Goal: Task Accomplishment & Management: Complete application form

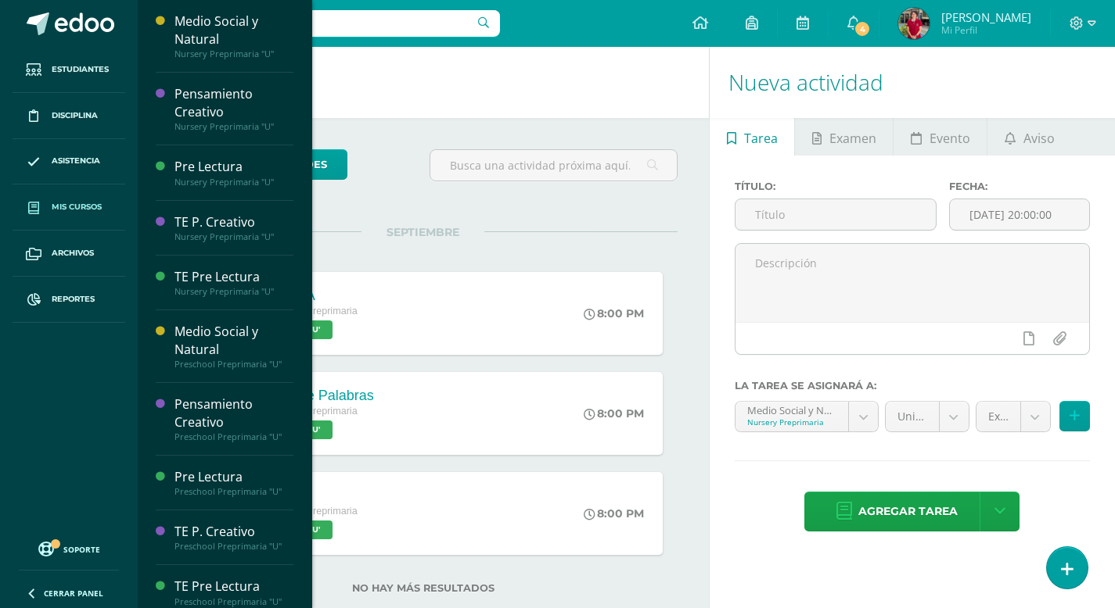
click at [77, 198] on link "Mis cursos" at bounding box center [69, 208] width 113 height 46
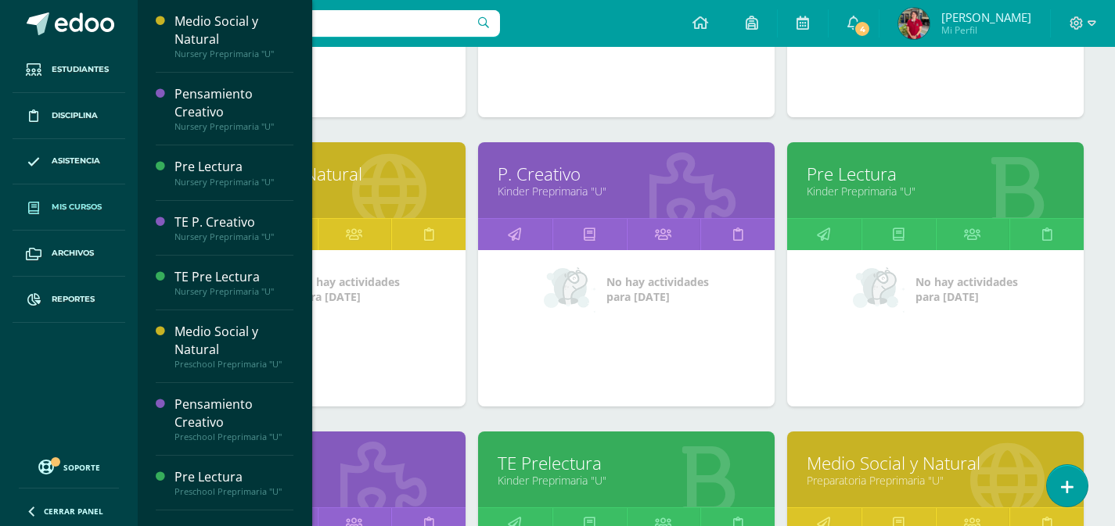
scroll to position [1596, 0]
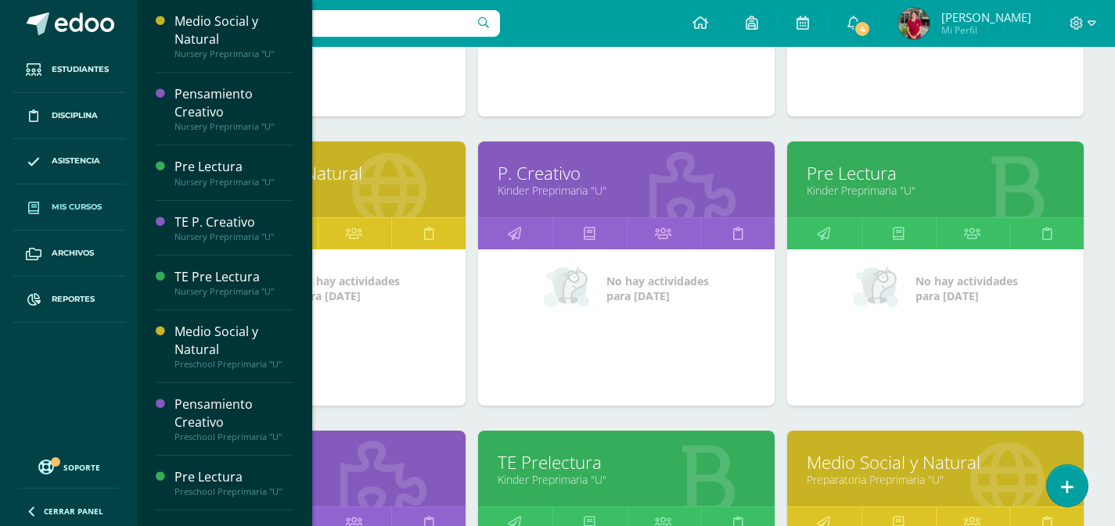
click at [859, 183] on link "Kinder Preprimaria "U"" at bounding box center [934, 190] width 257 height 15
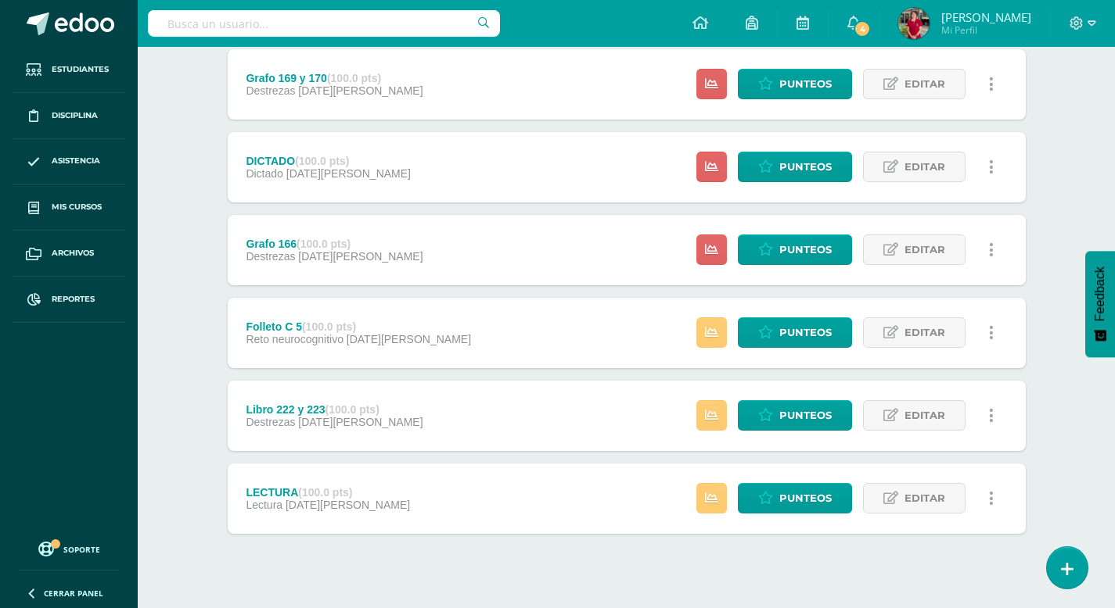
scroll to position [532, 0]
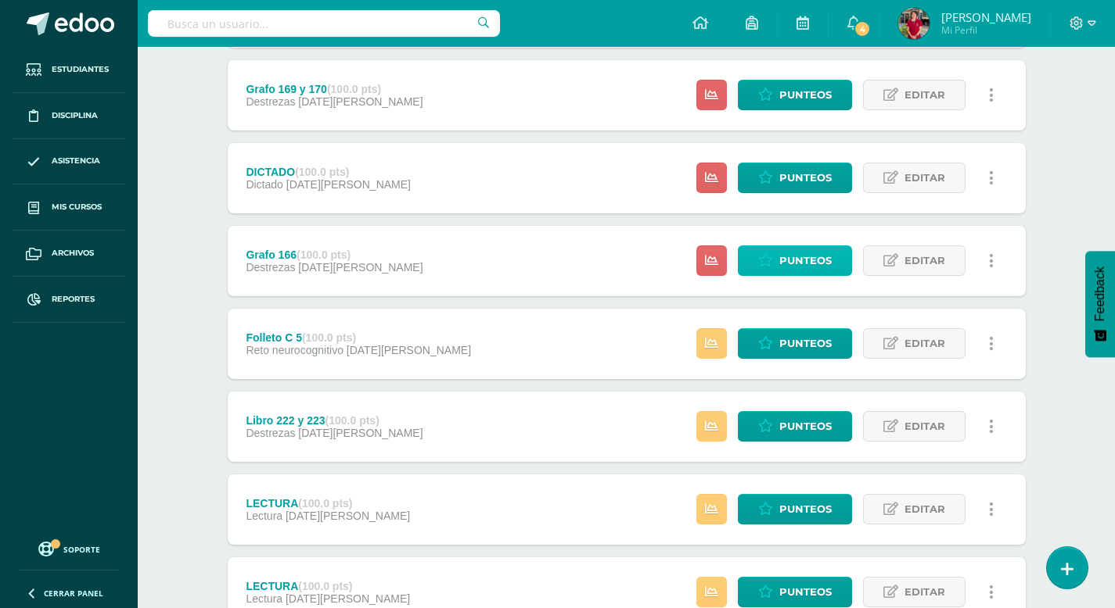
click at [826, 260] on span "Punteos" at bounding box center [805, 260] width 52 height 29
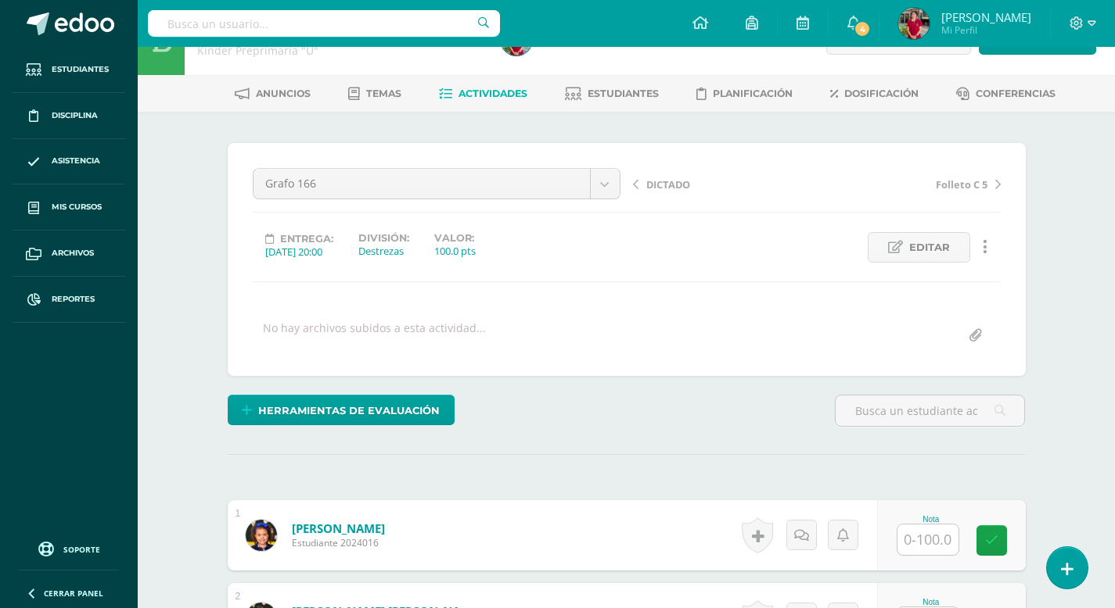
scroll to position [63, 0]
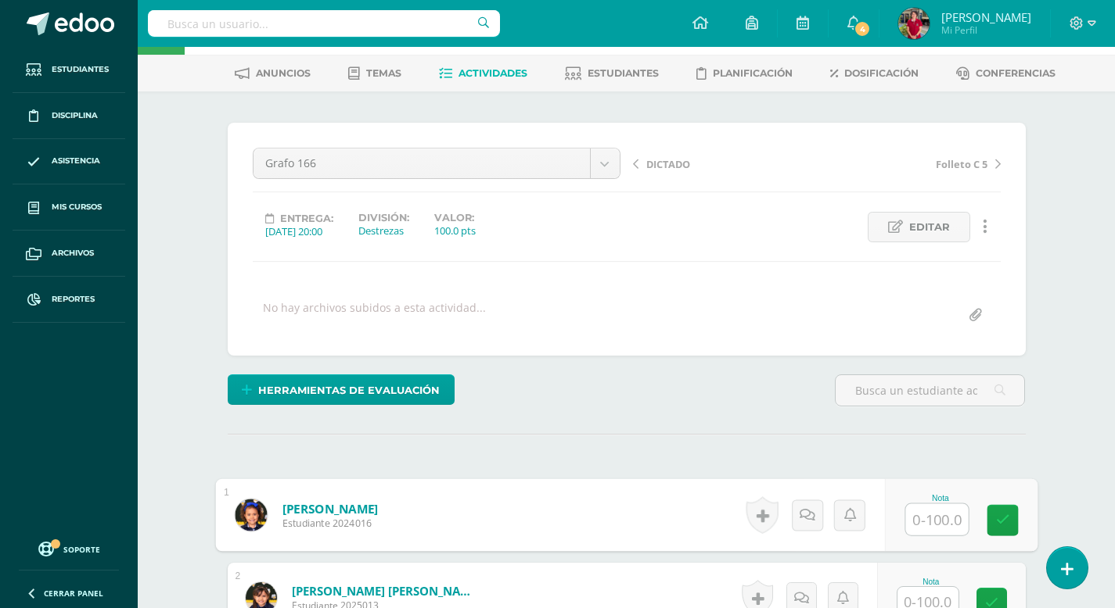
click at [919, 522] on input "text" at bounding box center [936, 519] width 63 height 31
type input "100"
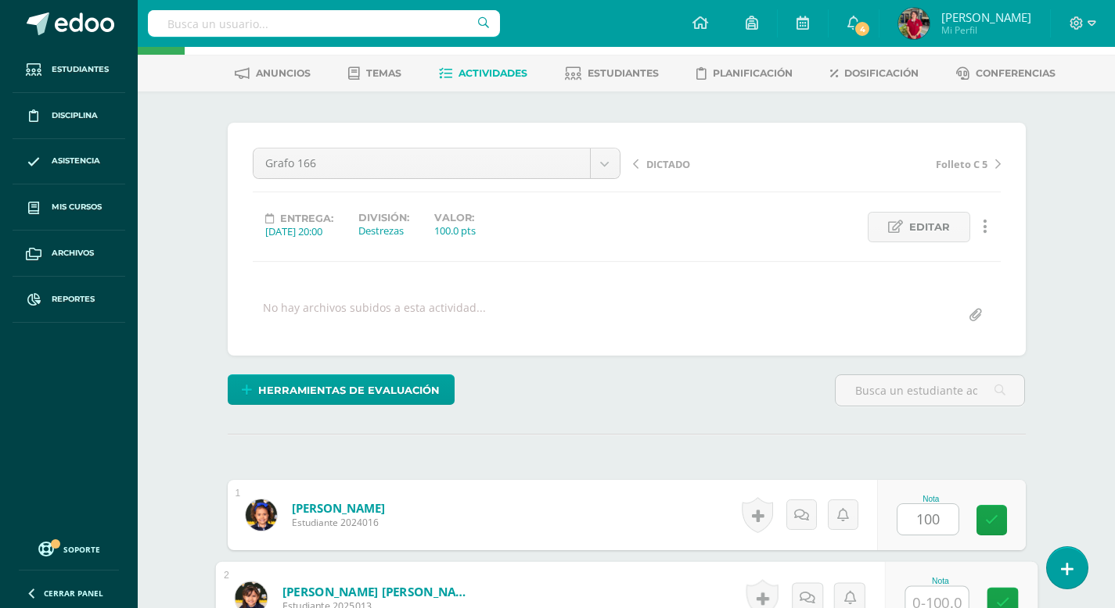
scroll to position [73, 0]
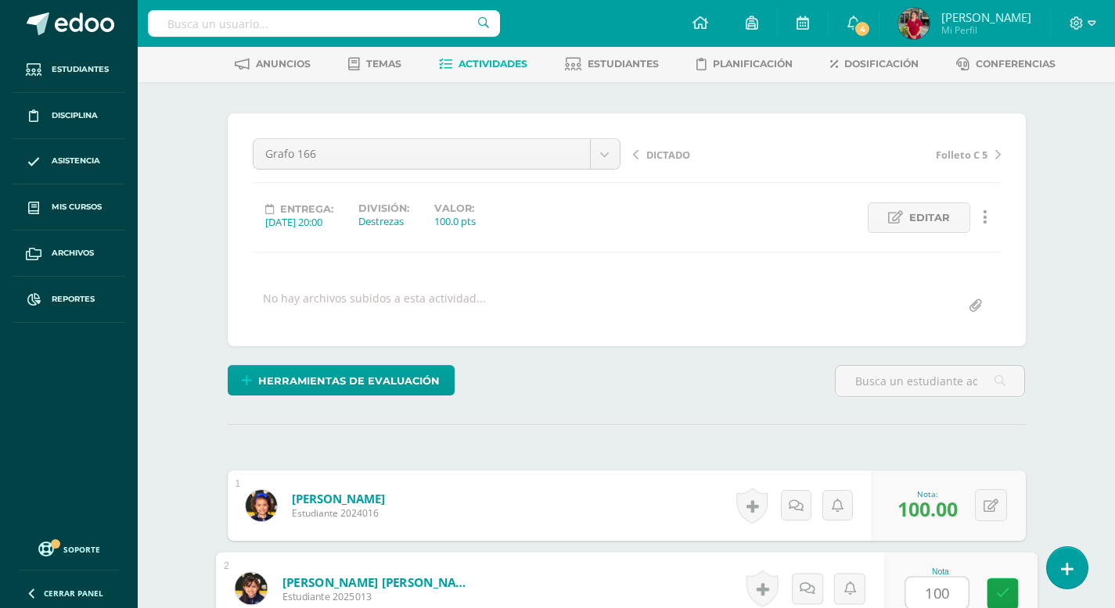
type input "100"
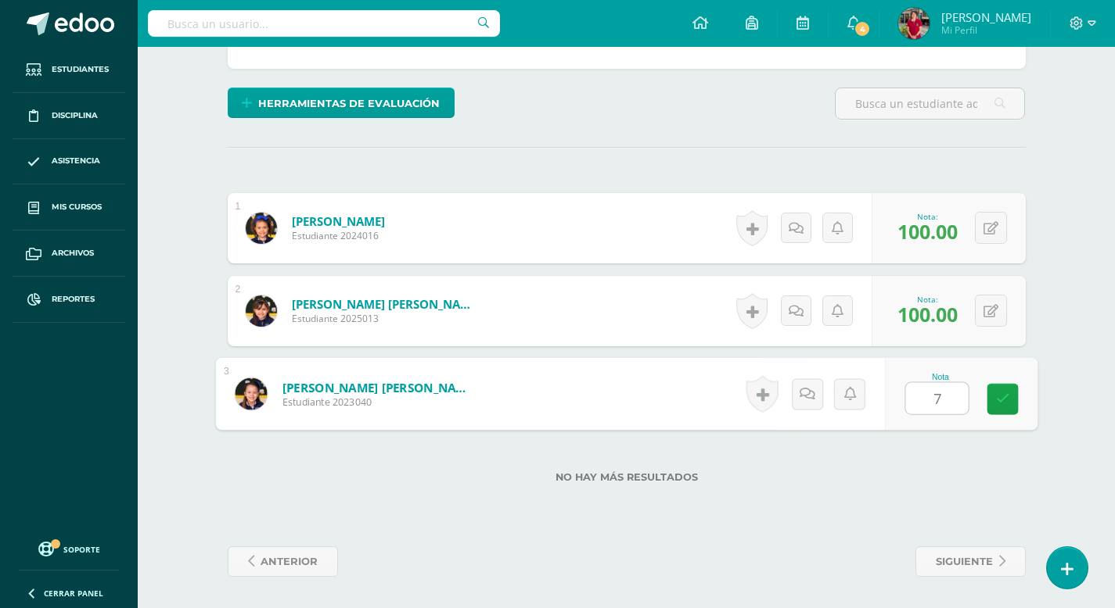
type input "70"
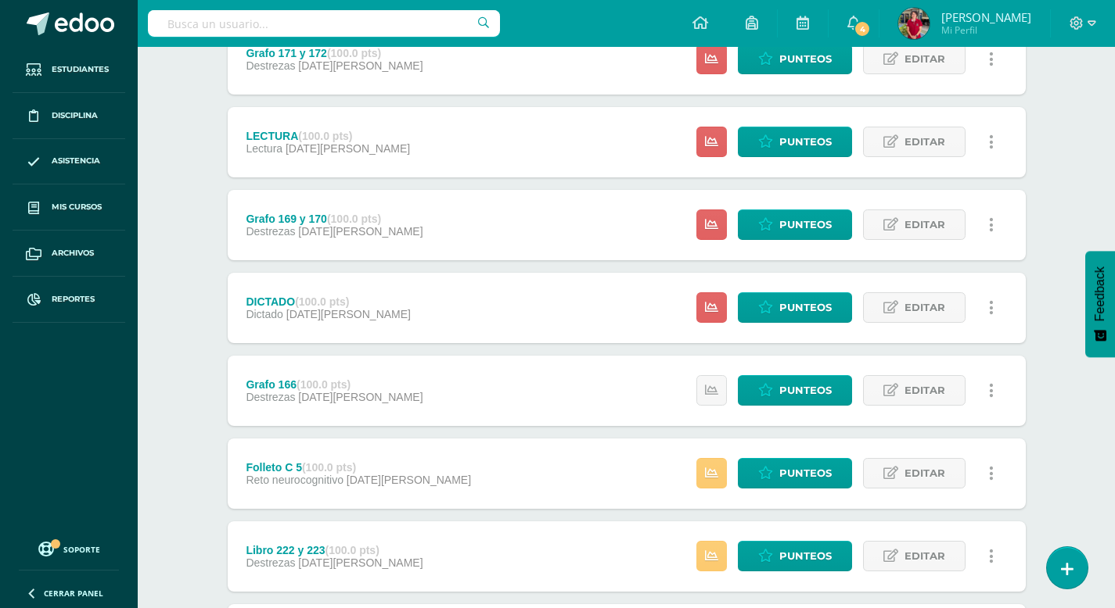
scroll to position [567, 0]
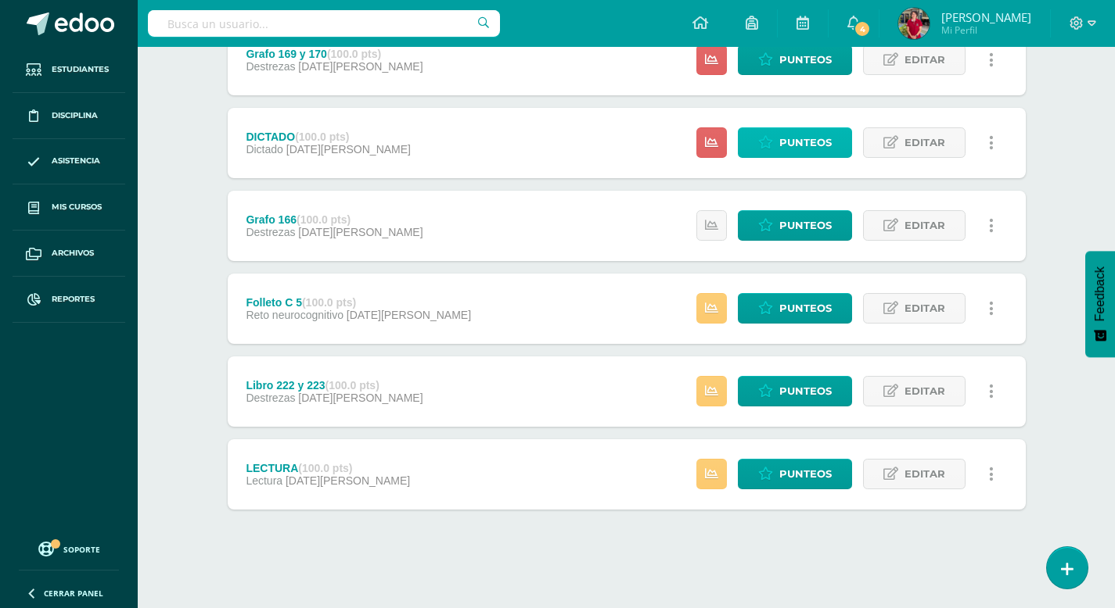
click at [819, 148] on span "Punteos" at bounding box center [805, 142] width 52 height 29
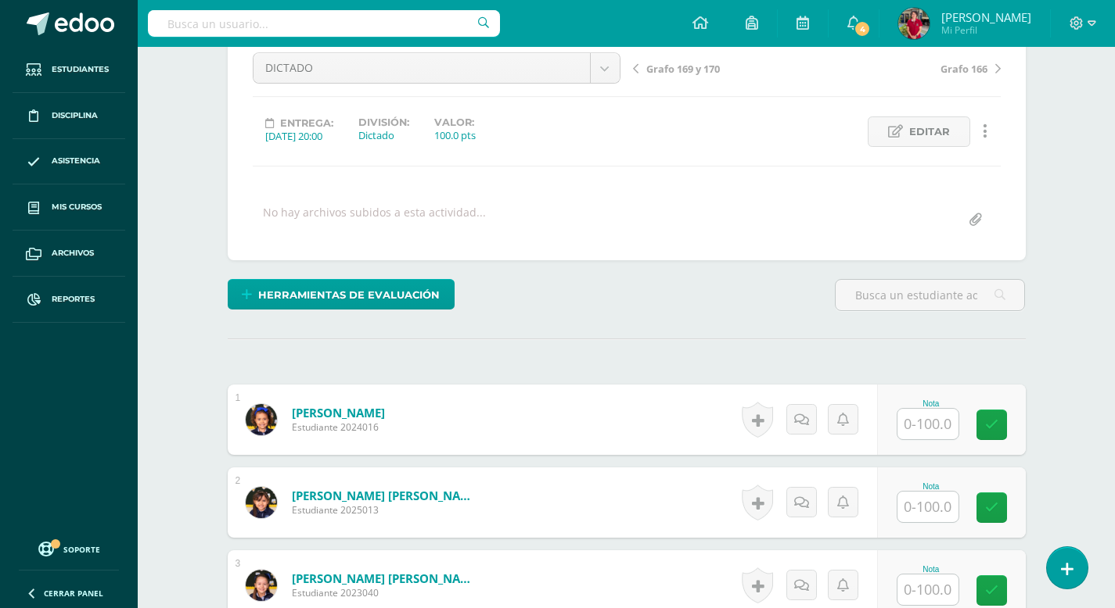
scroll to position [206, 0]
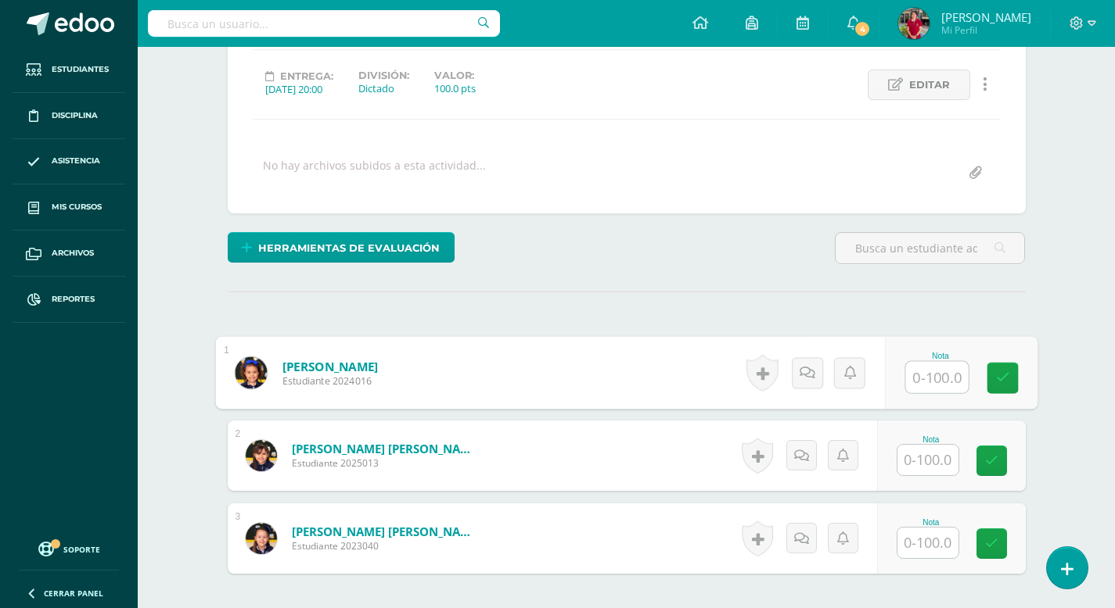
click at [917, 382] on input "text" at bounding box center [936, 377] width 63 height 31
type input "100"
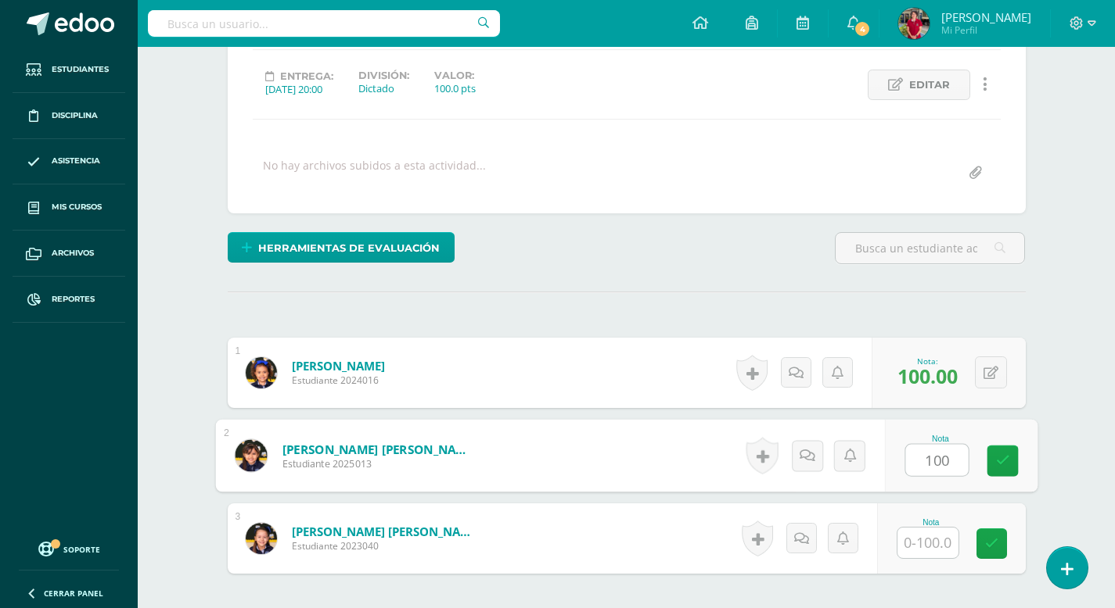
type input "100"
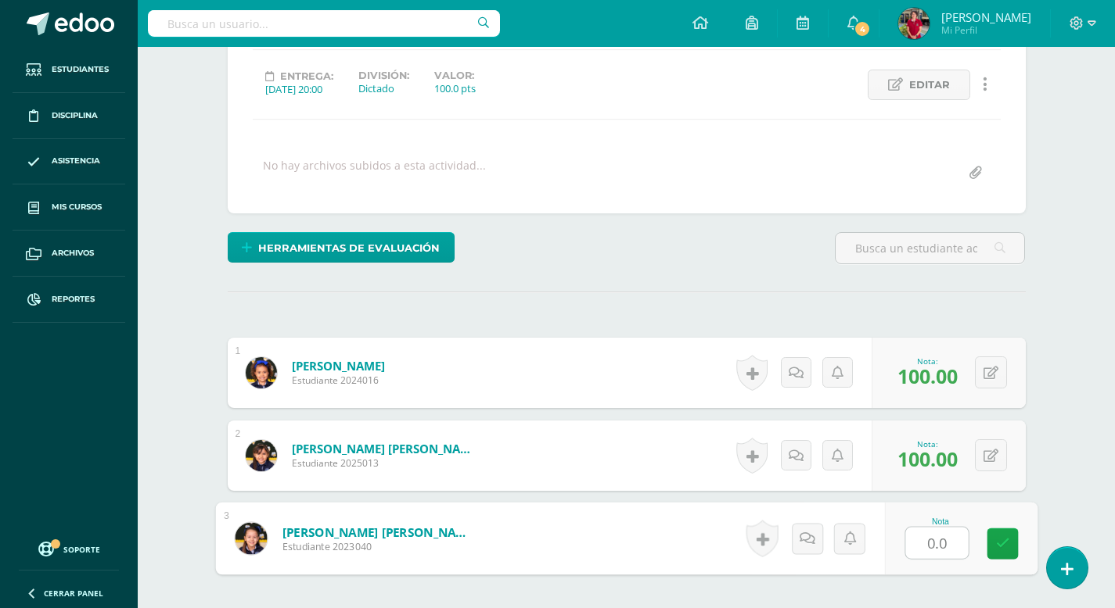
type input "0.05"
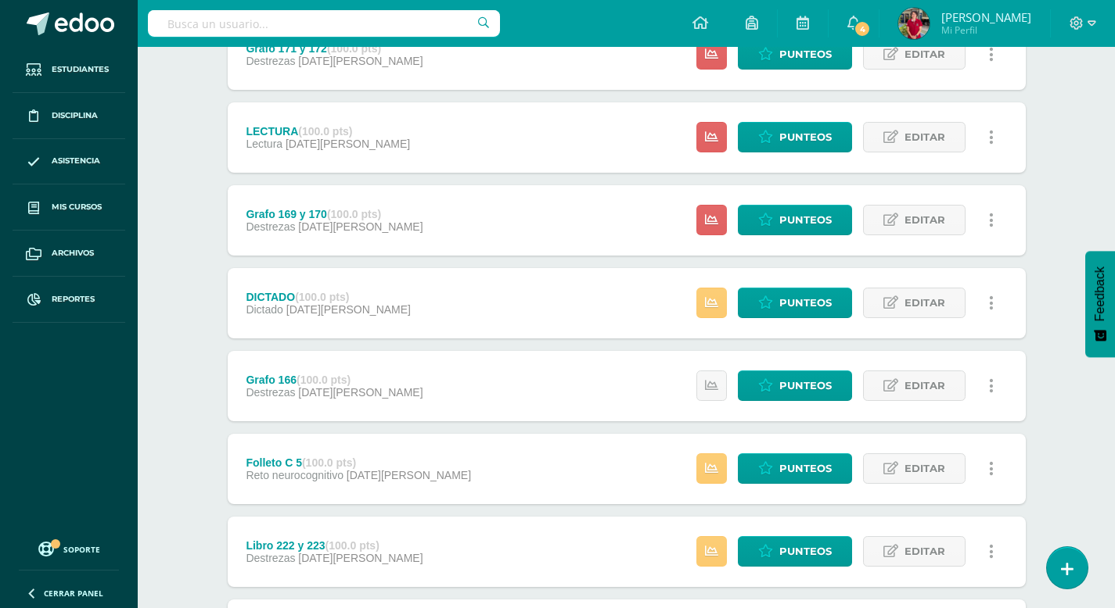
scroll to position [415, 0]
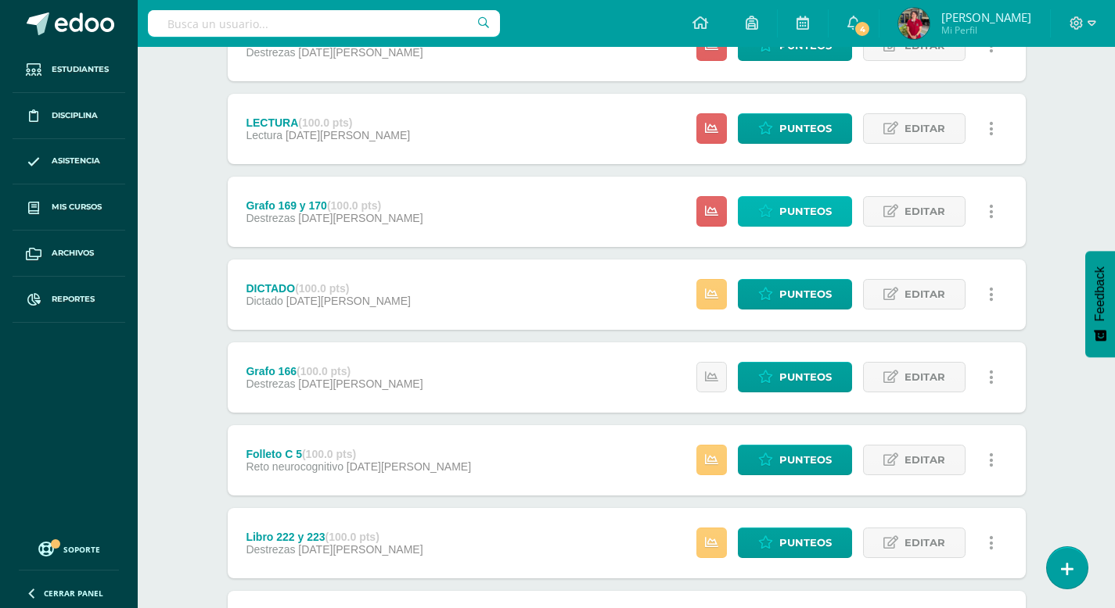
click at [813, 210] on span "Punteos" at bounding box center [805, 211] width 52 height 29
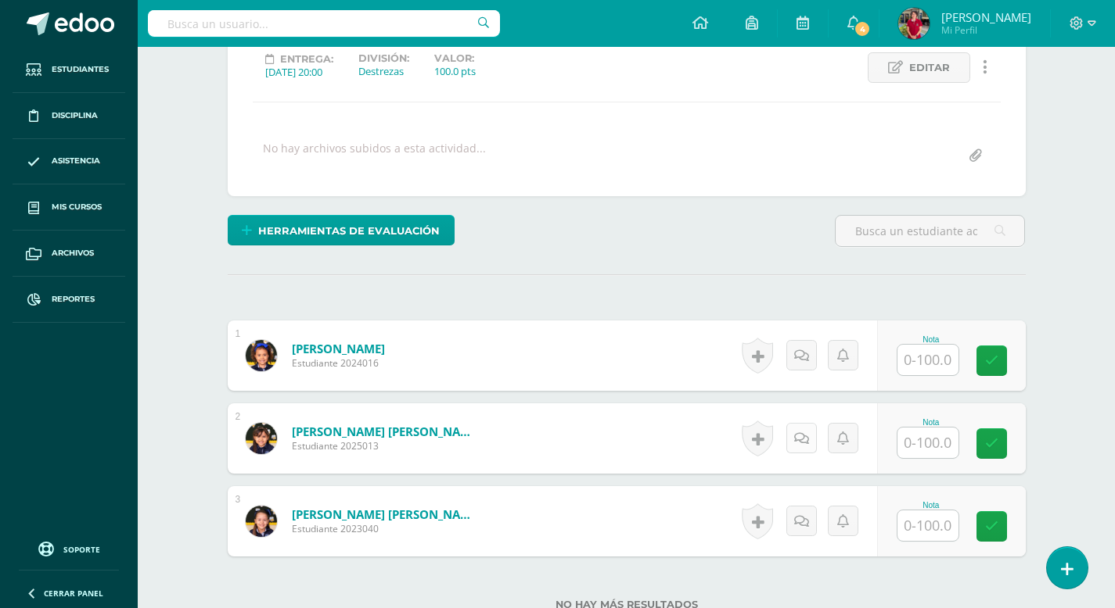
scroll to position [240, 0]
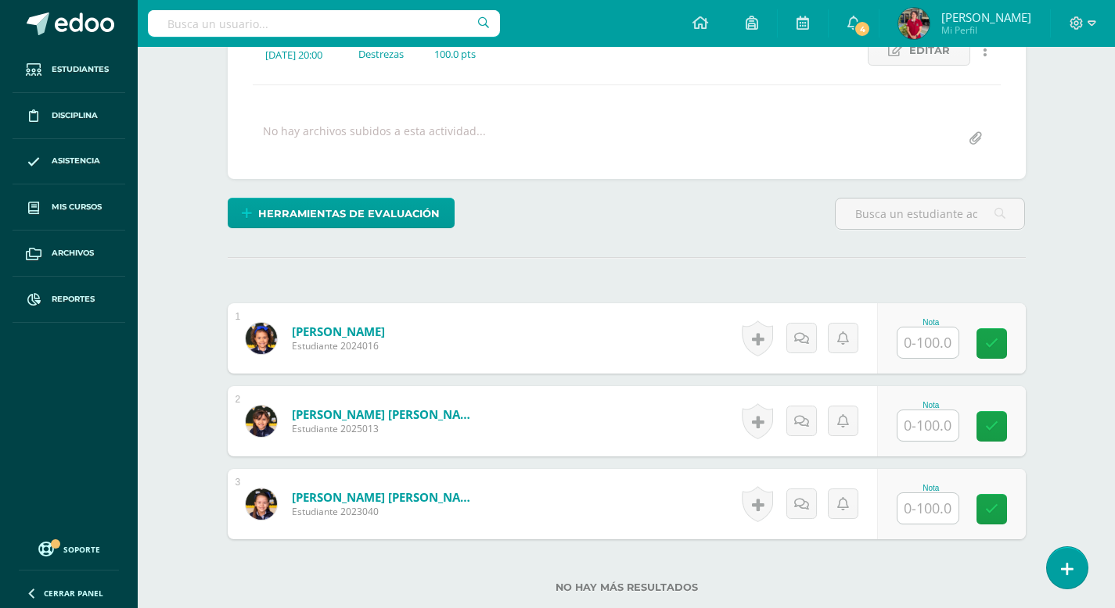
click at [916, 346] on input "text" at bounding box center [927, 343] width 61 height 31
type input "100"
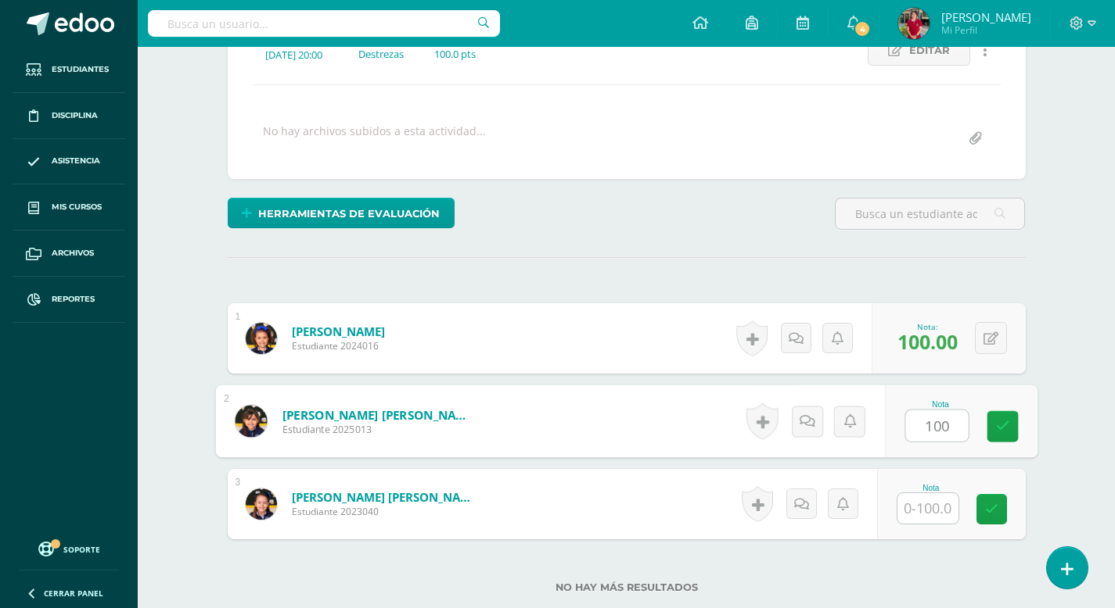
type input "100"
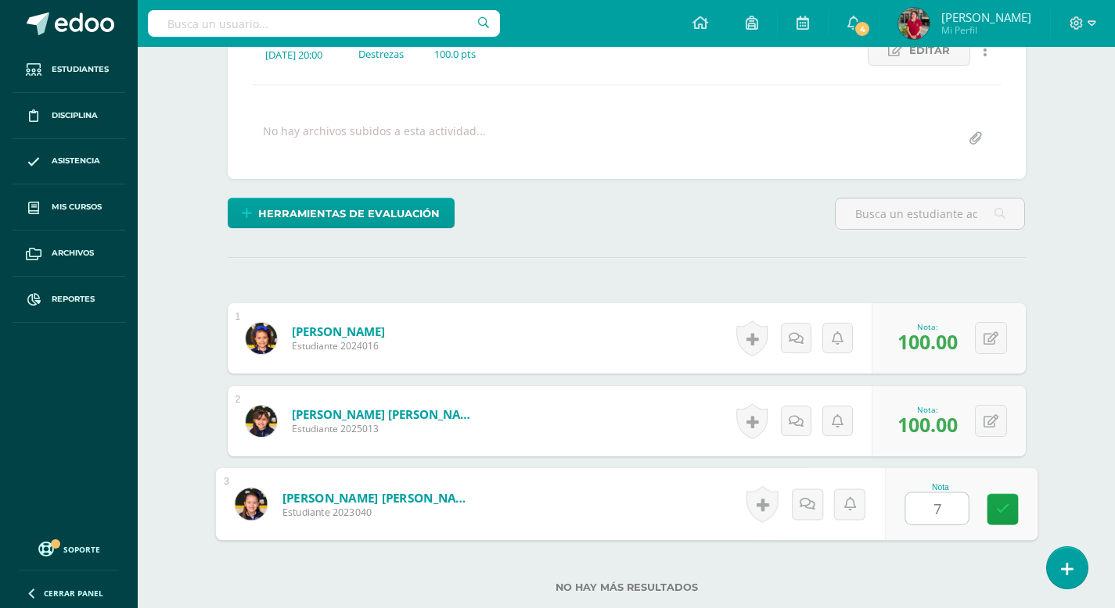
type input "70"
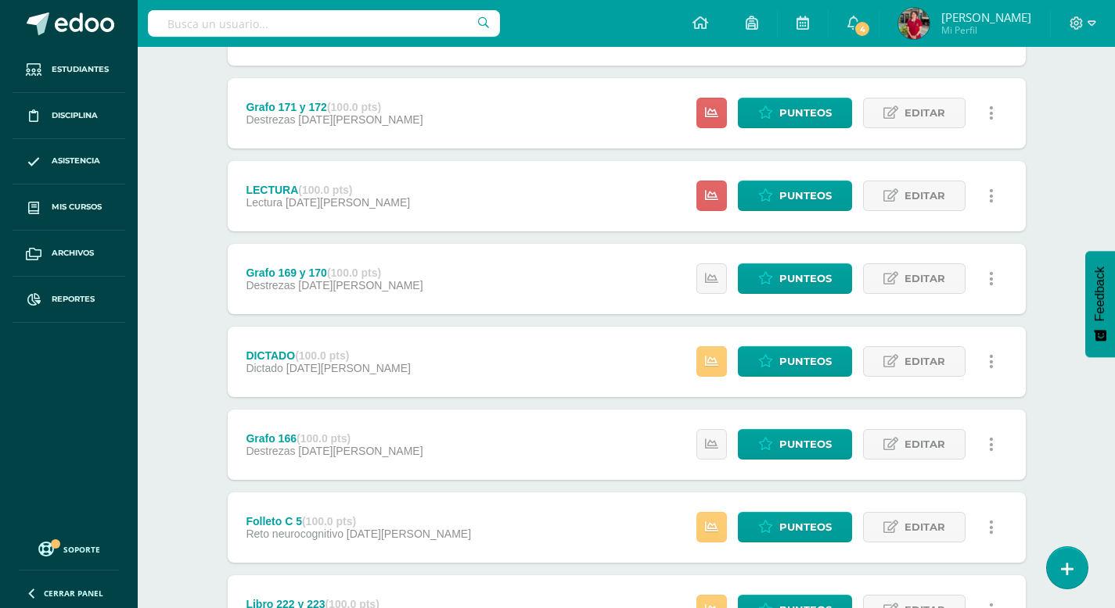
scroll to position [340, 0]
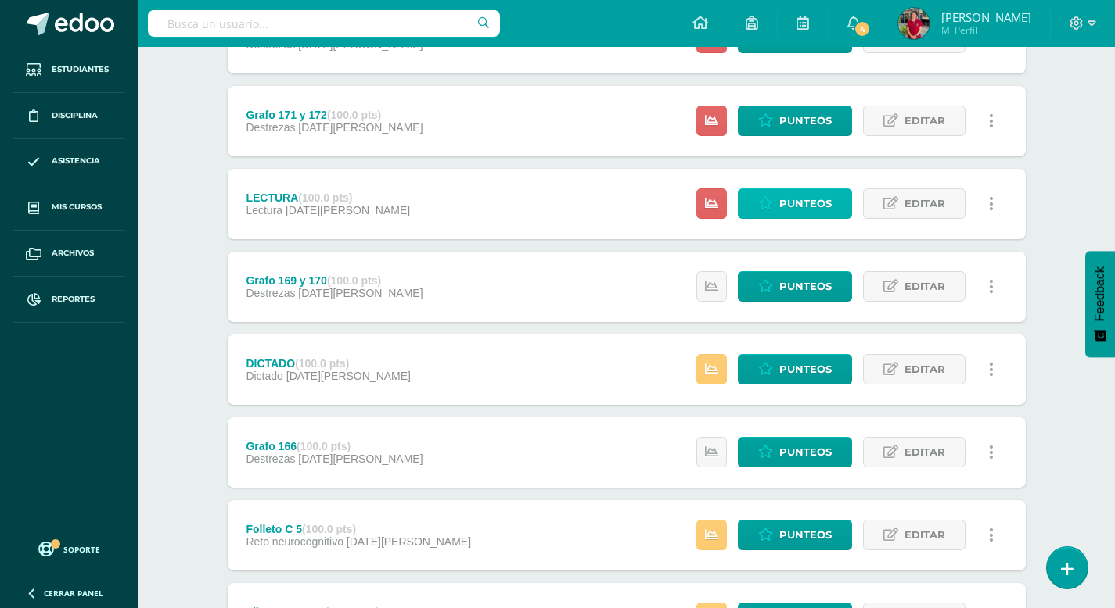
click at [788, 197] on span "Punteos" at bounding box center [805, 203] width 52 height 29
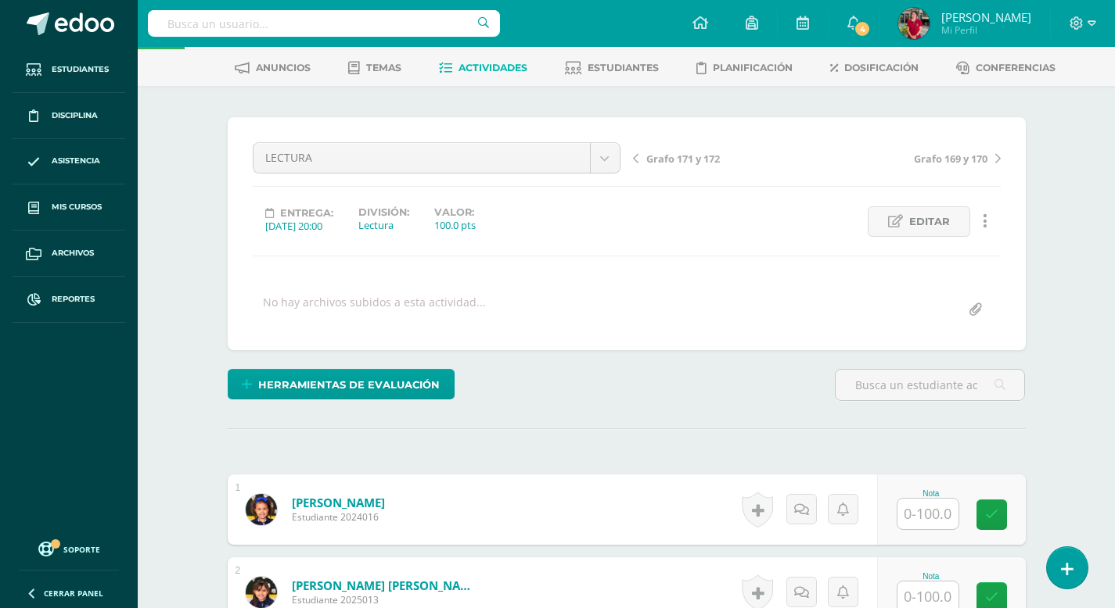
scroll to position [70, 0]
click at [919, 517] on input "text" at bounding box center [927, 513] width 61 height 31
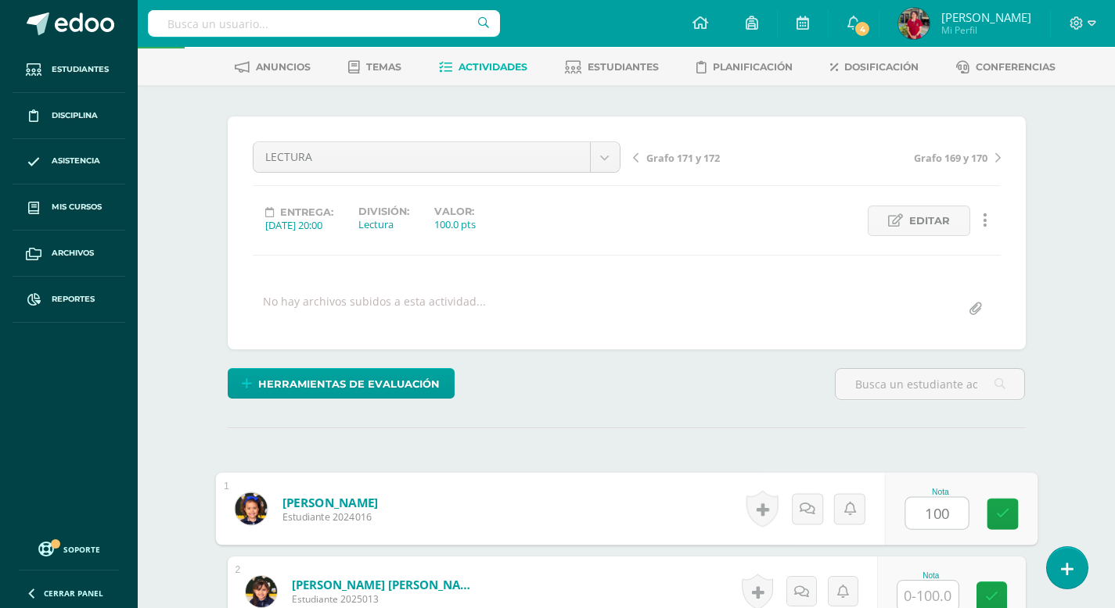
type input "100"
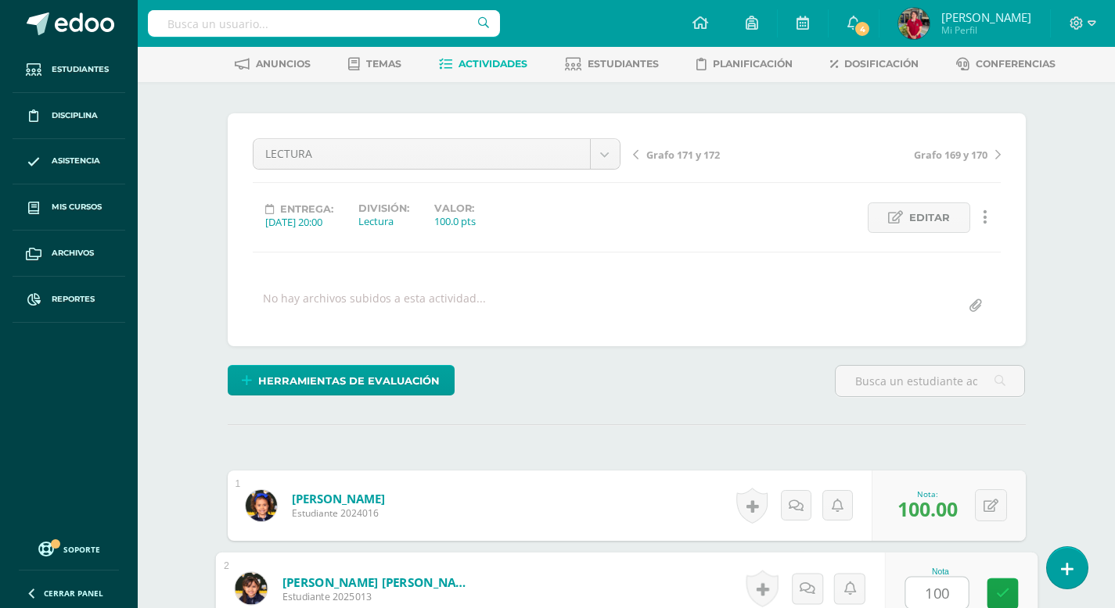
type input "100"
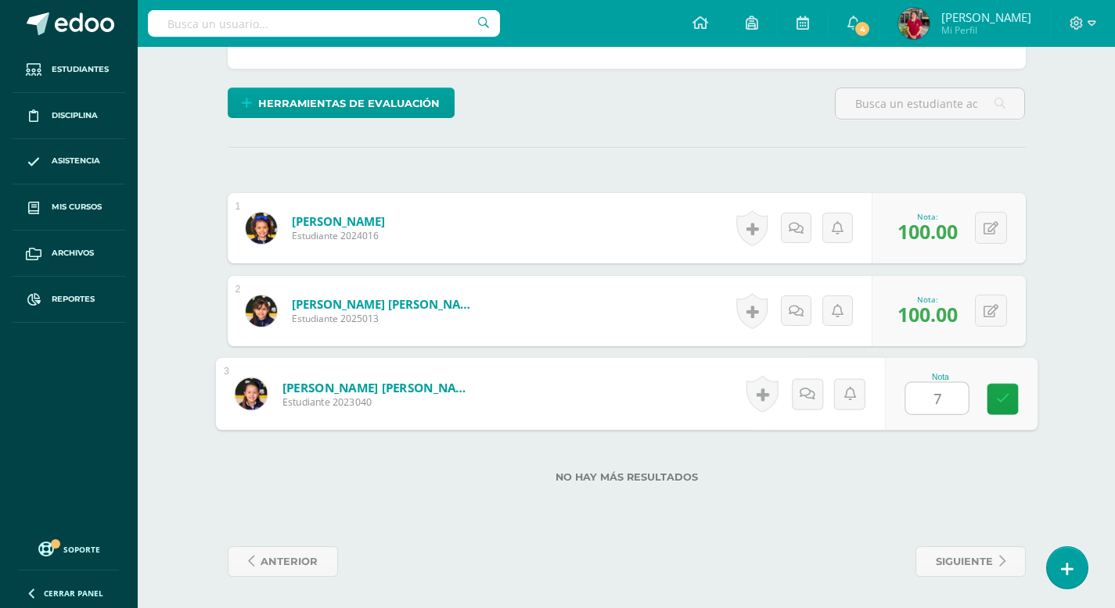
type input "70"
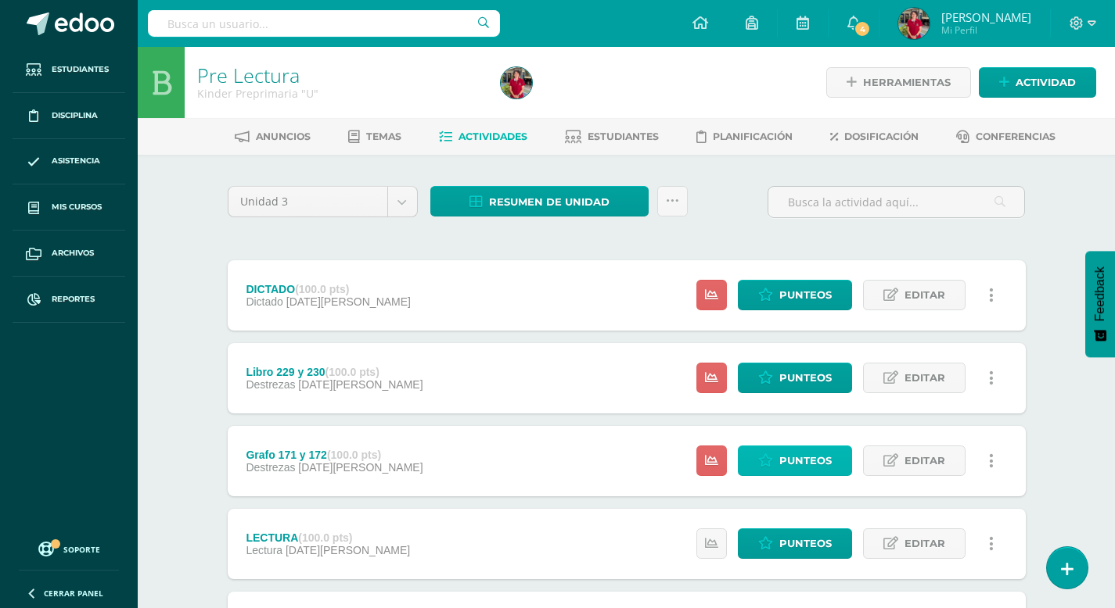
click at [791, 465] on span "Punteos" at bounding box center [805, 461] width 52 height 29
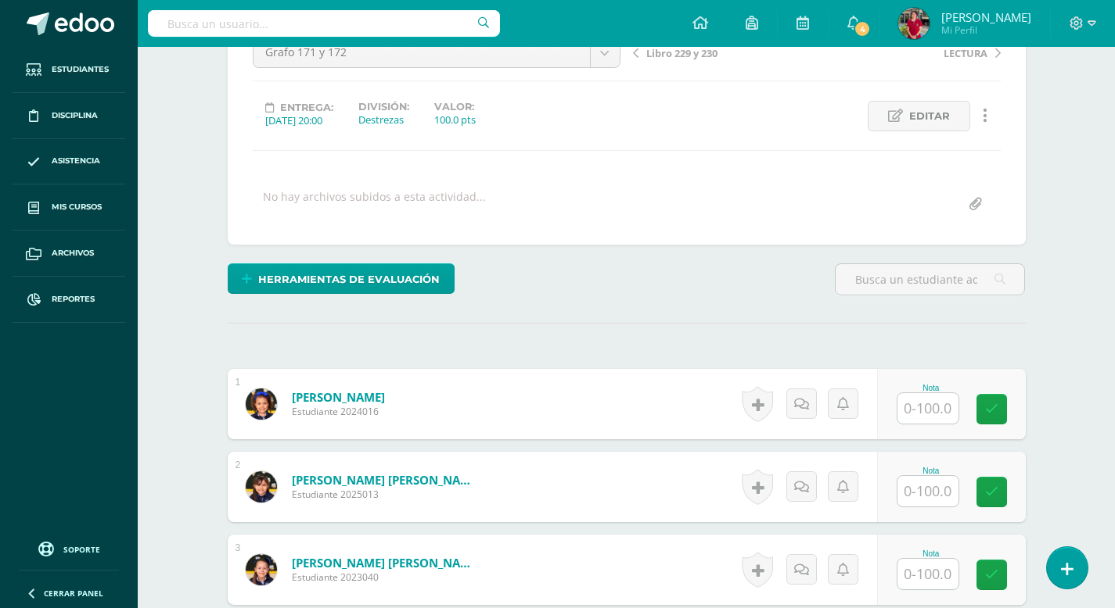
scroll to position [182, 0]
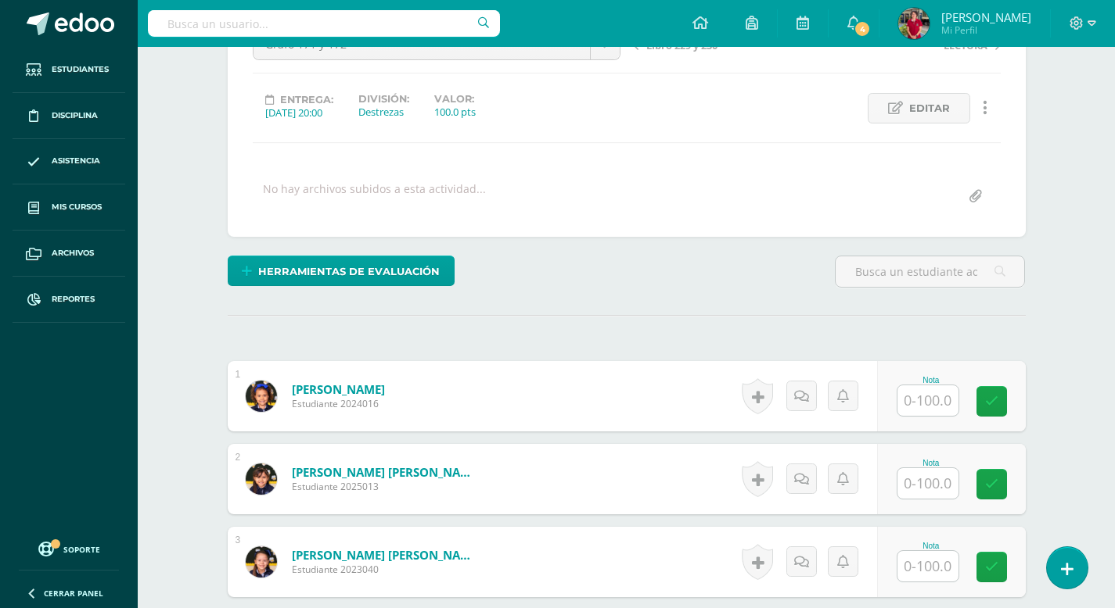
click at [918, 405] on input "text" at bounding box center [927, 401] width 61 height 31
type input "100"
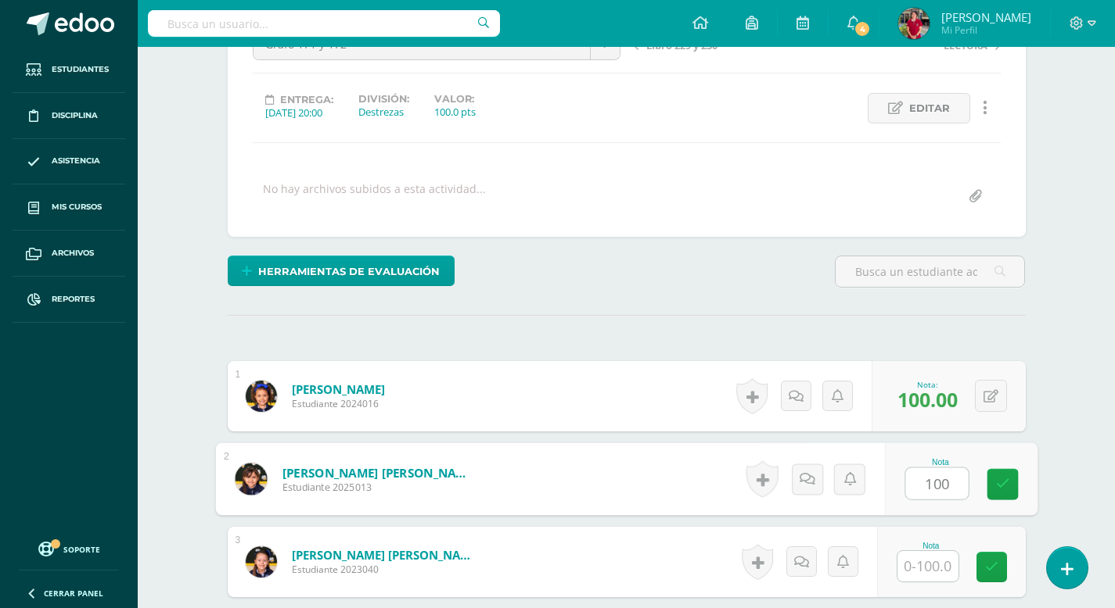
type input "100"
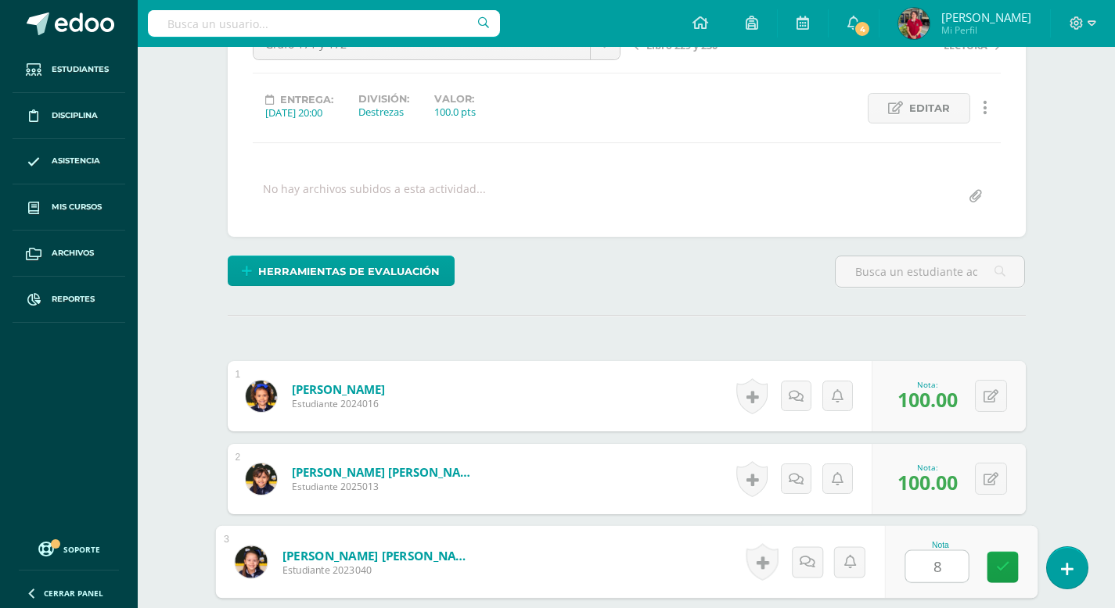
type input "80"
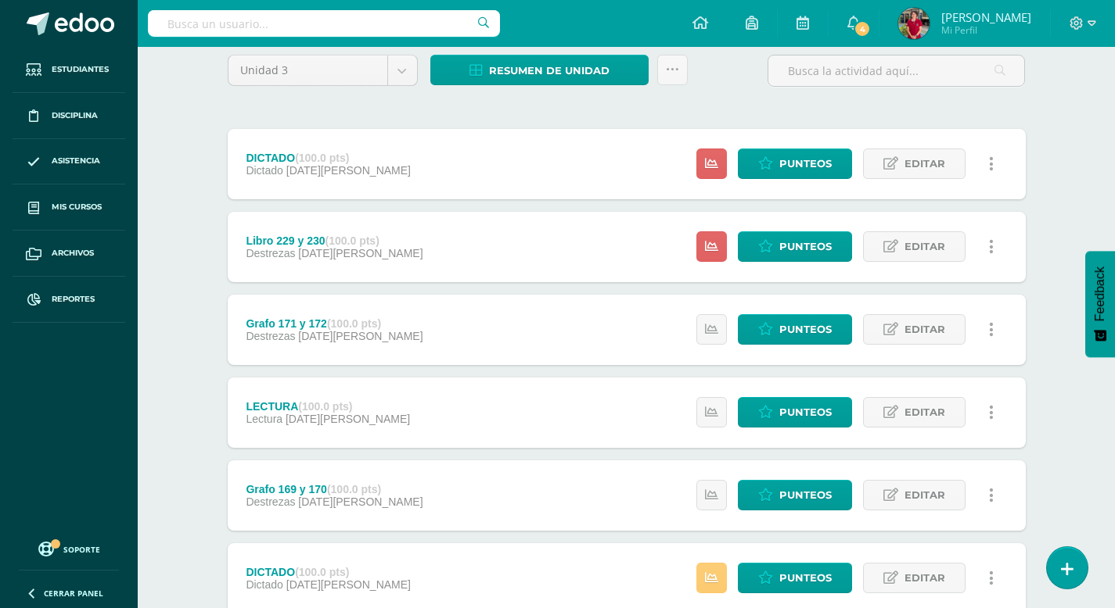
scroll to position [127, 0]
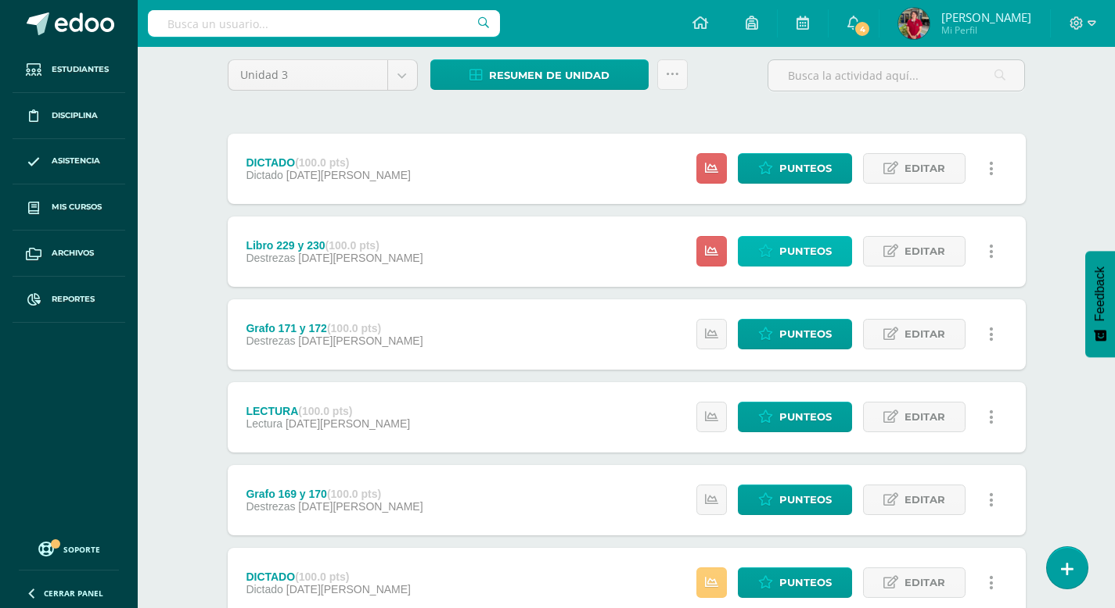
click at [827, 257] on span "Punteos" at bounding box center [805, 251] width 52 height 29
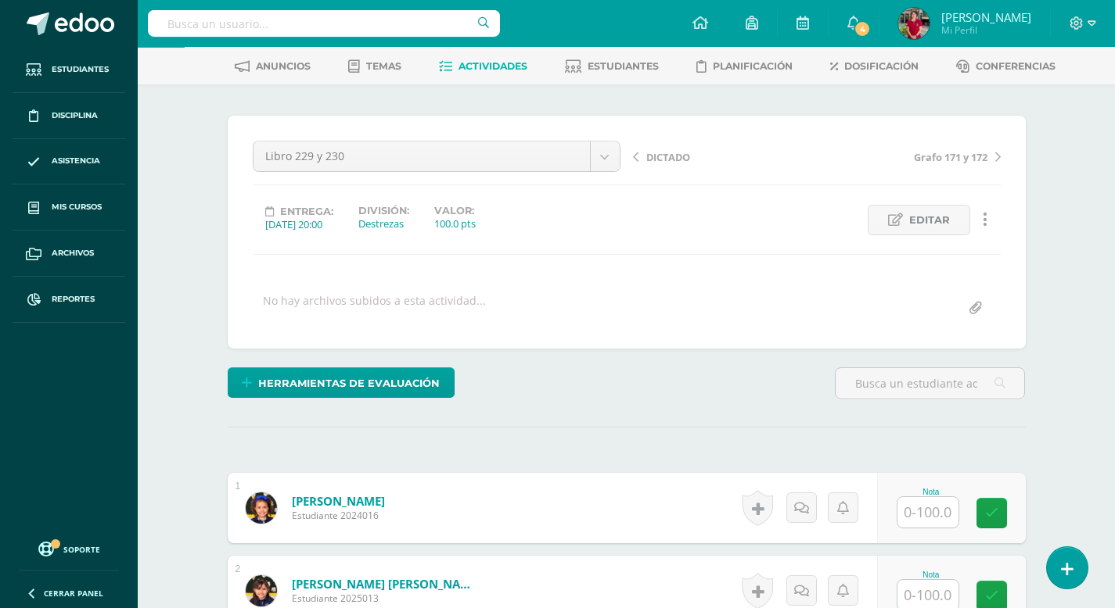
scroll to position [93, 0]
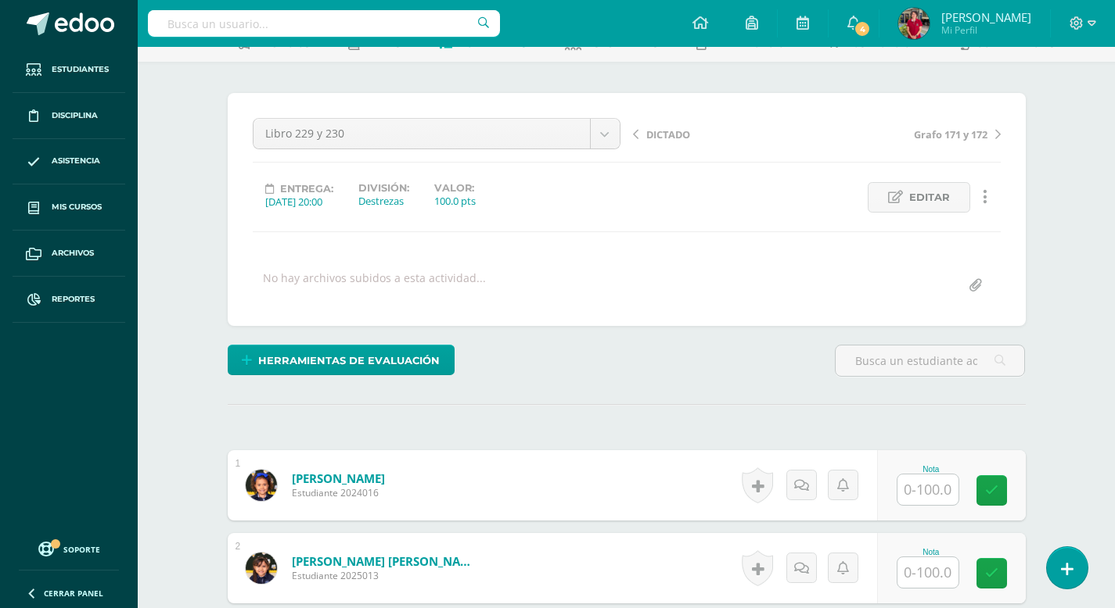
click at [925, 483] on input "text" at bounding box center [927, 490] width 61 height 31
type input "100"
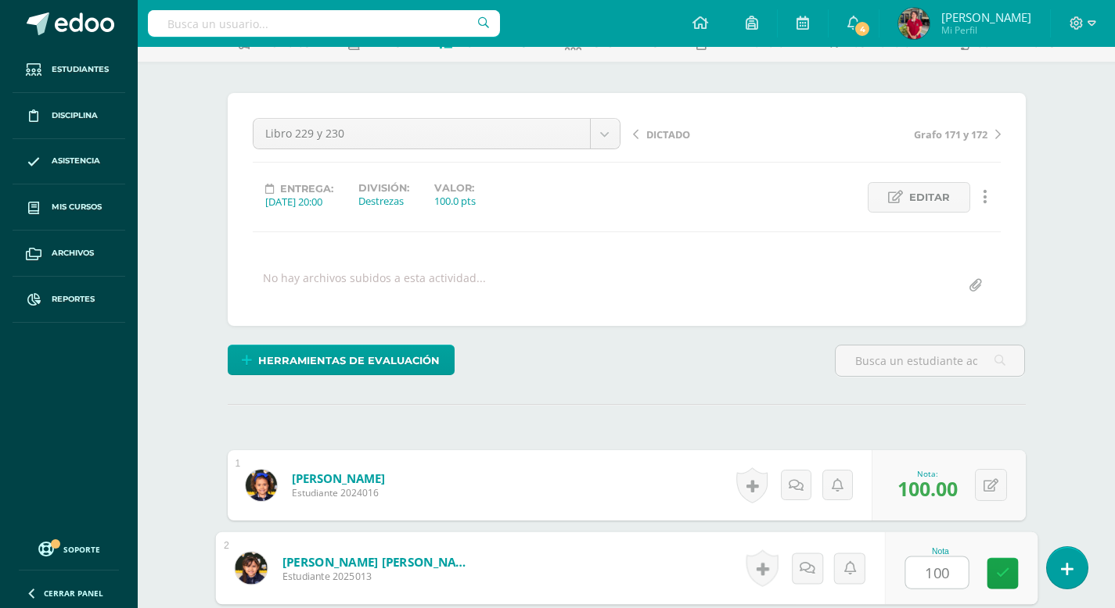
type input "100"
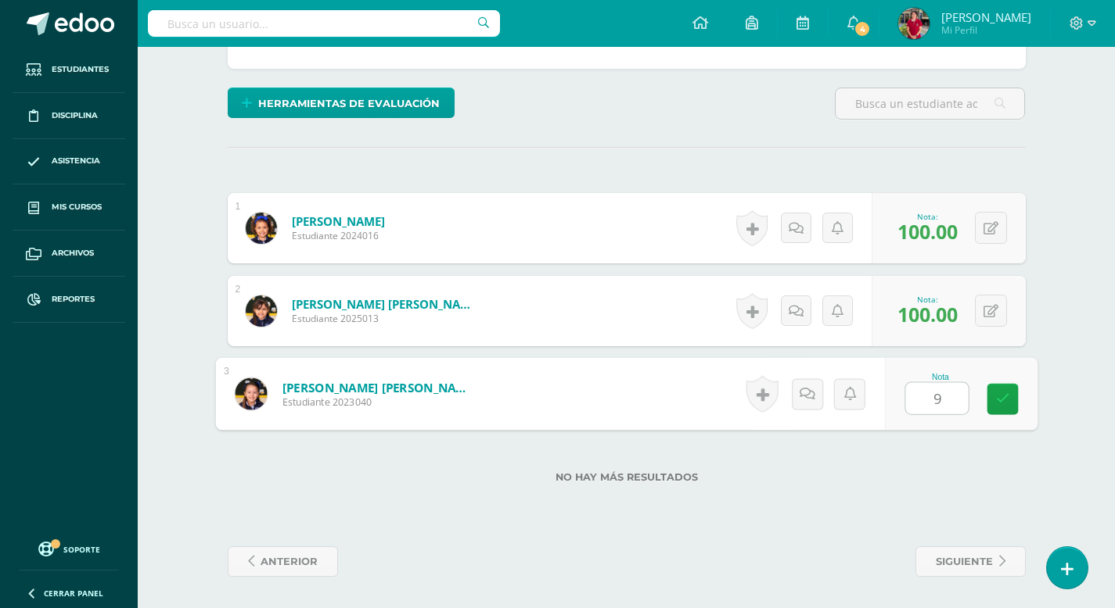
type input "90"
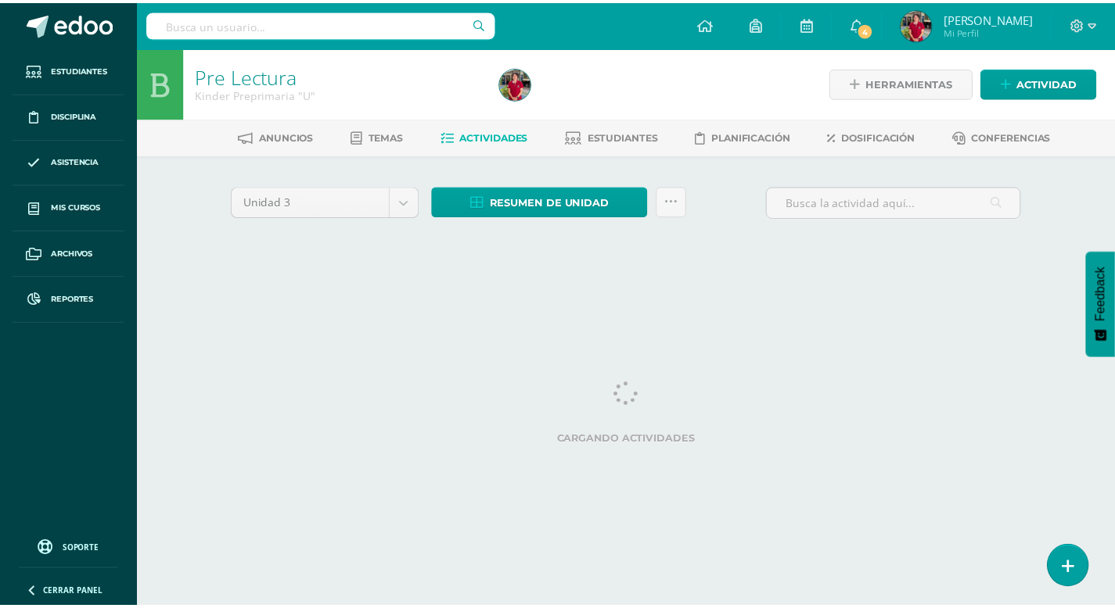
scroll to position [0, 5]
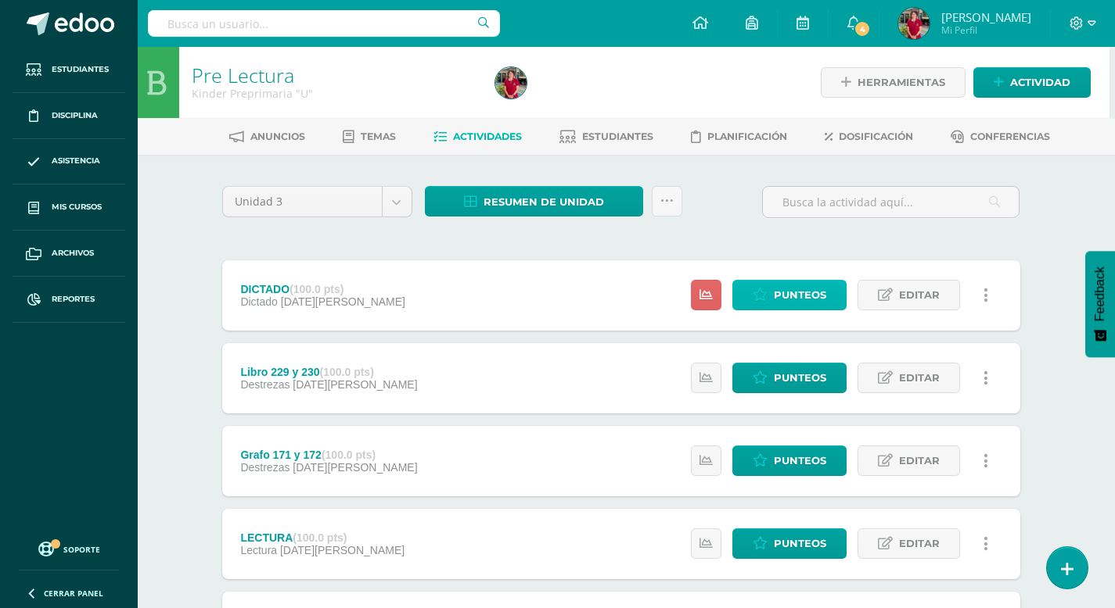
click at [822, 292] on span "Punteos" at bounding box center [800, 295] width 52 height 29
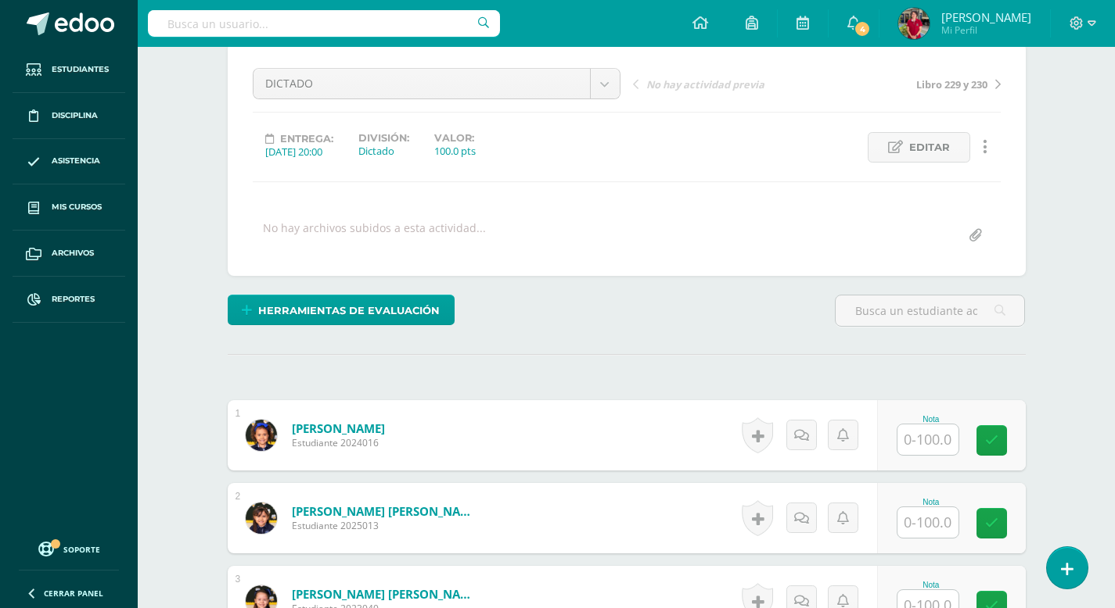
scroll to position [164, 0]
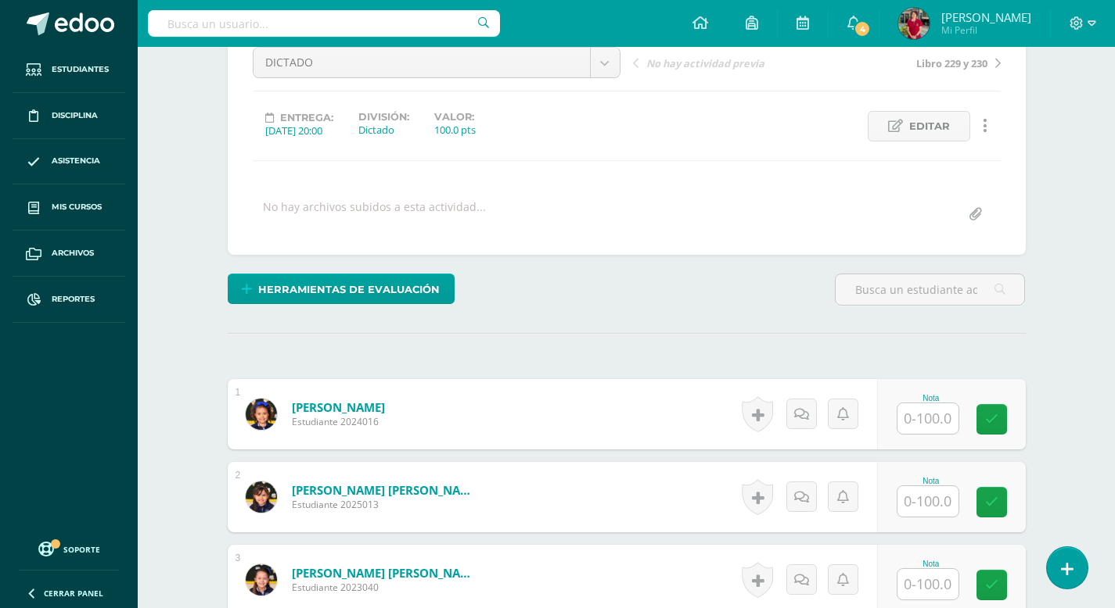
click at [920, 415] on input "text" at bounding box center [927, 419] width 61 height 31
type input "100"
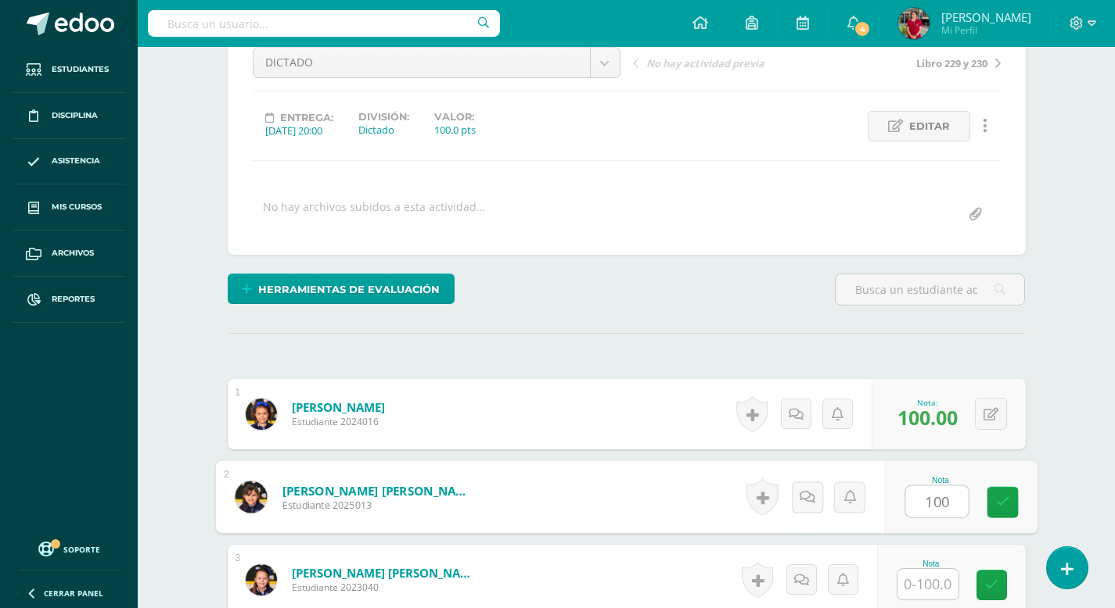
type input "100"
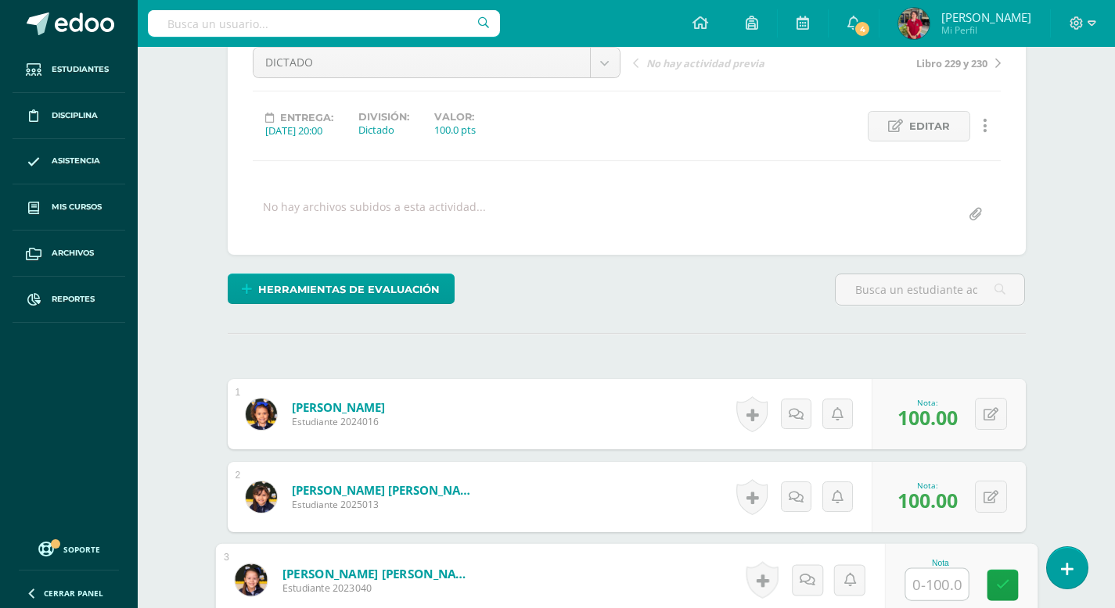
type input "o"
type input "0.05"
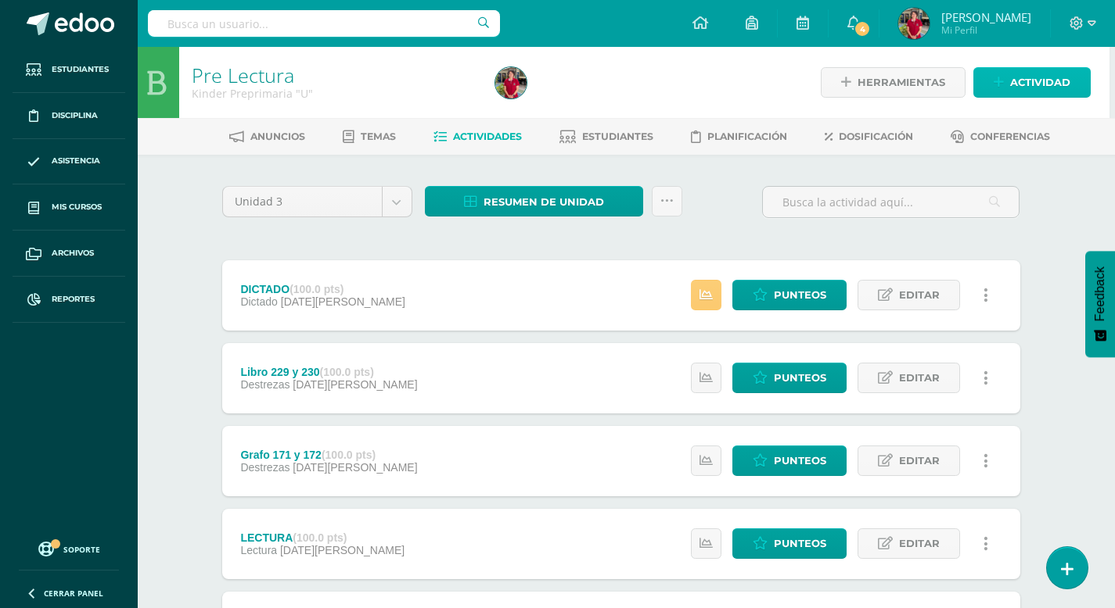
click at [1047, 85] on span "Actividad" at bounding box center [1040, 82] width 60 height 29
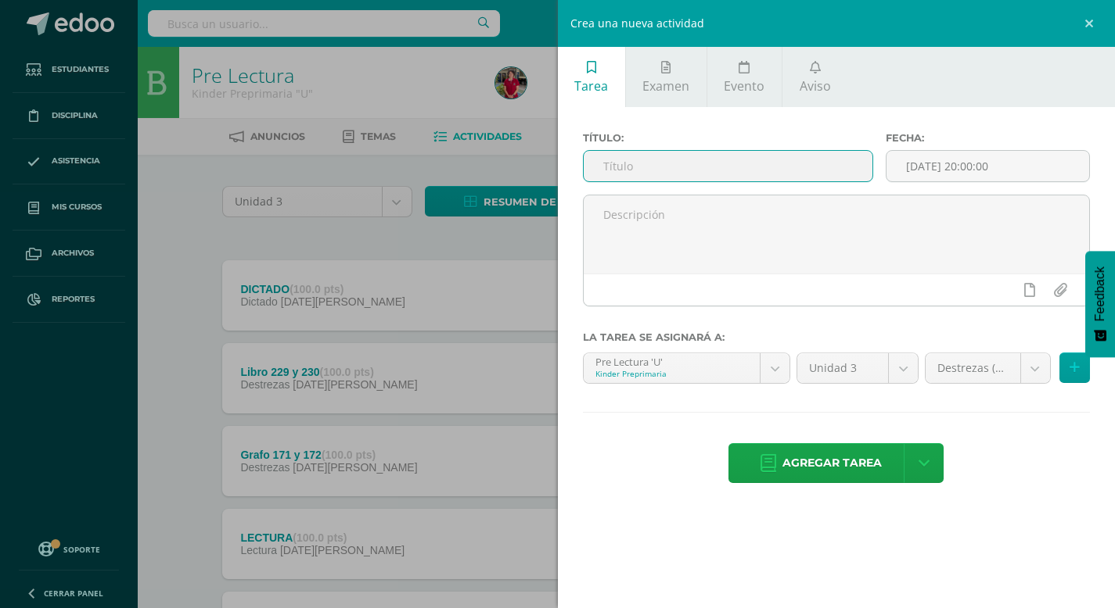
click at [757, 159] on input "text" at bounding box center [727, 166] width 289 height 31
type input "Letra Ñ"
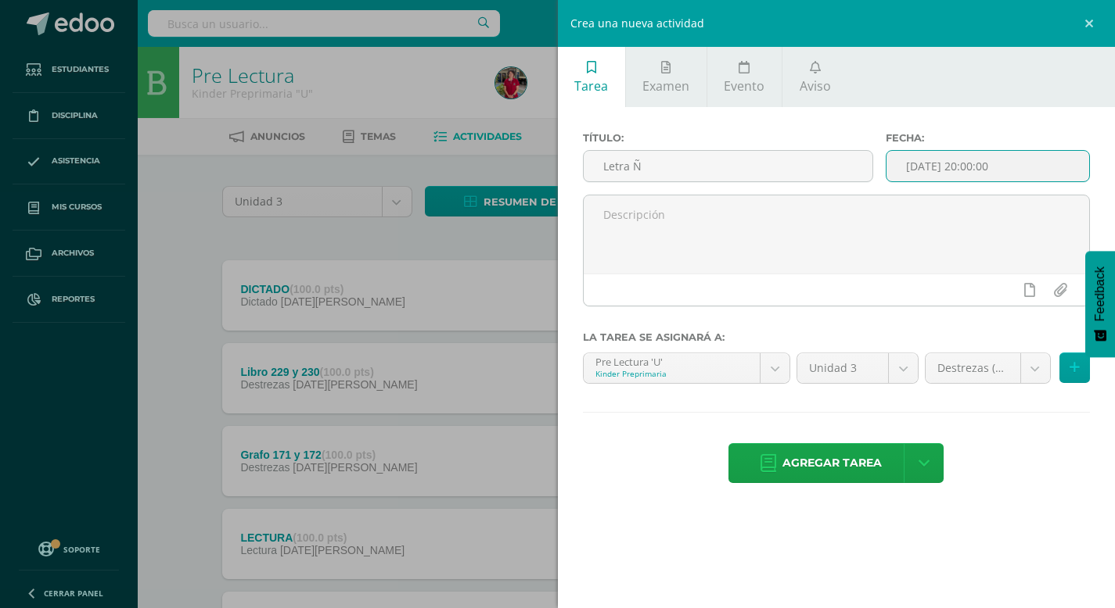
click at [928, 171] on input "[DATE] 20:00:00" at bounding box center [987, 166] width 203 height 31
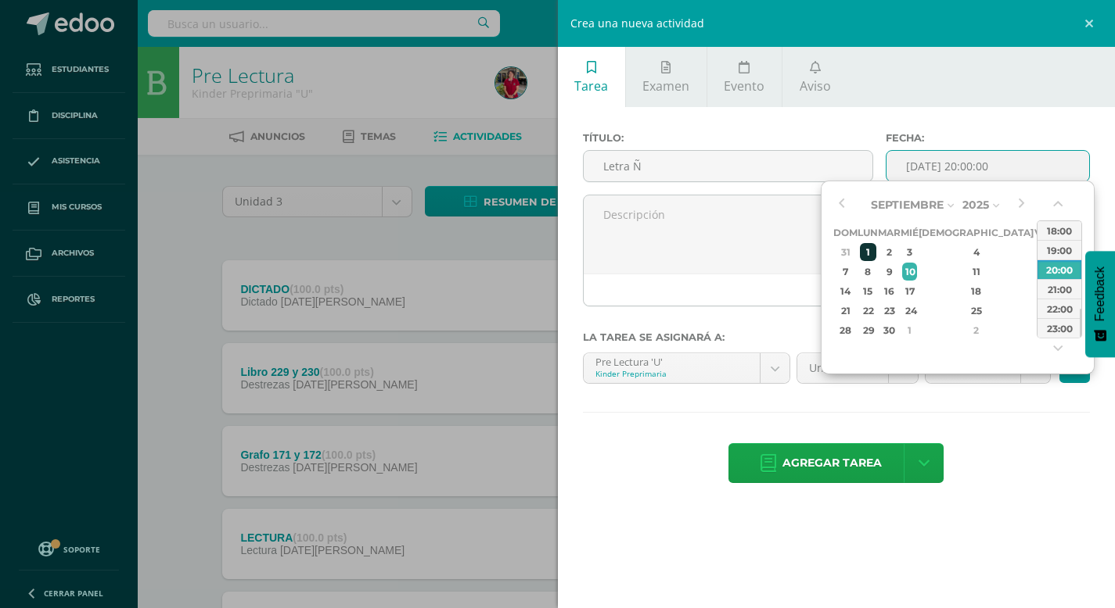
click at [876, 249] on div "1" at bounding box center [868, 252] width 16 height 18
type input "2025-09-01 20:00"
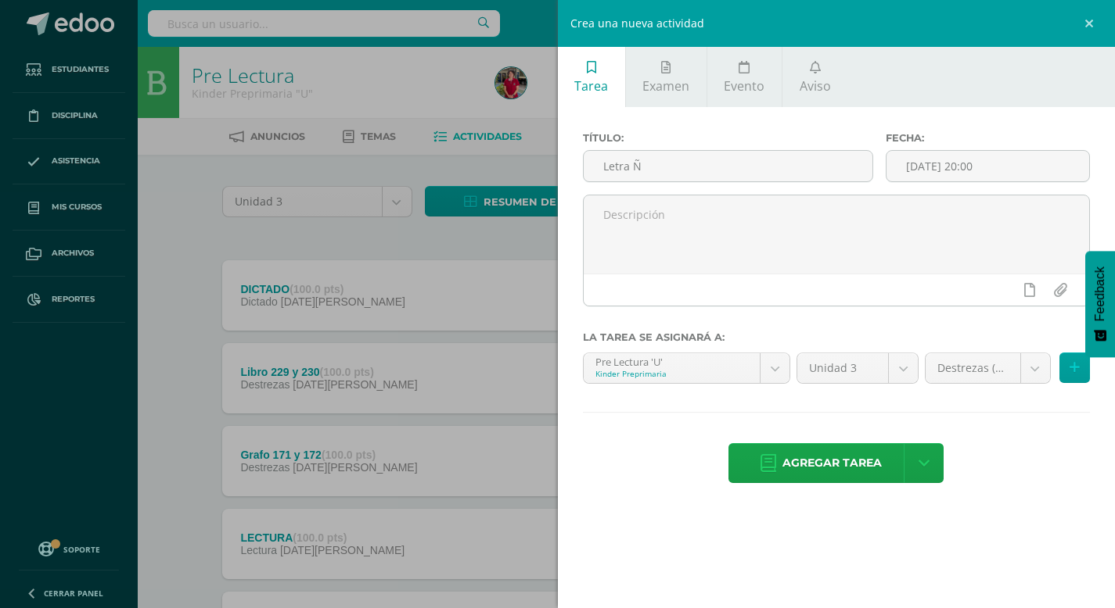
click at [1003, 469] on div "Agregar tarea Agregar tarea y ocultar" at bounding box center [837, 464] width 508 height 43
click at [853, 468] on span "Agregar tarea" at bounding box center [831, 463] width 99 height 38
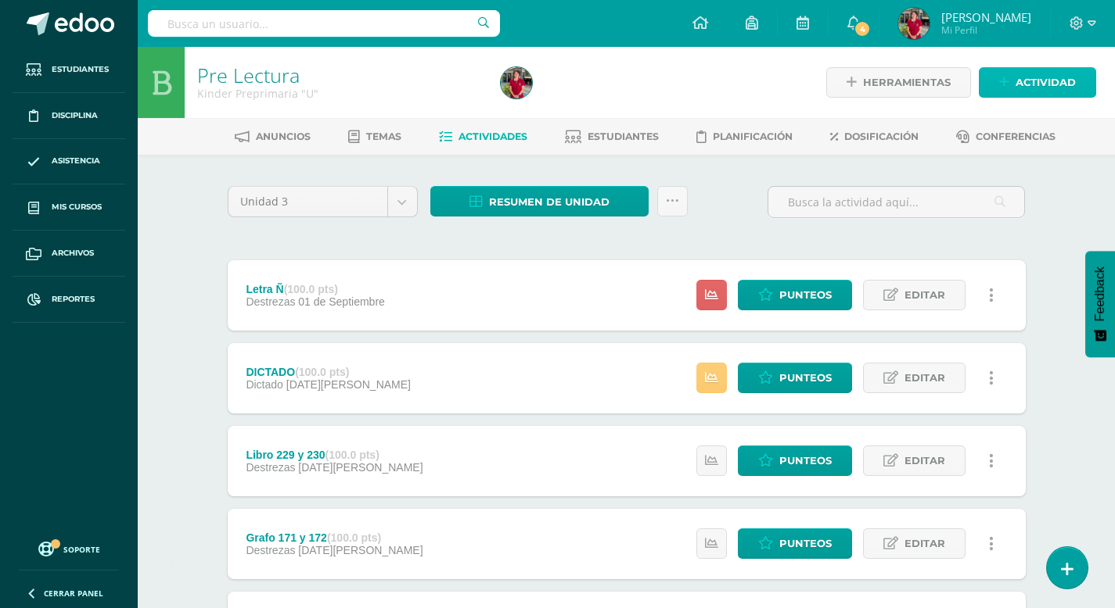
click at [1046, 87] on span "Actividad" at bounding box center [1045, 82] width 60 height 29
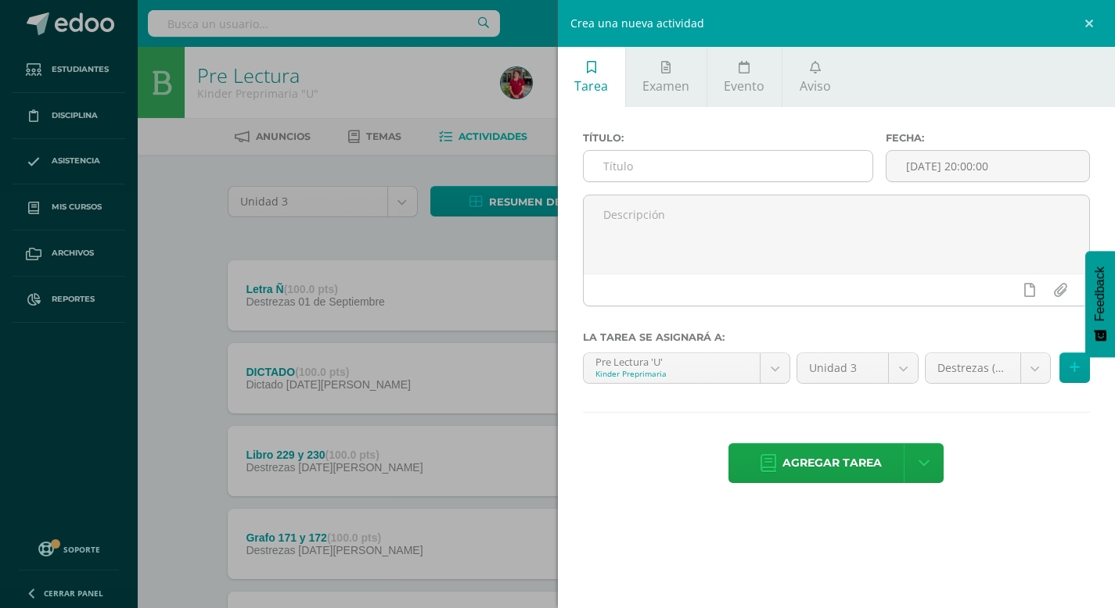
click at [724, 165] on input "text" at bounding box center [727, 166] width 289 height 31
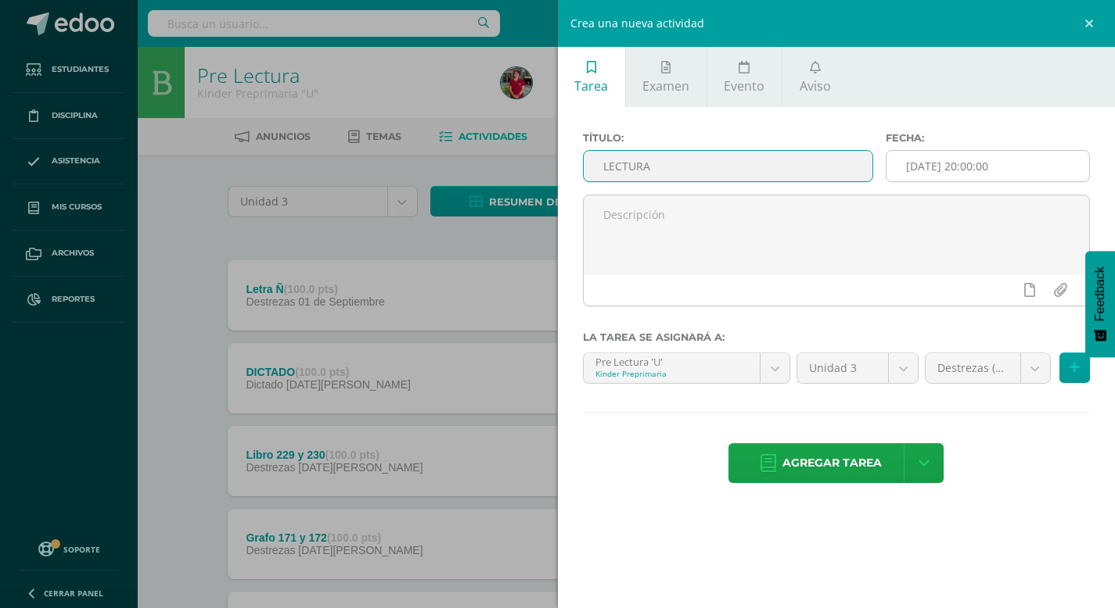
type input "LECTURA"
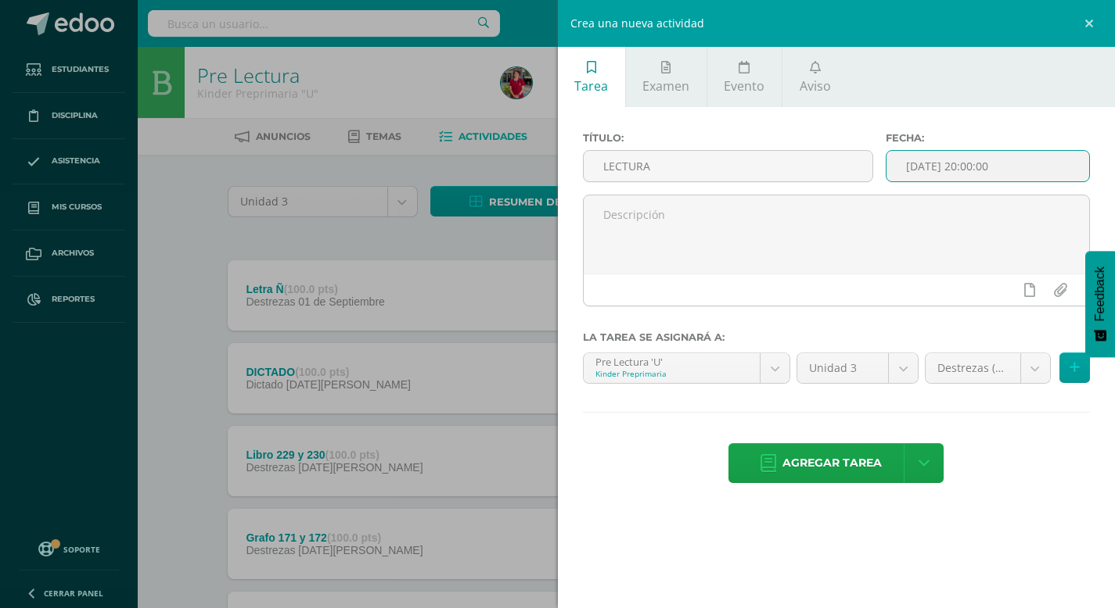
click at [930, 163] on input "[DATE] 20:00:00" at bounding box center [987, 166] width 203 height 31
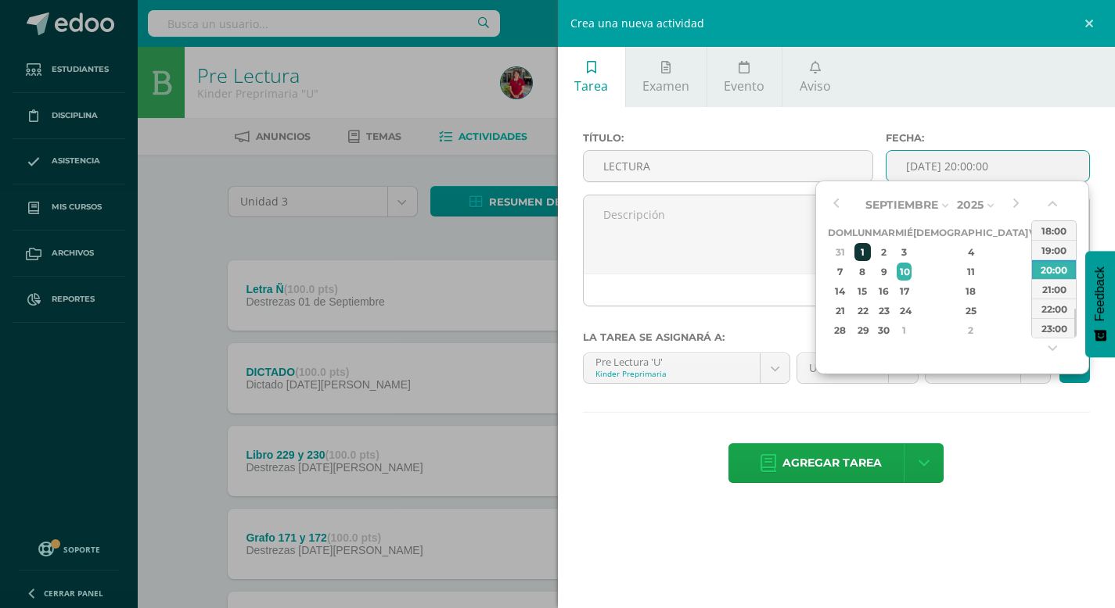
click at [870, 259] on div "1" at bounding box center [862, 252] width 16 height 18
type input "2025-09-01 20:00"
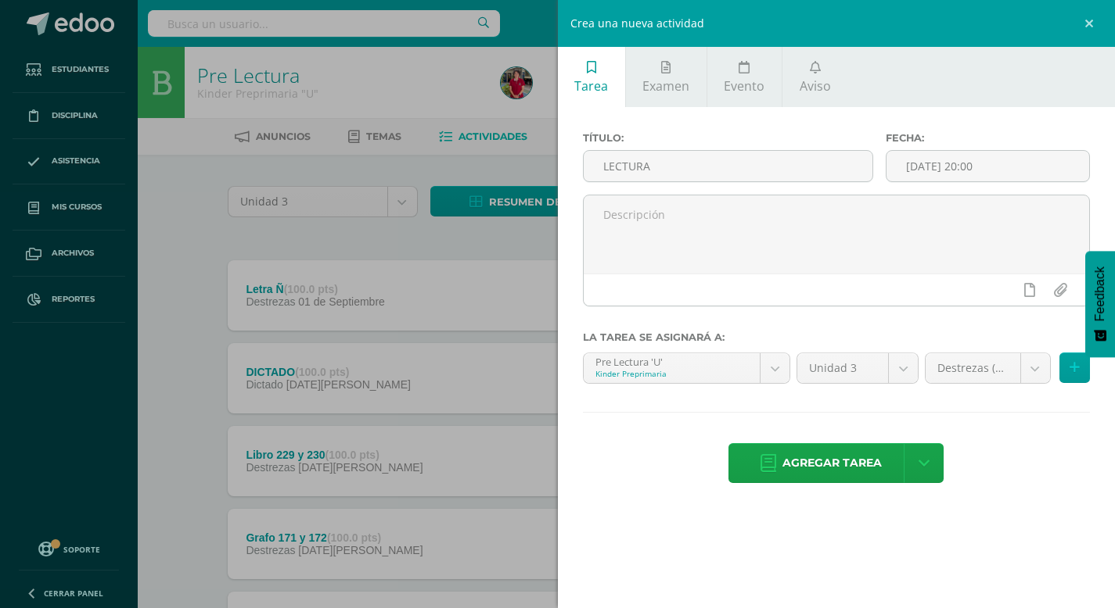
drag, startPoint x: 1047, startPoint y: 519, endPoint x: 1038, endPoint y: 396, distance: 123.9
click at [1047, 517] on div "Tarea Examen Evento Aviso Título: LECTURA Fecha: 2025-09-01 20:00 La tarea se a…" at bounding box center [837, 304] width 558 height 608
click at [1032, 374] on body "Tarea asignada exitosamente Estudiantes Disciplina Asistencia Mis cursos Archiv…" at bounding box center [557, 588] width 1115 height 1176
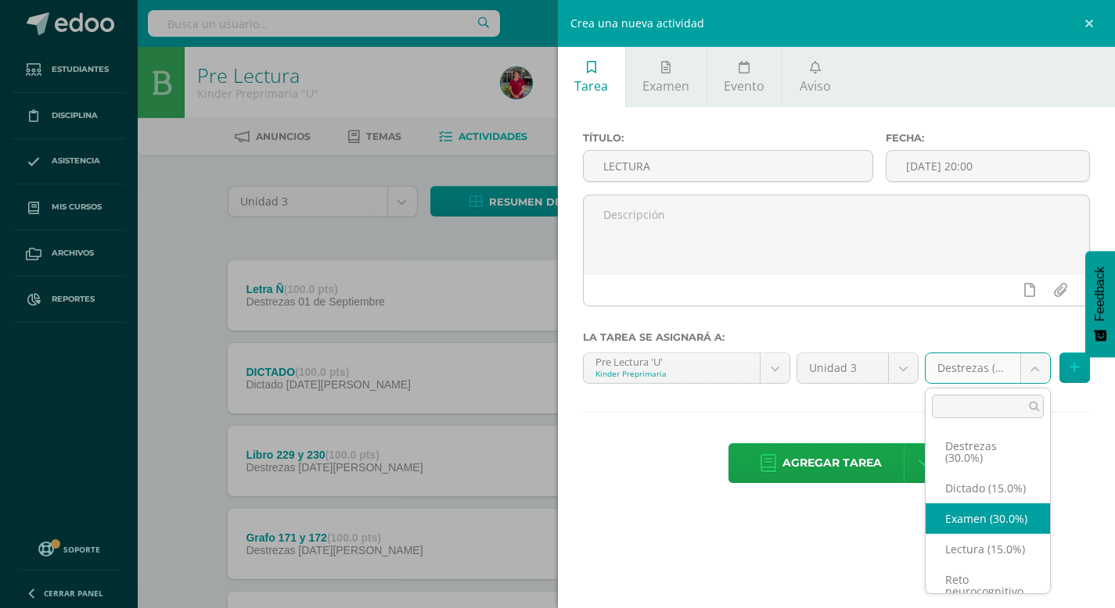
scroll to position [6, 0]
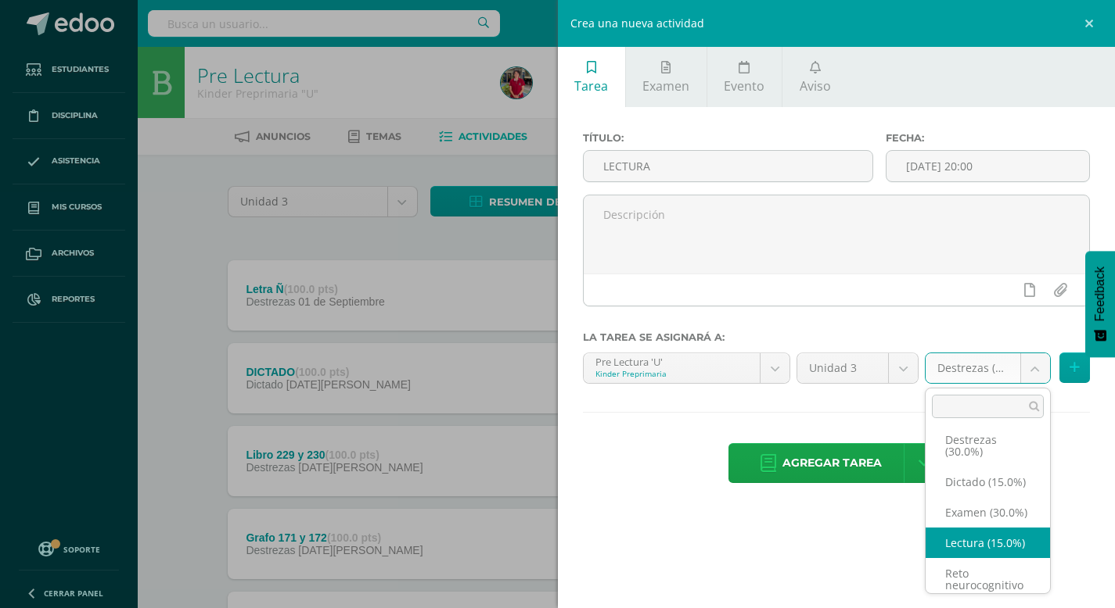
select select "204375"
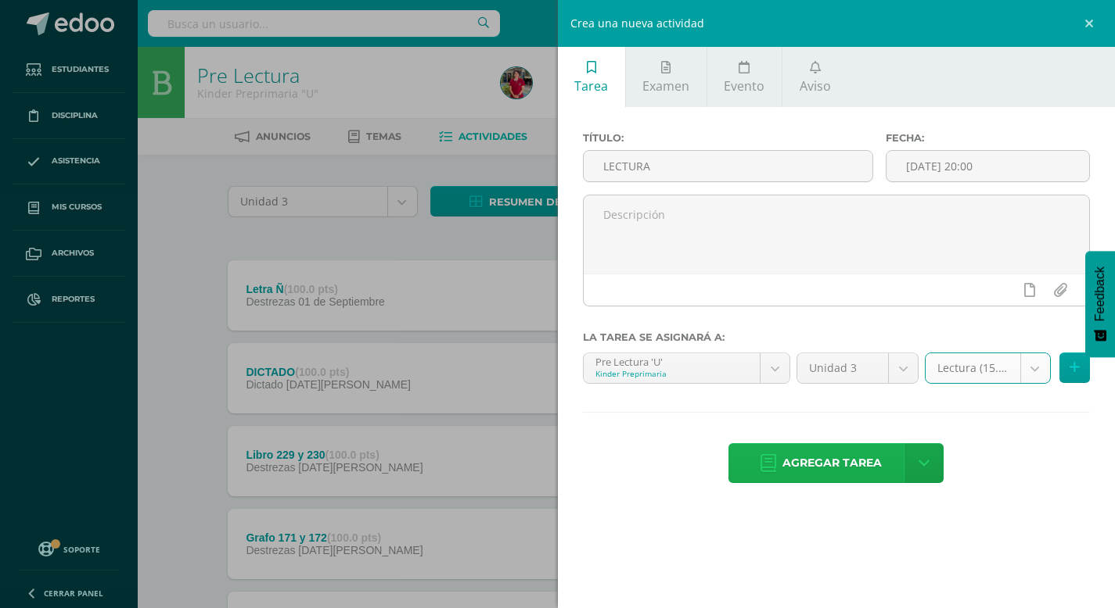
click at [863, 458] on span "Agregar tarea" at bounding box center [831, 463] width 99 height 38
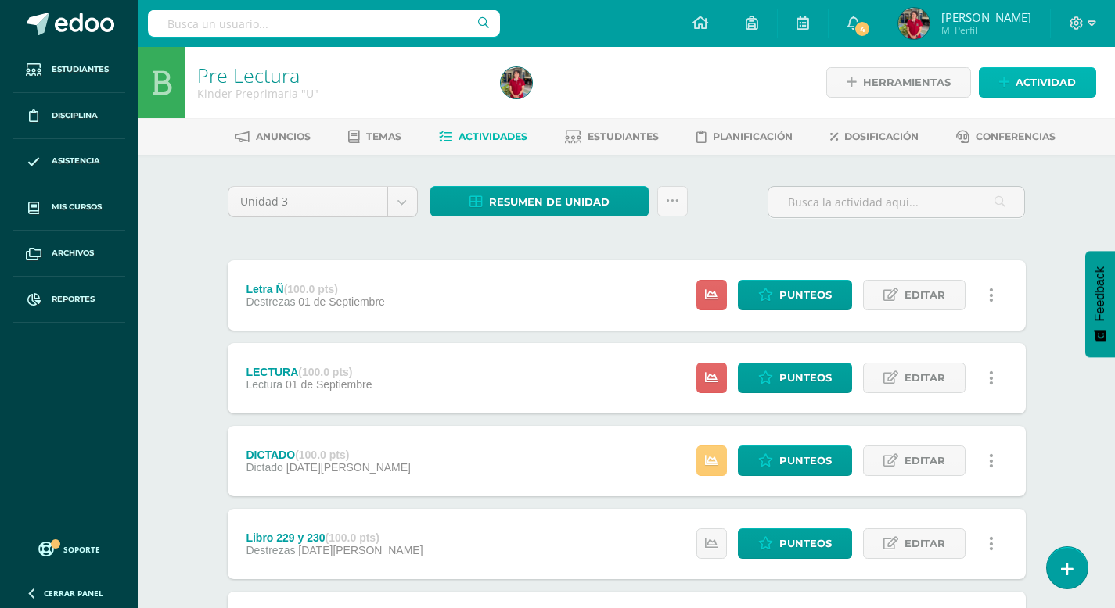
click at [1016, 85] on span "Actividad" at bounding box center [1045, 82] width 60 height 29
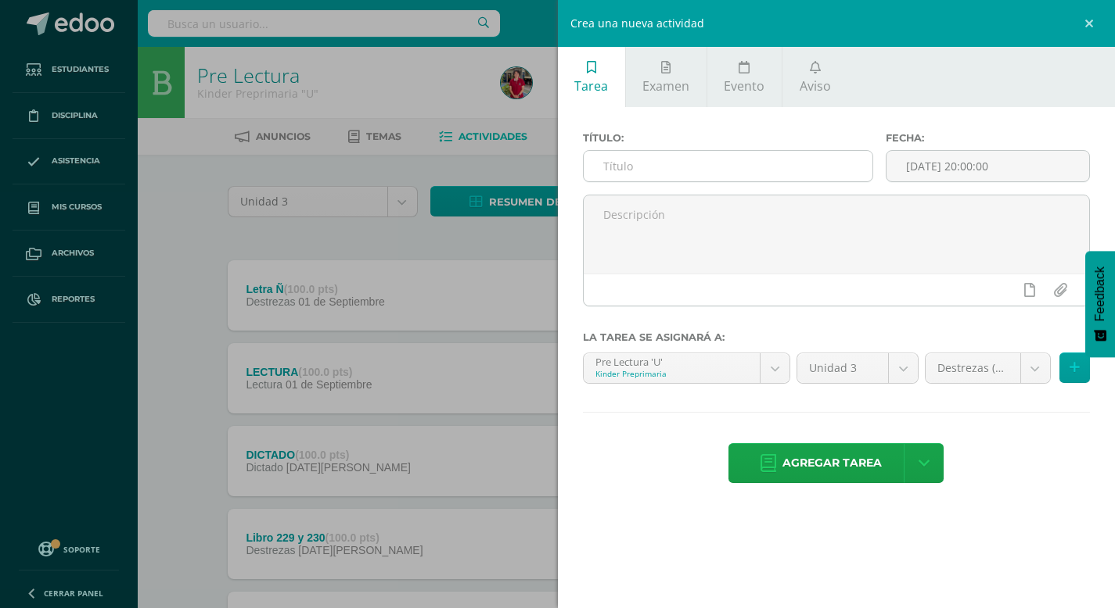
click at [812, 156] on input "text" at bounding box center [727, 166] width 289 height 31
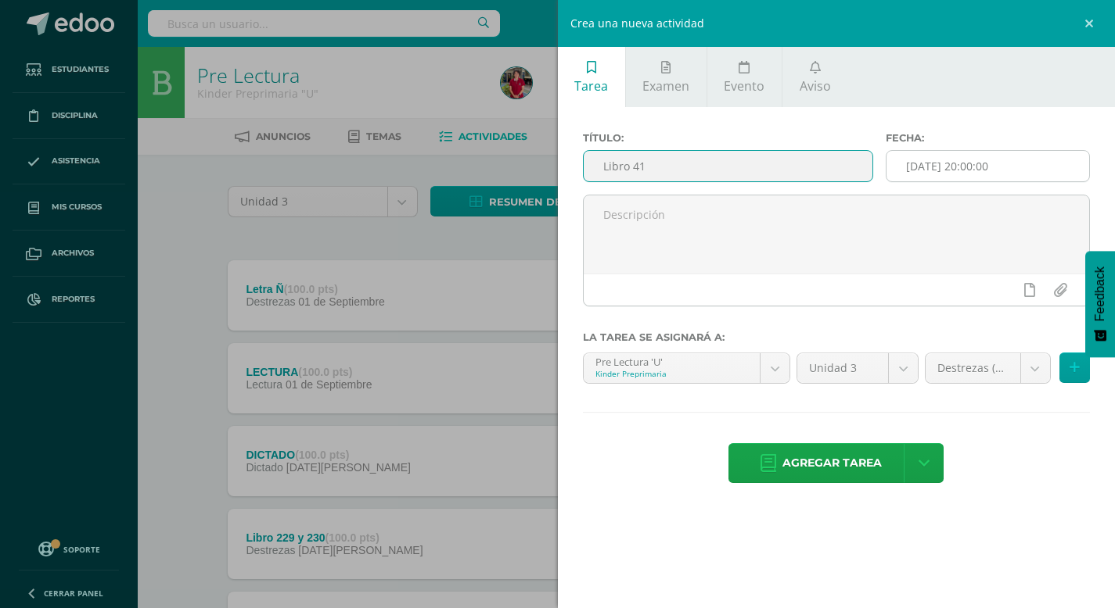
type input "Libro 41"
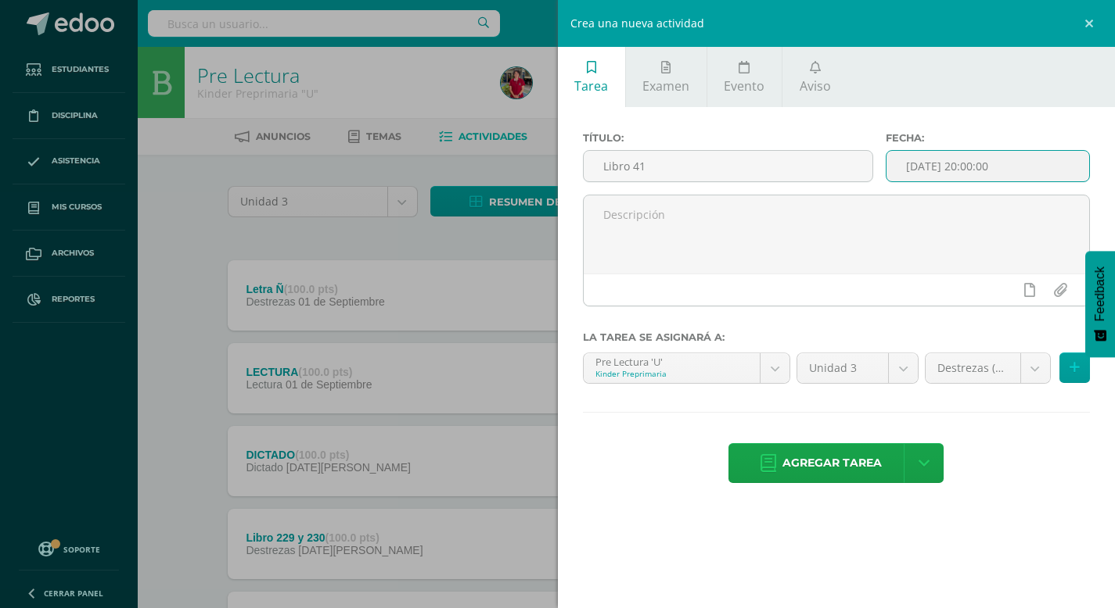
click at [956, 171] on input "[DATE] 20:00:00" at bounding box center [987, 166] width 203 height 31
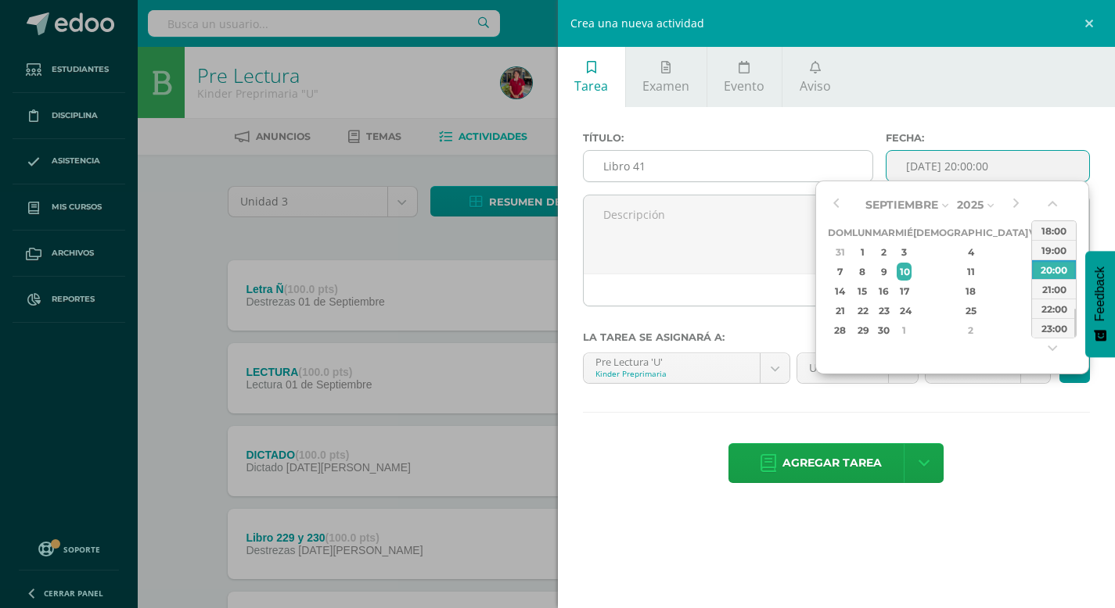
type input "2025-09-10 20:00"
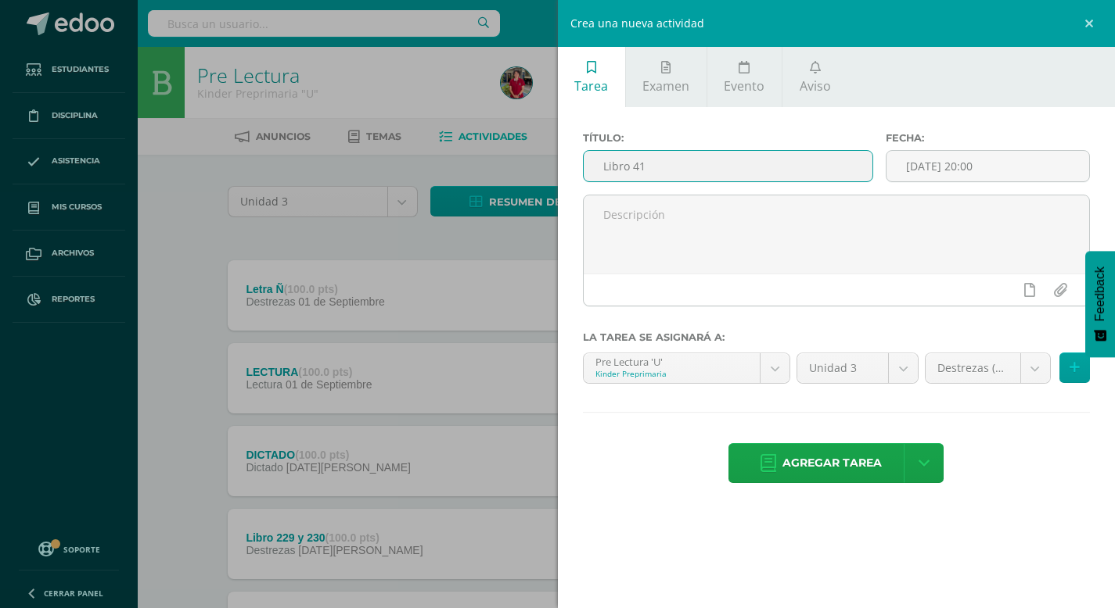
click at [731, 171] on input "Libro 41" at bounding box center [727, 166] width 289 height 31
type input "L"
type input "Grafo 176"
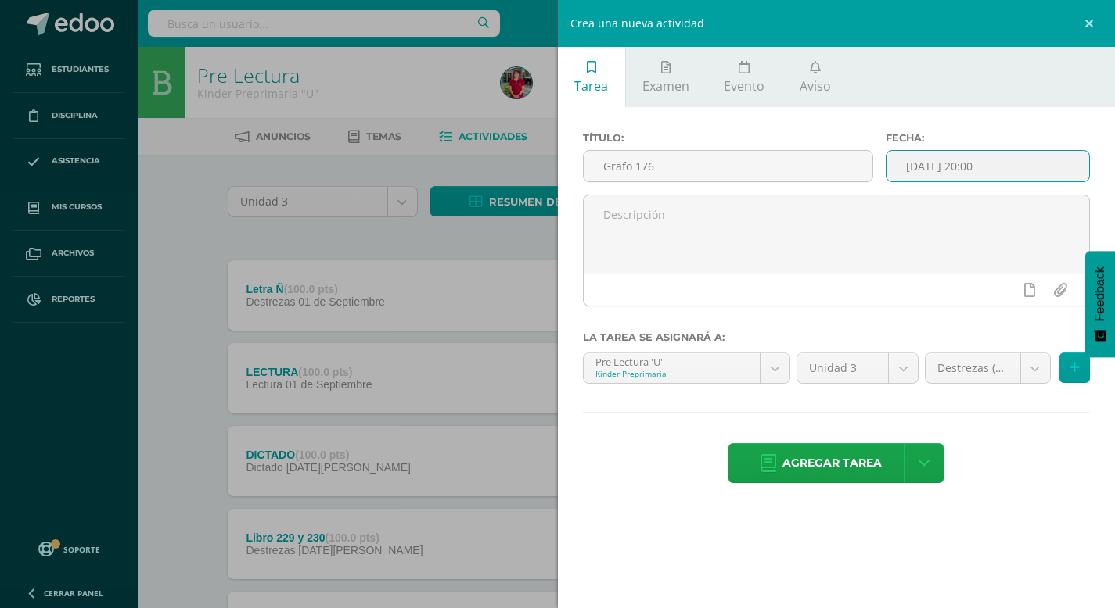
click at [945, 168] on input "2025-09-10 20:00" at bounding box center [987, 166] width 203 height 31
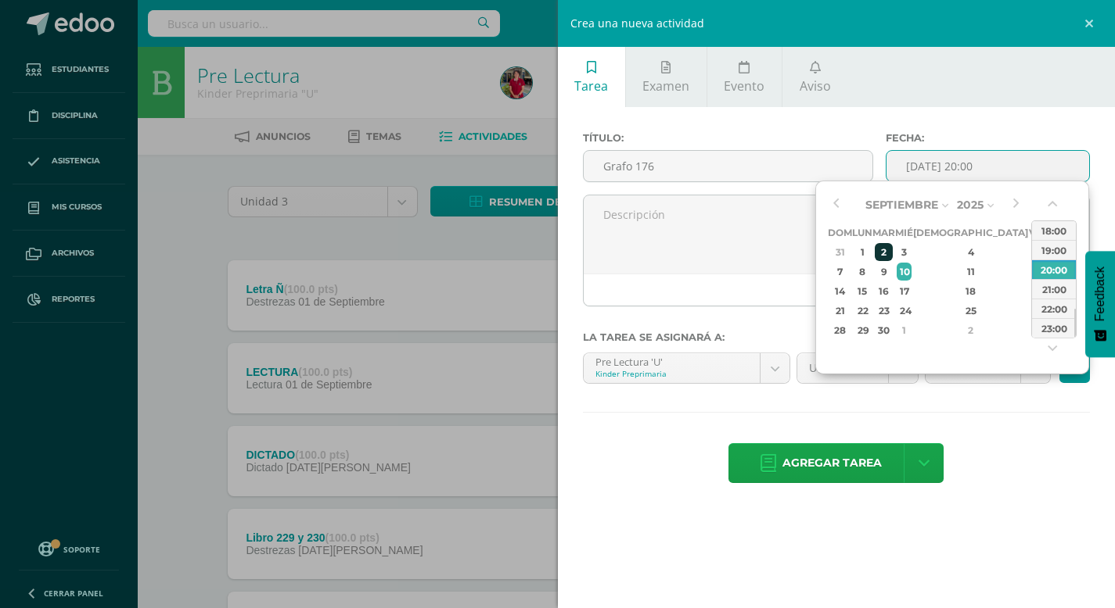
click at [892, 253] on div "2" at bounding box center [883, 252] width 18 height 18
type input "2025-09-02 20:00"
click at [984, 465] on div "Agregar tarea Agregar tarea y ocultar" at bounding box center [837, 464] width 508 height 43
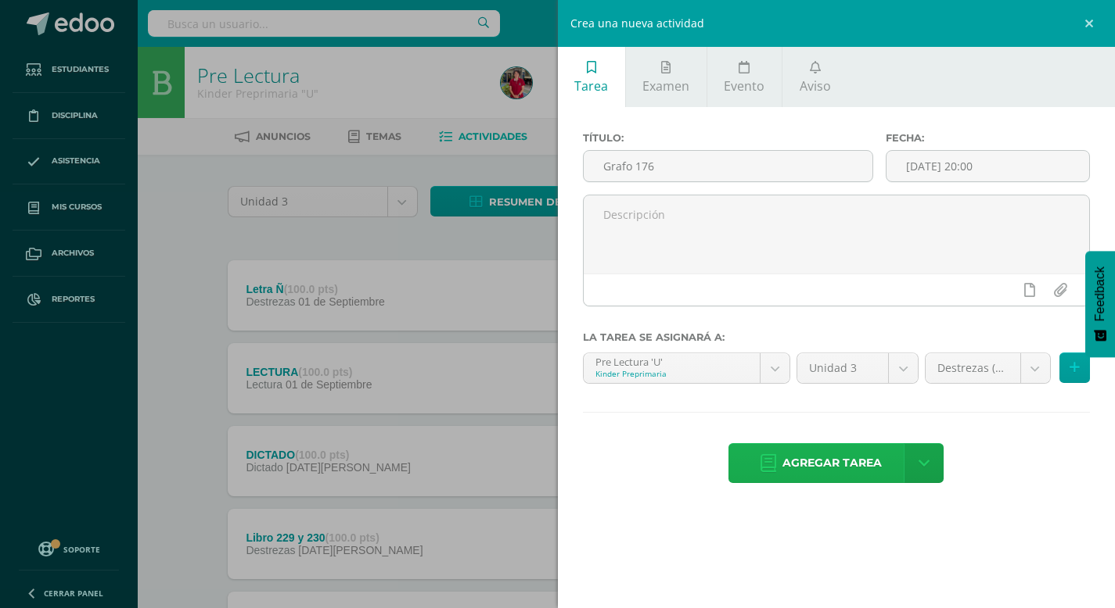
click at [834, 477] on span "Agregar tarea" at bounding box center [831, 463] width 99 height 38
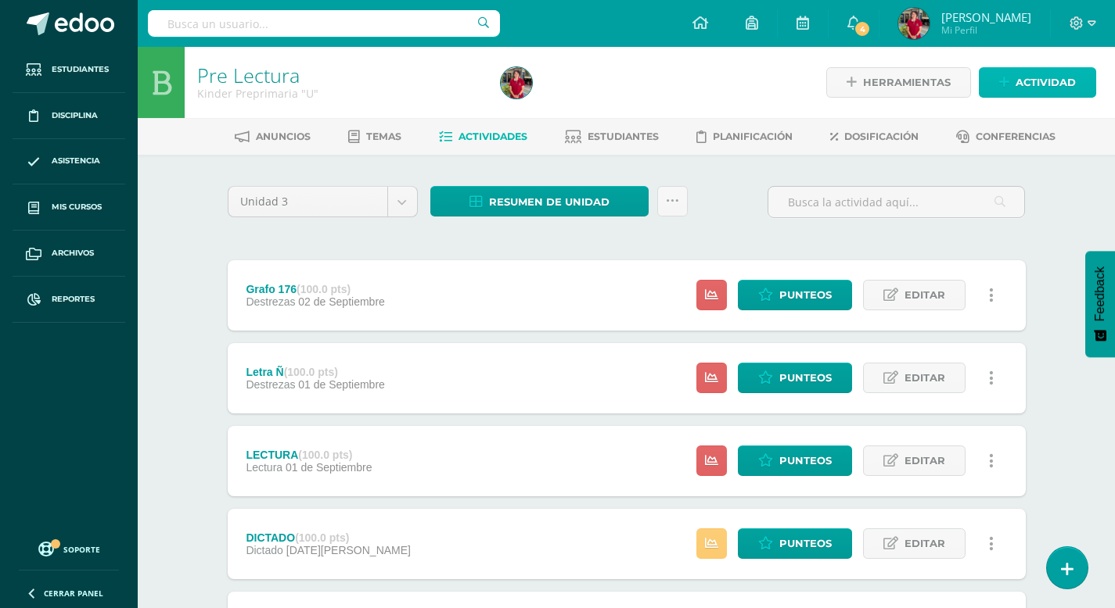
click at [1020, 81] on span "Actividad" at bounding box center [1045, 82] width 60 height 29
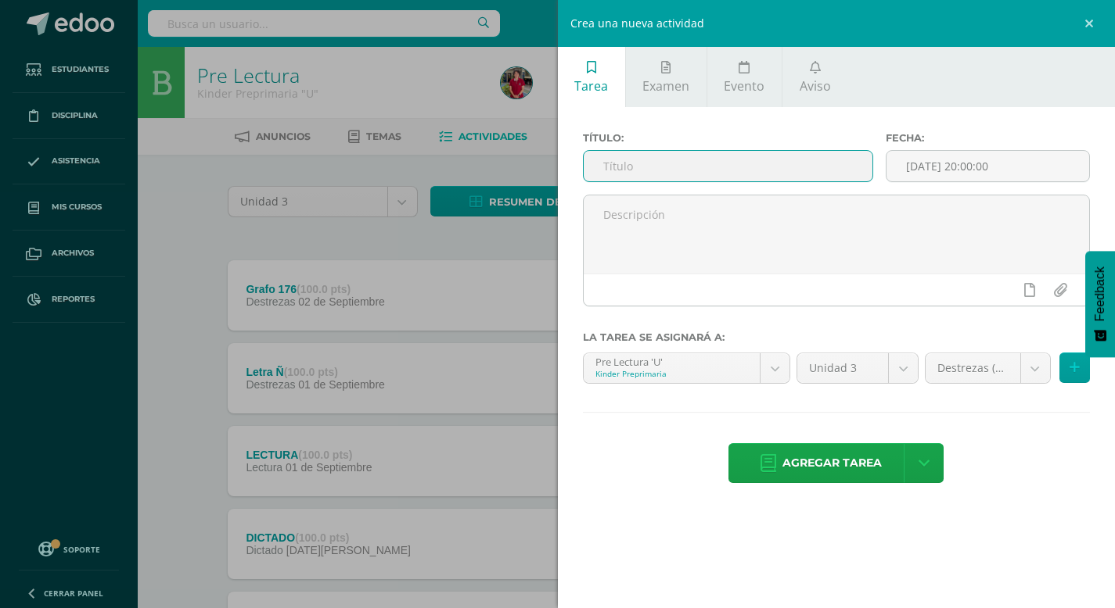
click at [633, 169] on input "text" at bounding box center [727, 166] width 289 height 31
type input "Folleto C7"
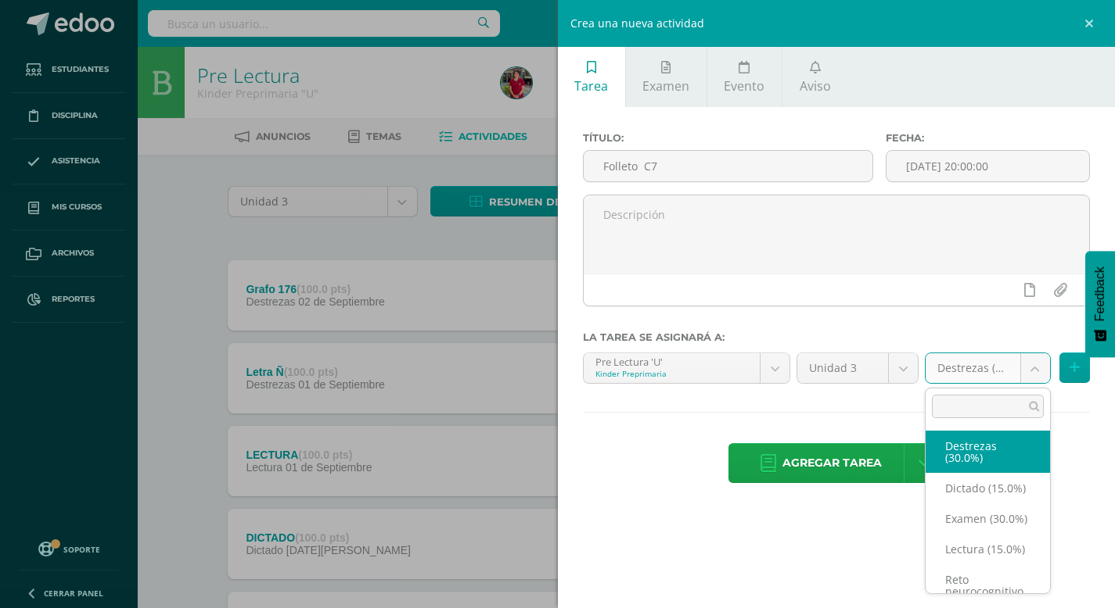
click at [1035, 361] on body "Tarea asignada exitosamente Estudiantes Disciplina Asistencia Mis cursos Archiv…" at bounding box center [557, 588] width 1115 height 1176
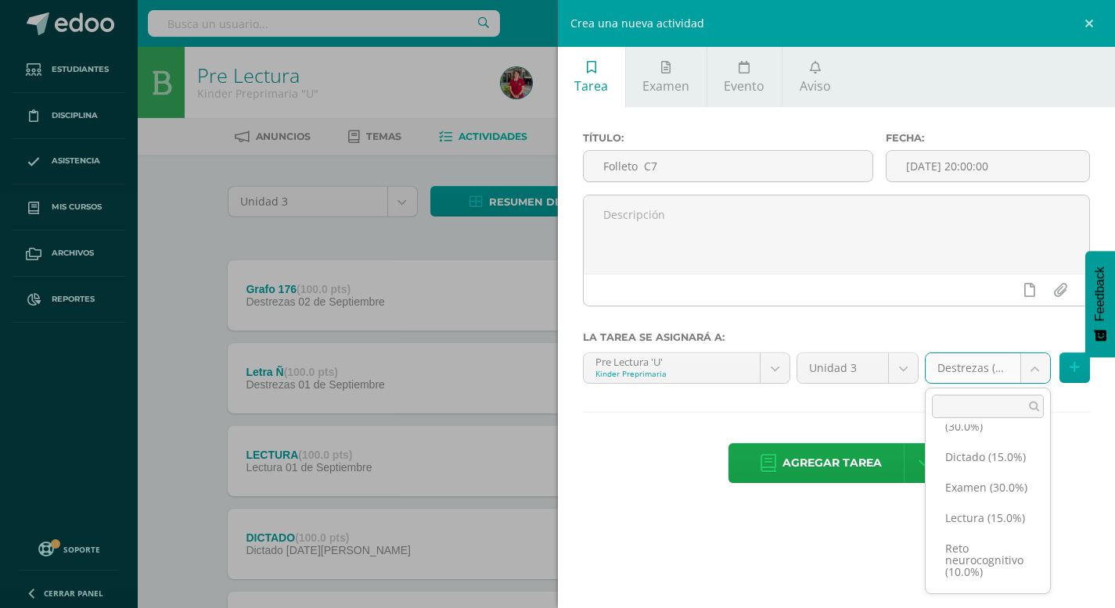
scroll to position [66, 0]
select select "204373"
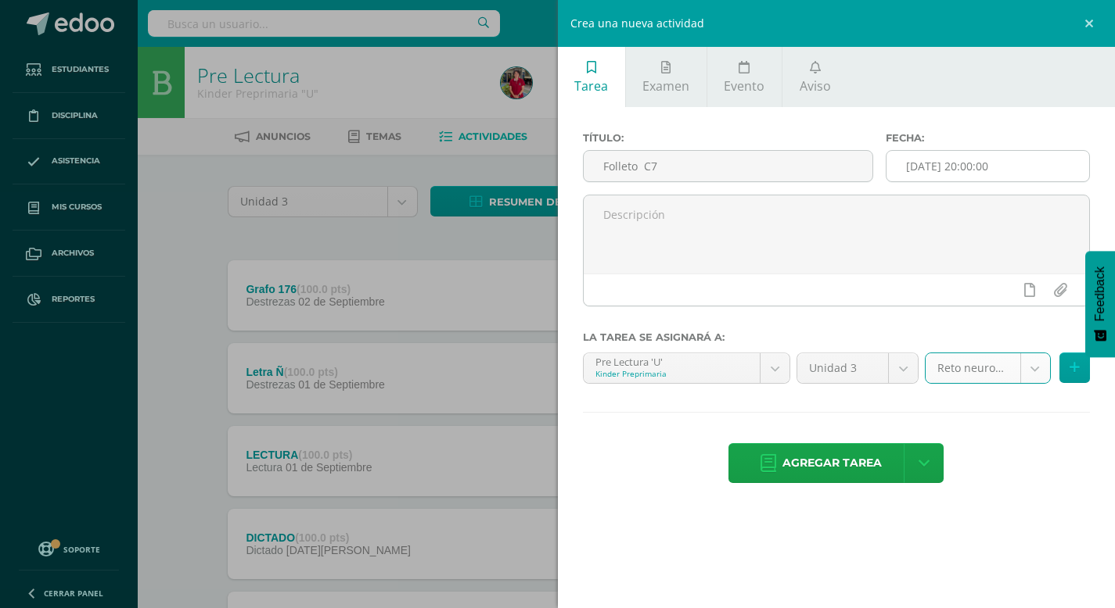
click at [943, 164] on input "[DATE] 20:00:00" at bounding box center [987, 166] width 203 height 31
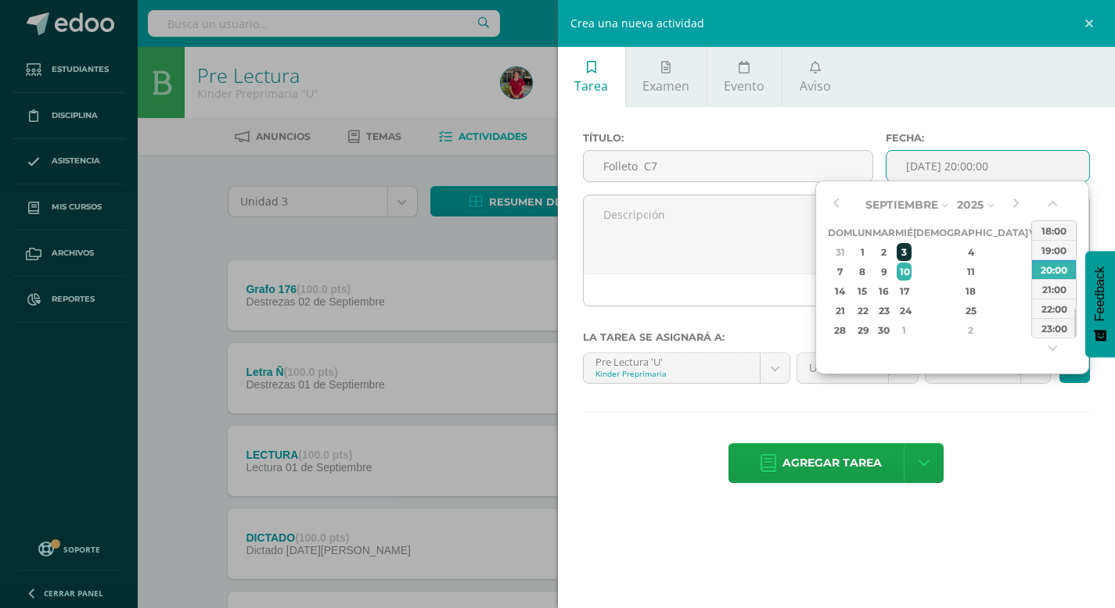
click at [910, 250] on div "3" at bounding box center [903, 252] width 14 height 18
type input "2025-09-03 20:00"
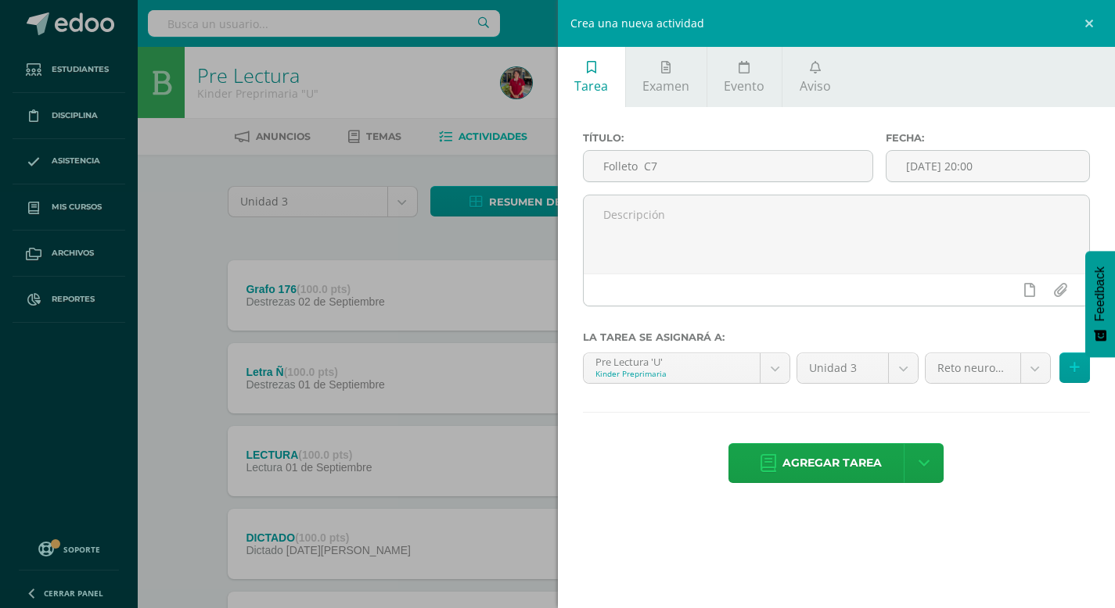
click at [1038, 494] on div "Título: Folleto C7 Fecha: 2025-09-03 20:00 La tarea se asignará a: Pre Lectura …" at bounding box center [837, 309] width 558 height 404
click at [835, 463] on span "Agregar tarea" at bounding box center [831, 463] width 99 height 38
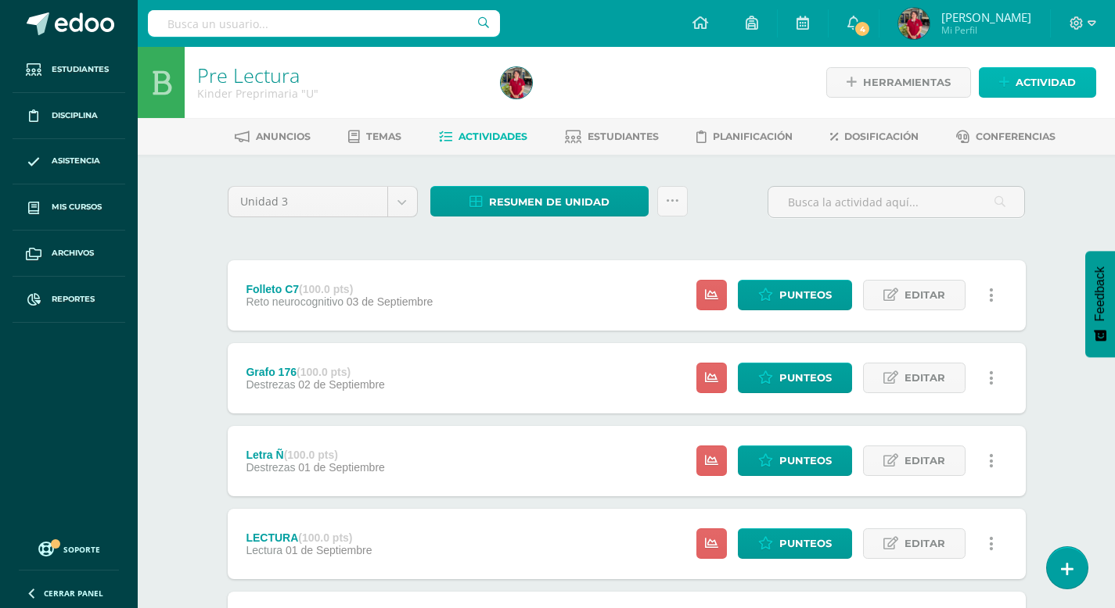
click at [1035, 84] on span "Actividad" at bounding box center [1045, 82] width 60 height 29
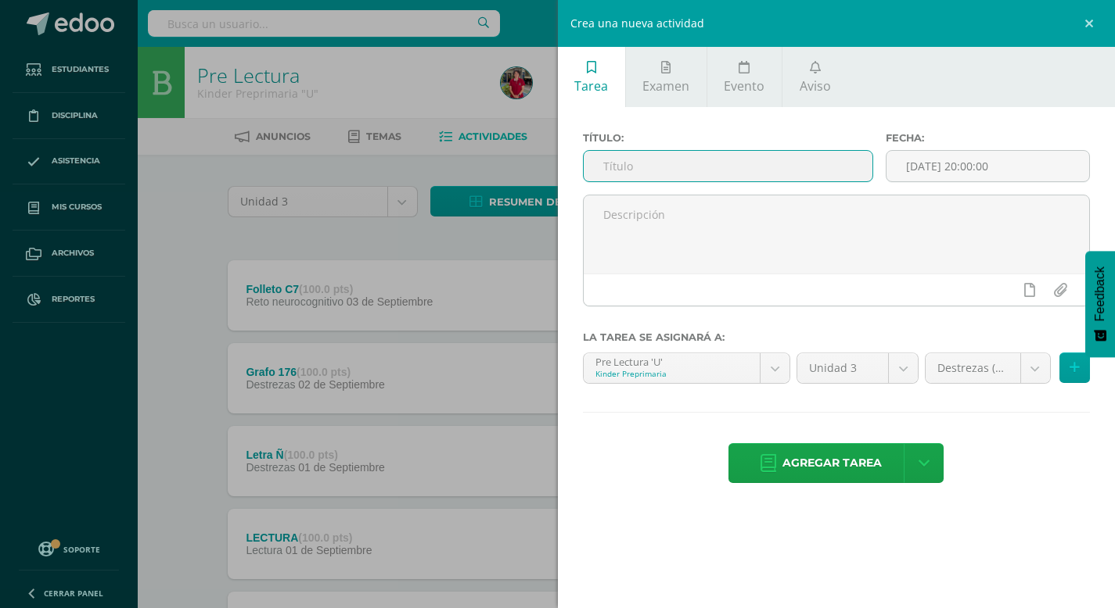
click at [666, 166] on input "text" at bounding box center [727, 166] width 289 height 31
type input "Libro 239"
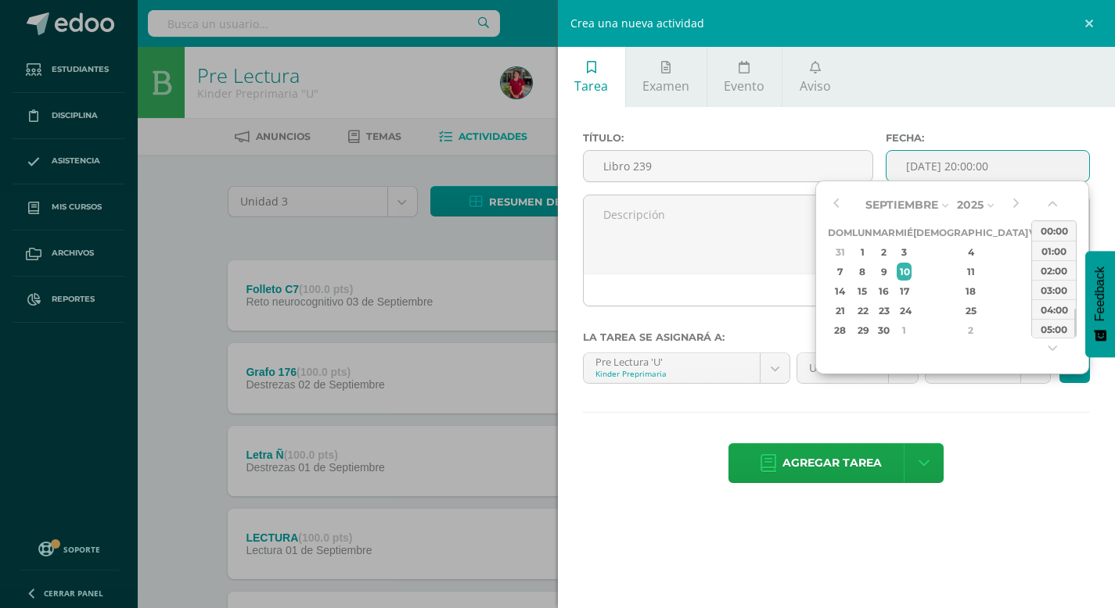
click at [927, 177] on input "[DATE] 20:00:00" at bounding box center [987, 166] width 203 height 31
click at [955, 253] on div "4" at bounding box center [970, 252] width 92 height 18
type input "2025-09-04 20:00"
click at [994, 424] on div "Título: Libro 239 Fecha: 2025-09-04 20:00 La tarea se asignará a: Pre Lectura '…" at bounding box center [837, 309] width 558 height 404
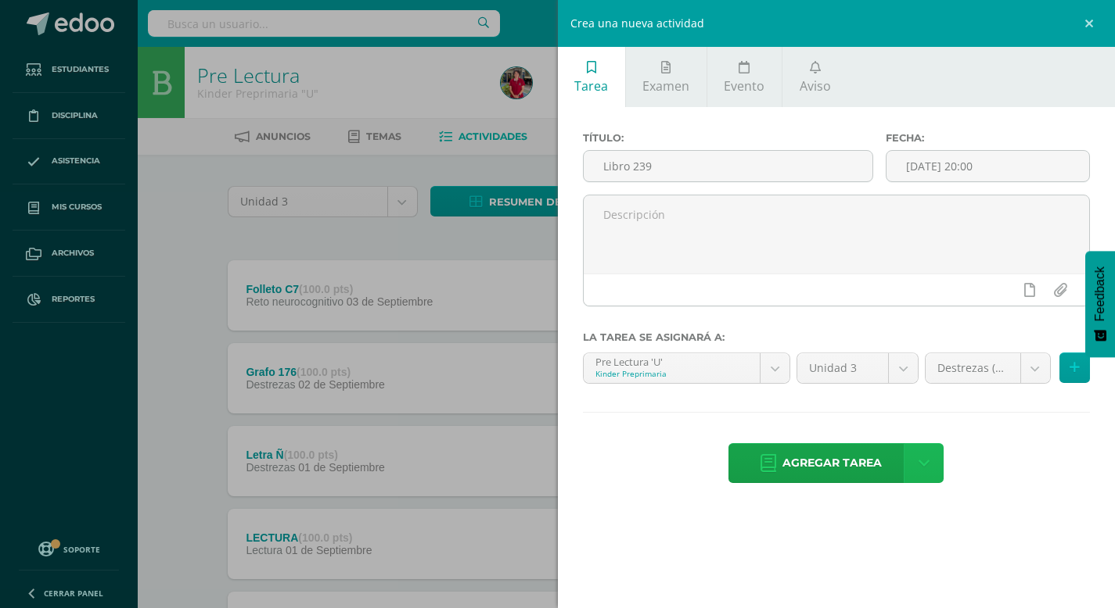
click at [903, 451] on link at bounding box center [923, 463] width 40 height 40
click at [842, 456] on span "Agregar tarea" at bounding box center [831, 463] width 99 height 38
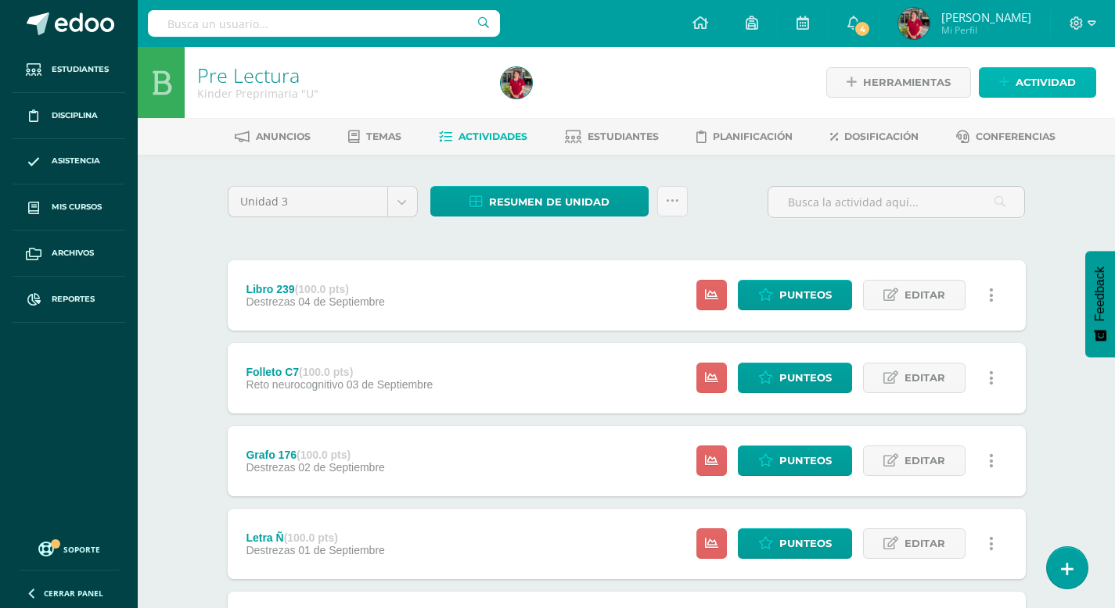
click at [1052, 89] on span "Actividad" at bounding box center [1045, 82] width 60 height 29
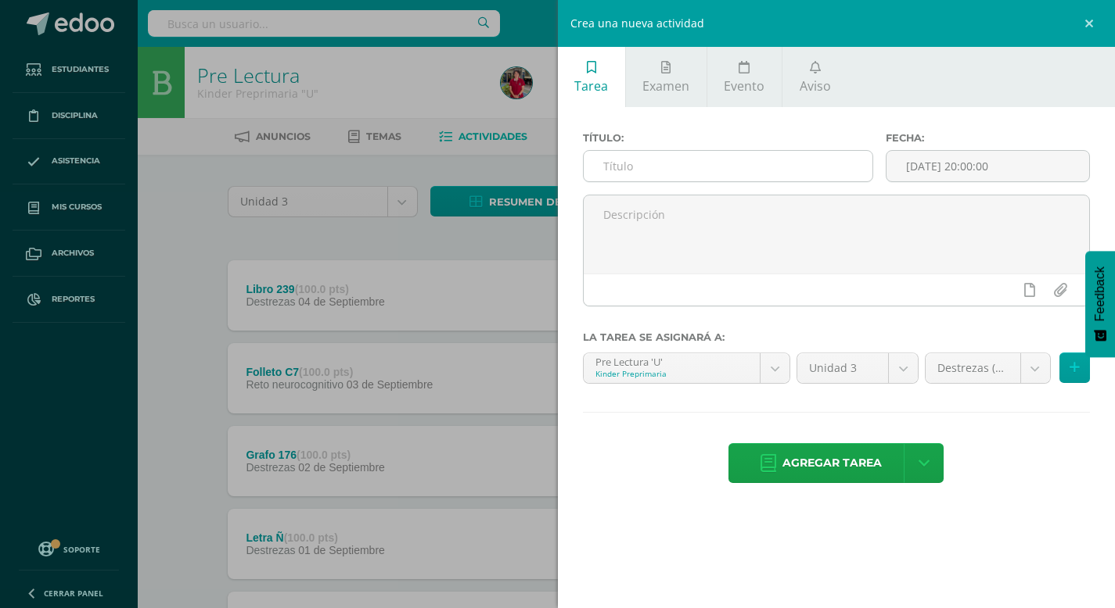
click at [686, 165] on input "text" at bounding box center [727, 166] width 289 height 31
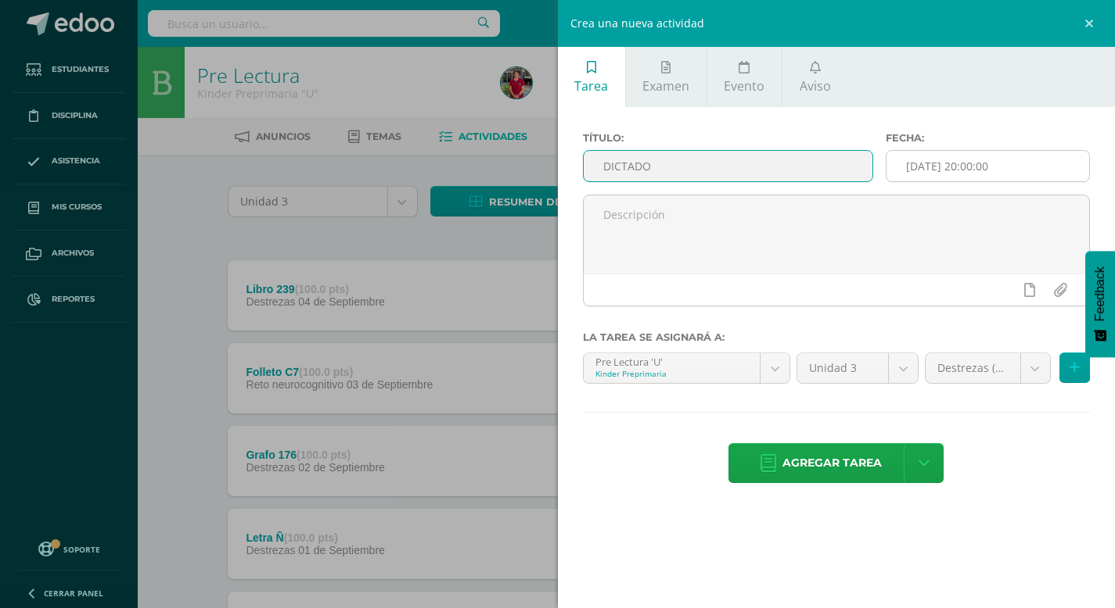
type input "DICTADO"
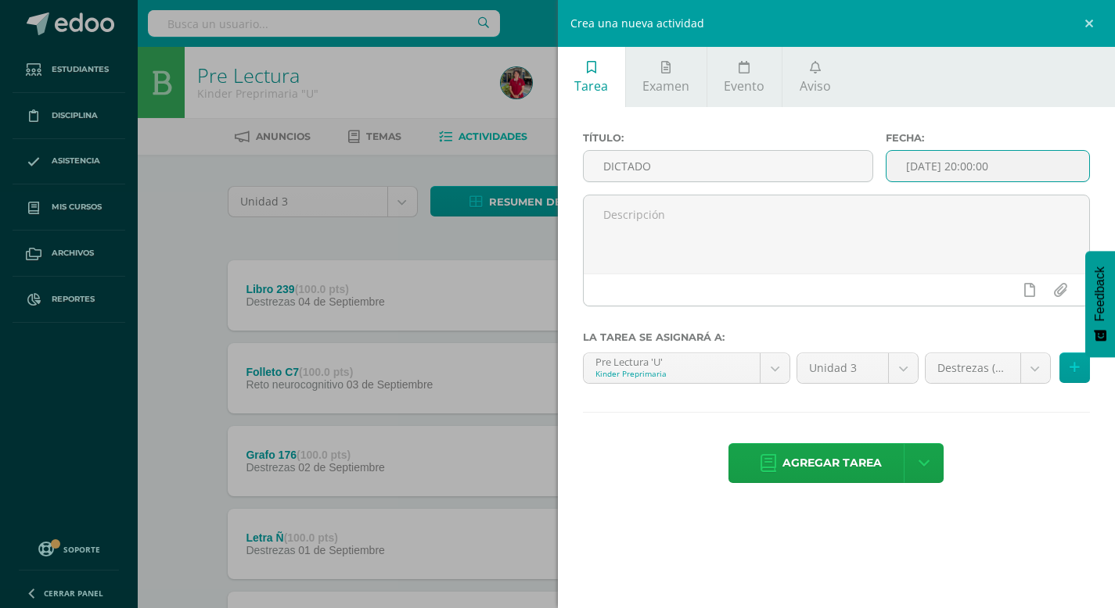
click at [935, 164] on input "[DATE] 20:00:00" at bounding box center [987, 166] width 203 height 31
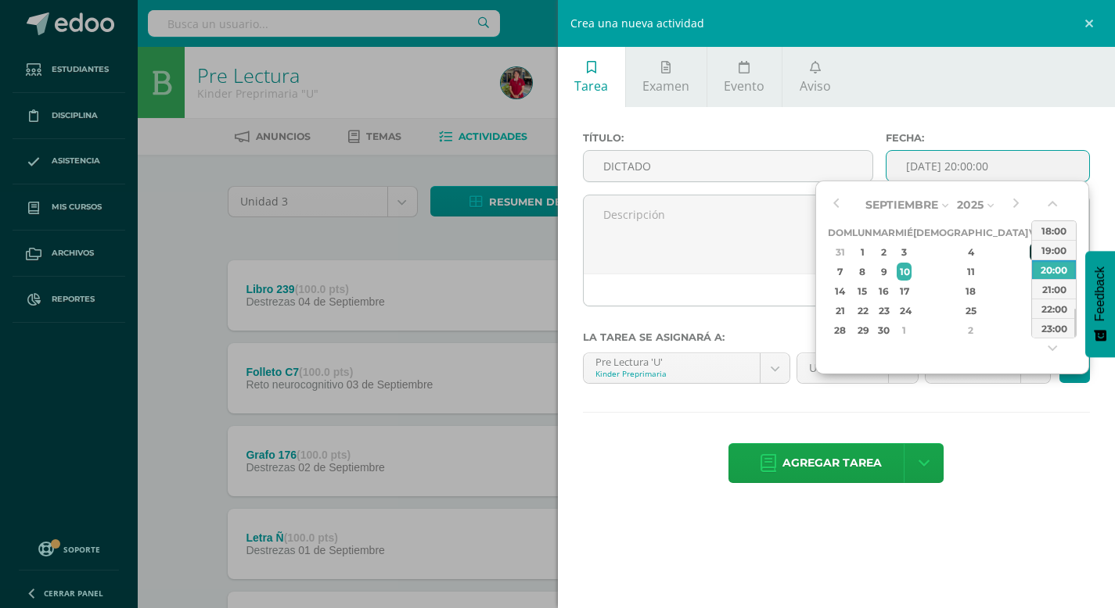
click at [1029, 257] on div "5" at bounding box center [1036, 252] width 14 height 18
type input "2025-09-05 20:00"
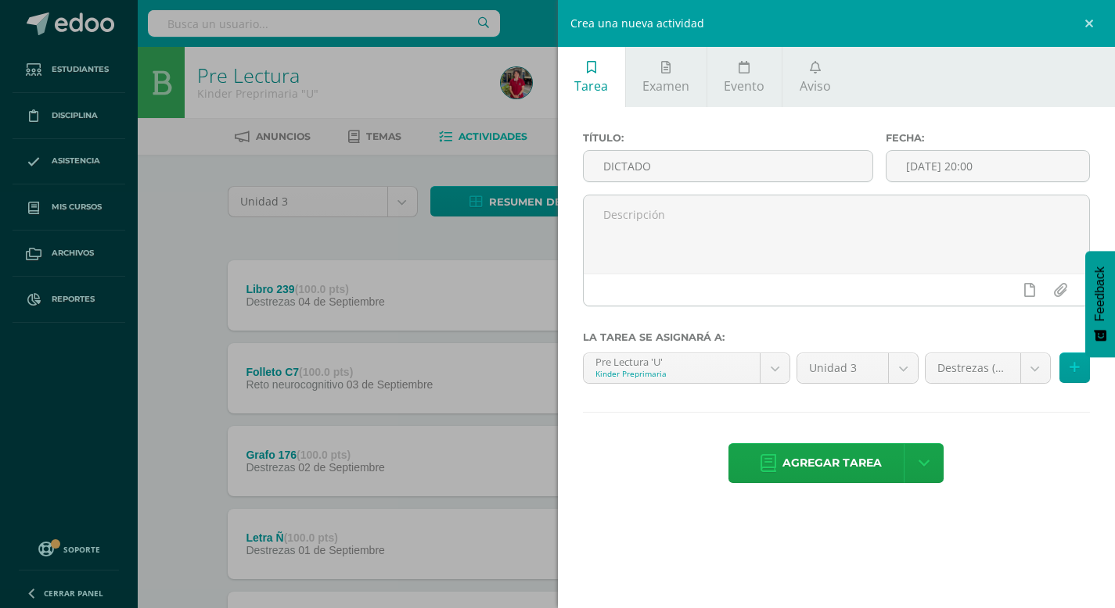
drag, startPoint x: 1014, startPoint y: 494, endPoint x: 1018, endPoint y: 443, distance: 51.0
click at [1014, 493] on div "Título: DICTADO Fecha: 2025-09-05 20:00 La tarea se asignará a: Pre Lectura 'U'…" at bounding box center [837, 309] width 558 height 404
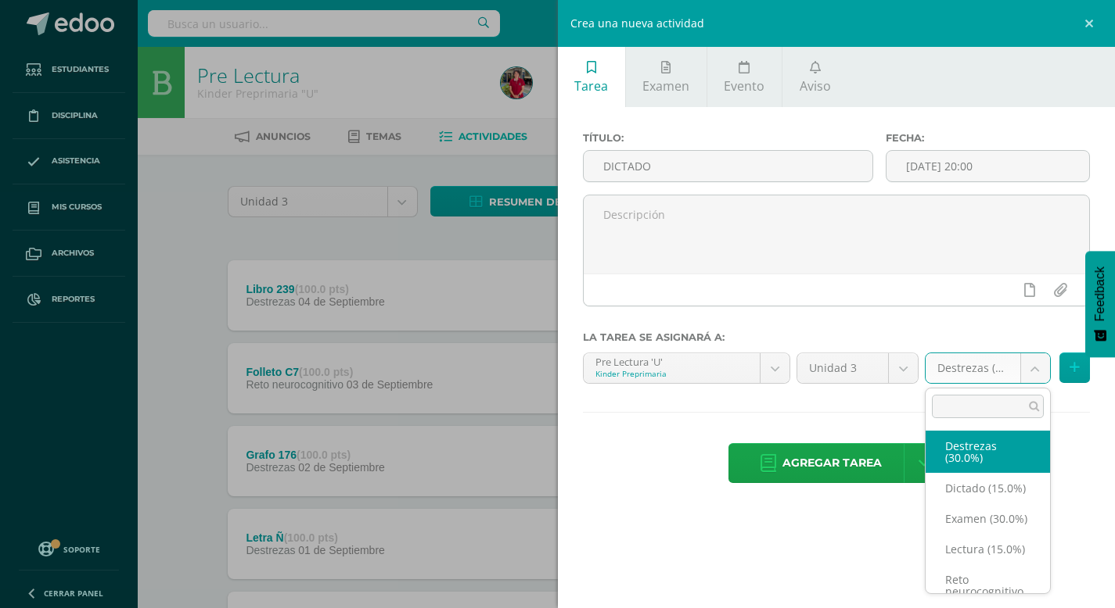
click at [1039, 377] on body "Tarea asignada exitosamente Estudiantes Disciplina Asistencia Mis cursos Archiv…" at bounding box center [557, 588] width 1115 height 1176
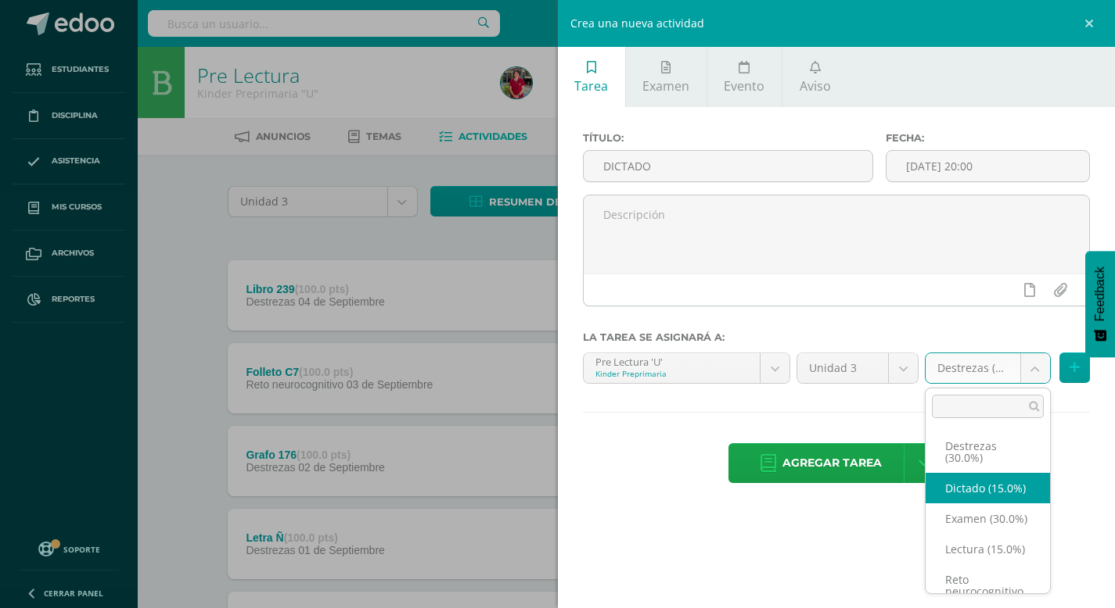
select select "204374"
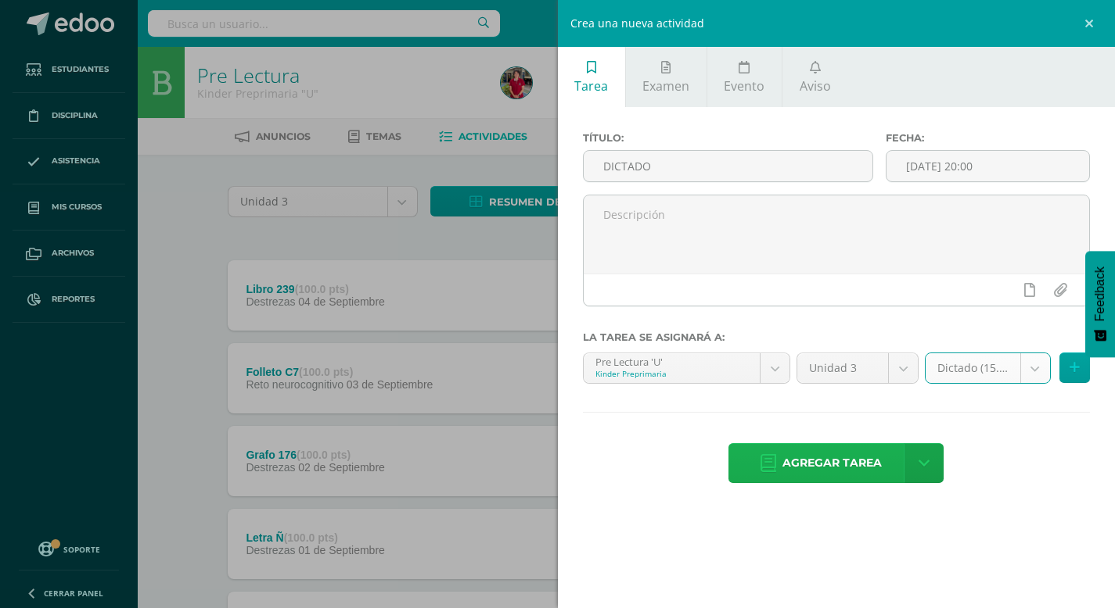
click at [813, 463] on span "Agregar tarea" at bounding box center [831, 463] width 99 height 38
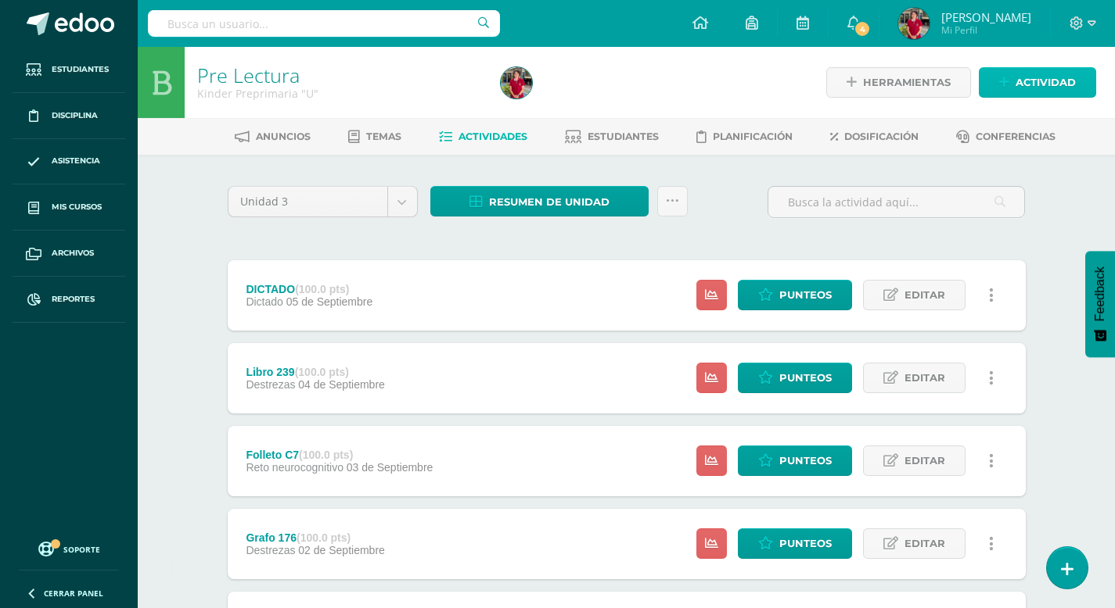
click at [1039, 77] on span "Actividad" at bounding box center [1045, 82] width 60 height 29
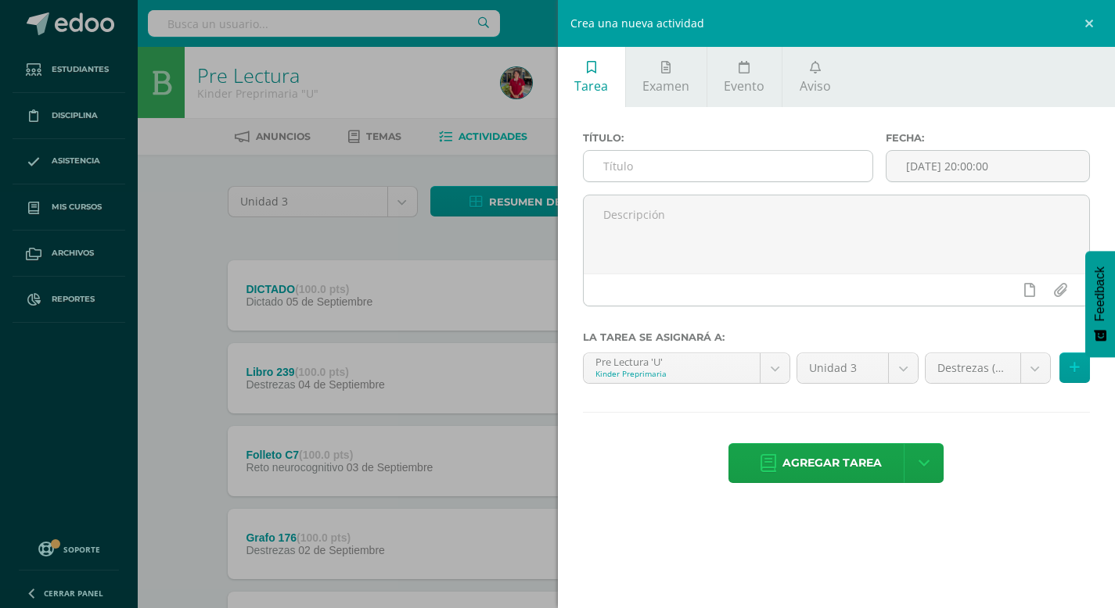
click at [663, 164] on input "text" at bounding box center [727, 166] width 289 height 31
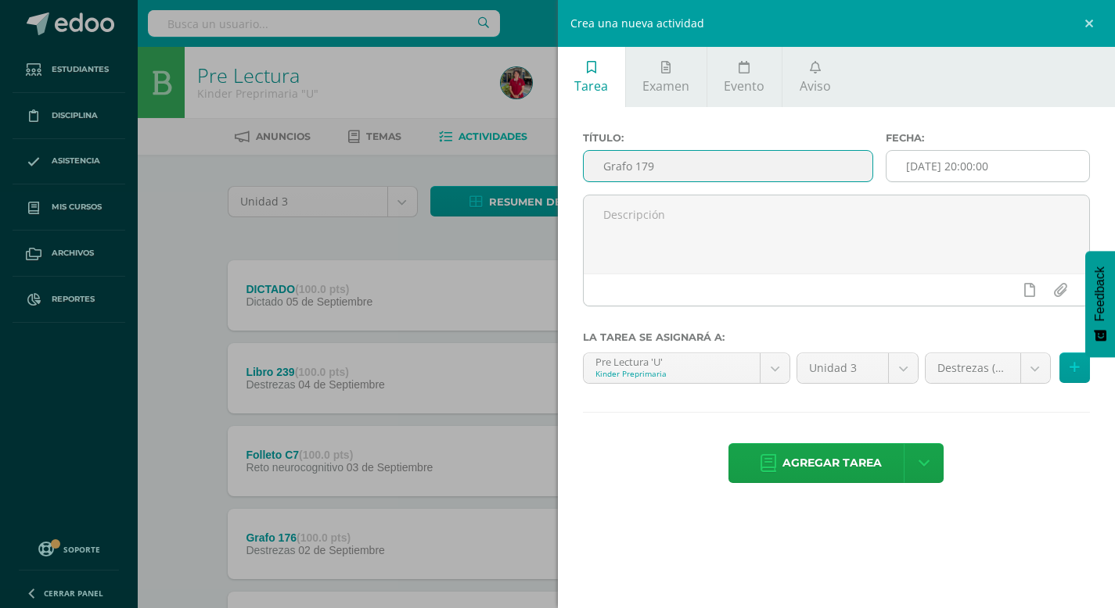
type input "Grafo 179"
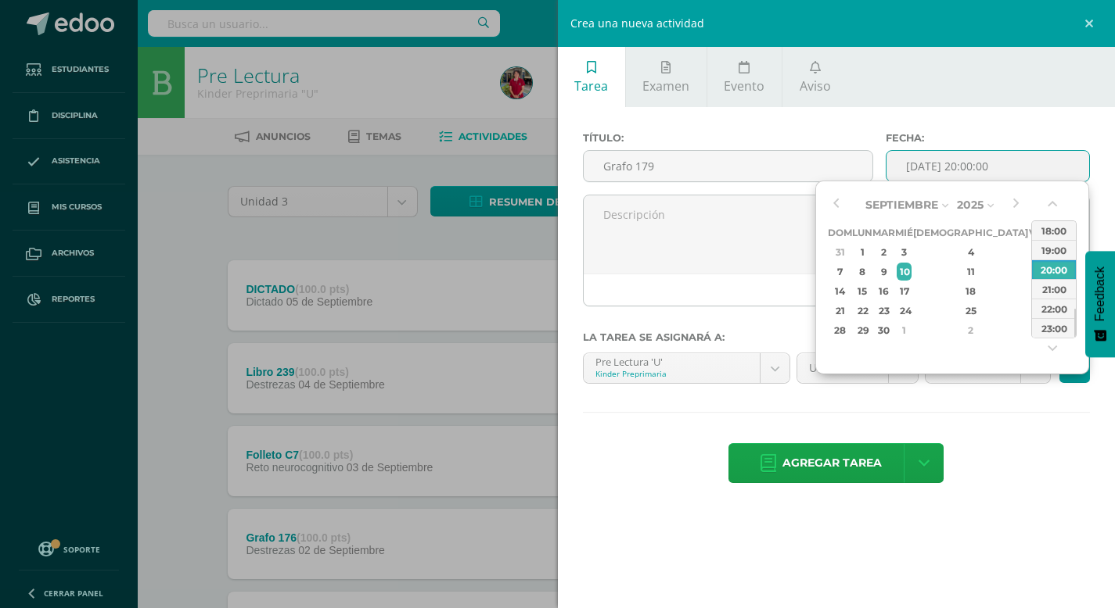
click at [924, 170] on input "[DATE] 20:00:00" at bounding box center [987, 166] width 203 height 31
click at [871, 263] on div "8" at bounding box center [862, 272] width 16 height 18
type input "2025-09-08 20:00"
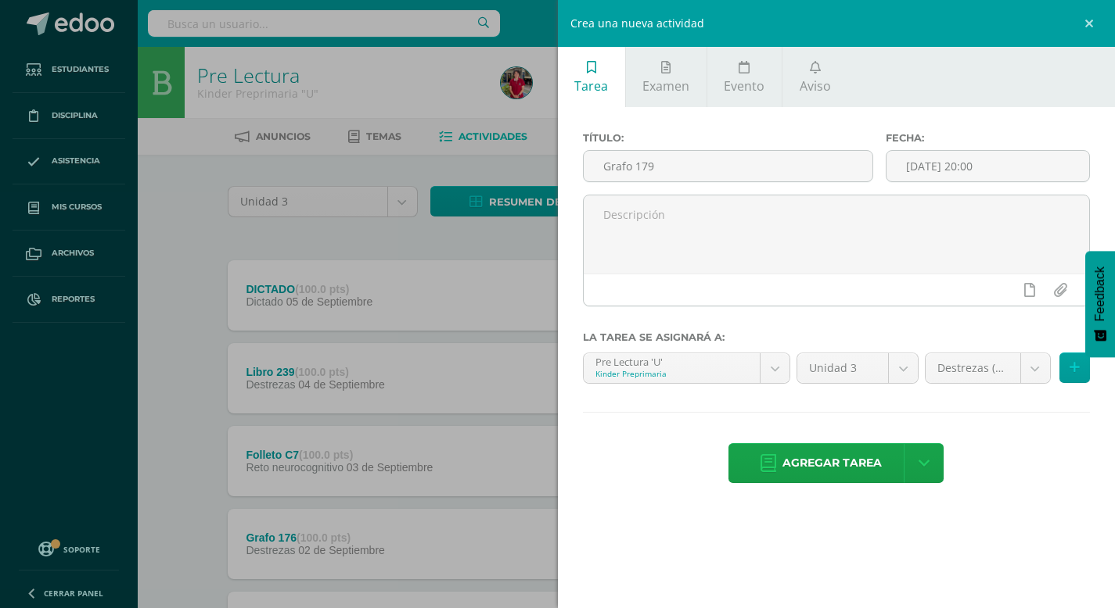
click at [996, 443] on div "Agregar tarea Agregar tarea y ocultar" at bounding box center [837, 464] width 508 height 43
click at [847, 456] on span "Agregar tarea" at bounding box center [831, 463] width 99 height 38
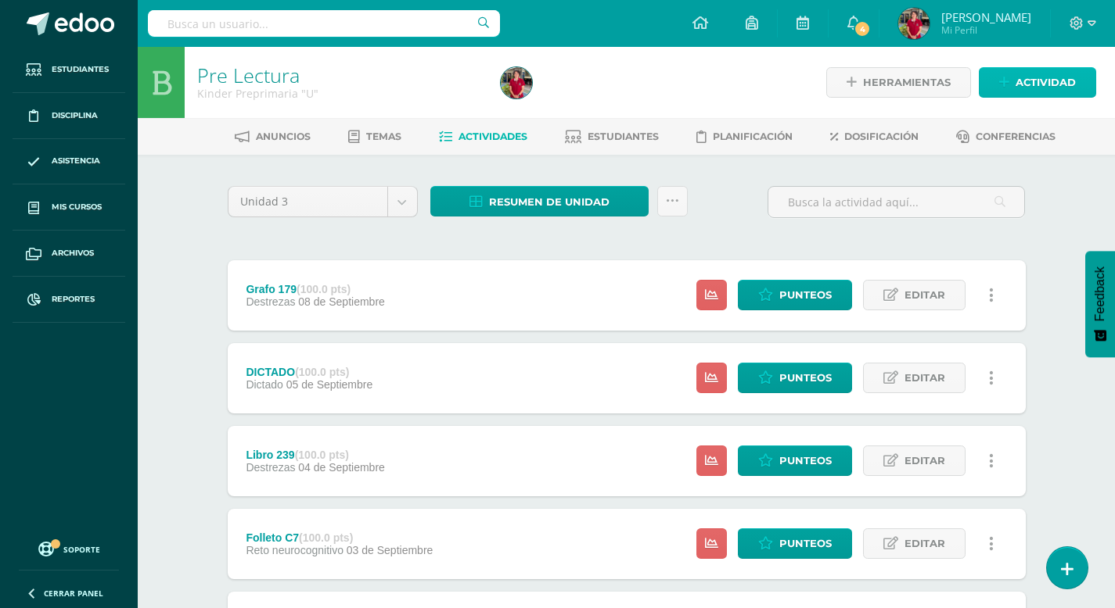
click at [1038, 77] on span "Actividad" at bounding box center [1045, 82] width 60 height 29
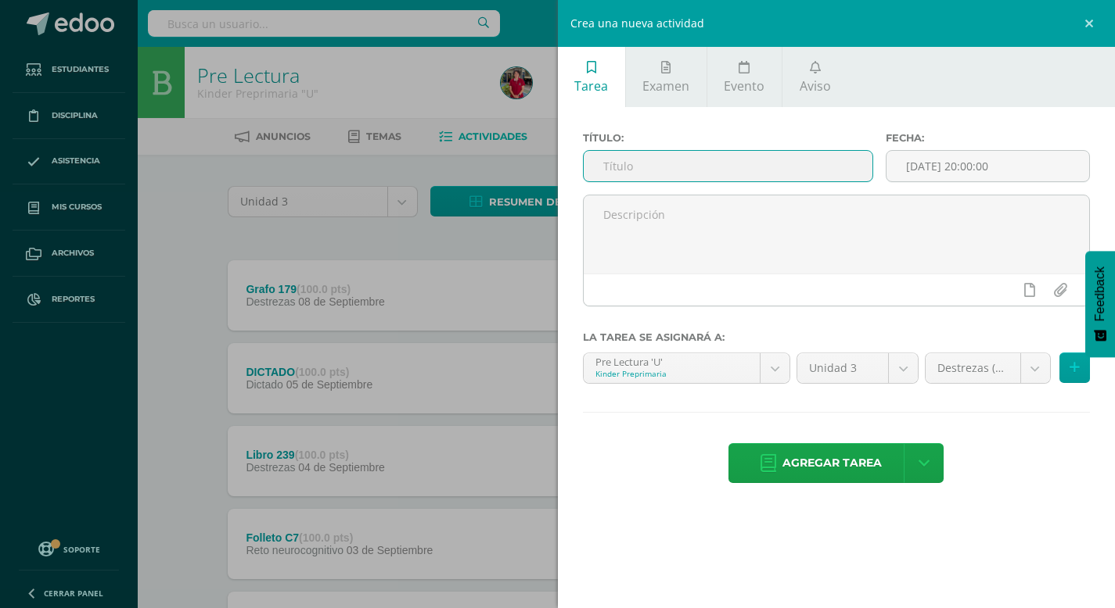
click at [669, 168] on input "text" at bounding box center [727, 166] width 289 height 31
type input "LECTURA"
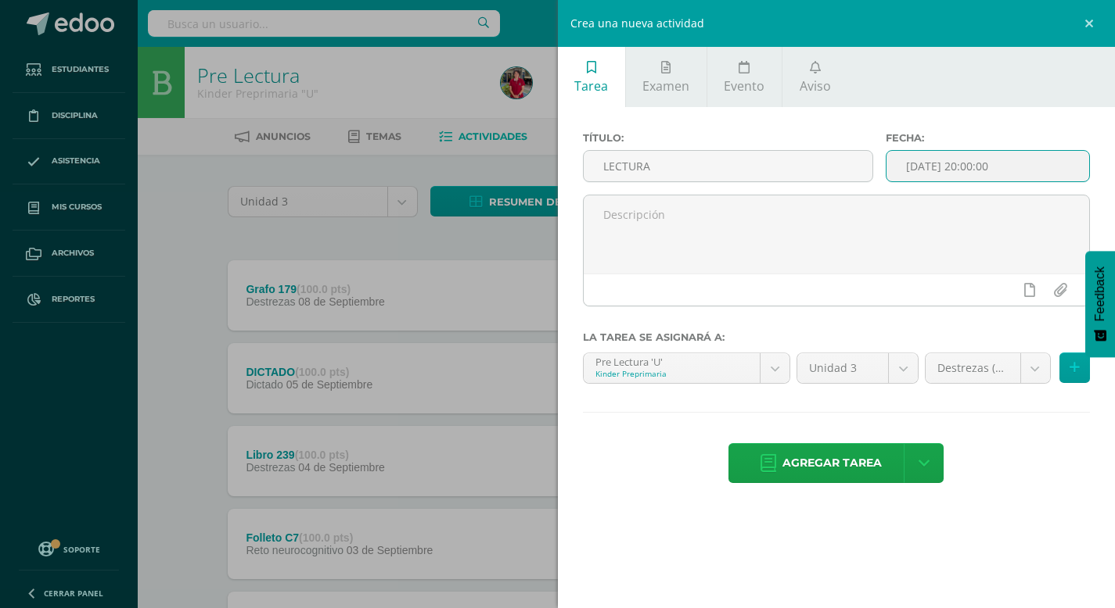
click at [914, 169] on input "[DATE] 20:00:00" at bounding box center [987, 166] width 203 height 31
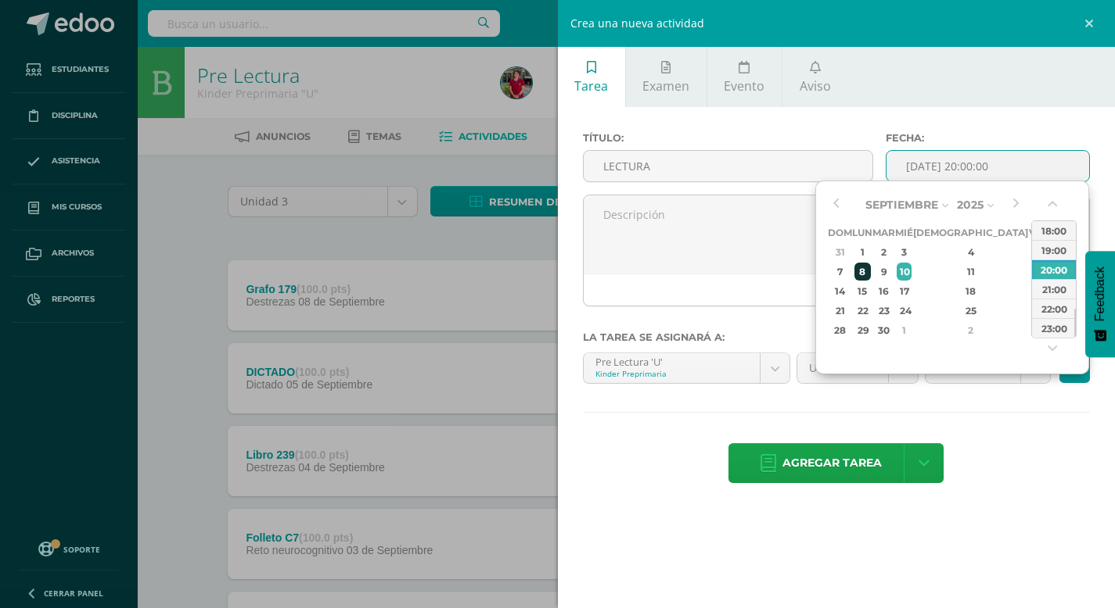
click at [866, 271] on div "8" at bounding box center [862, 272] width 16 height 18
type input "2025-09-08 20:00"
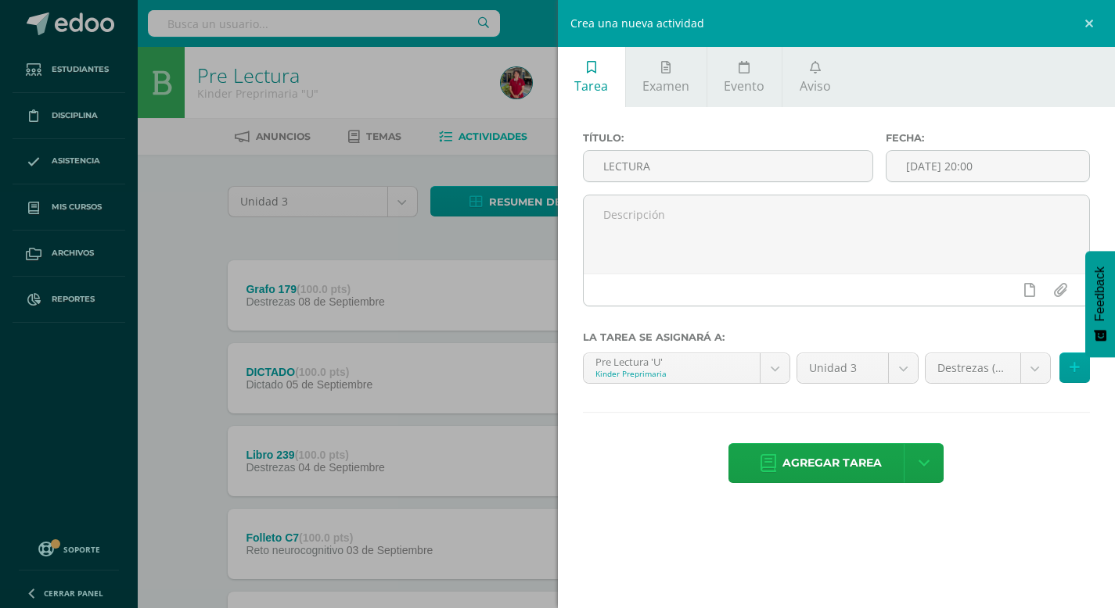
drag, startPoint x: 1022, startPoint y: 486, endPoint x: 1026, endPoint y: 431, distance: 54.9
click at [1022, 481] on div "Agregar tarea Agregar tarea y ocultar" at bounding box center [837, 464] width 508 height 43
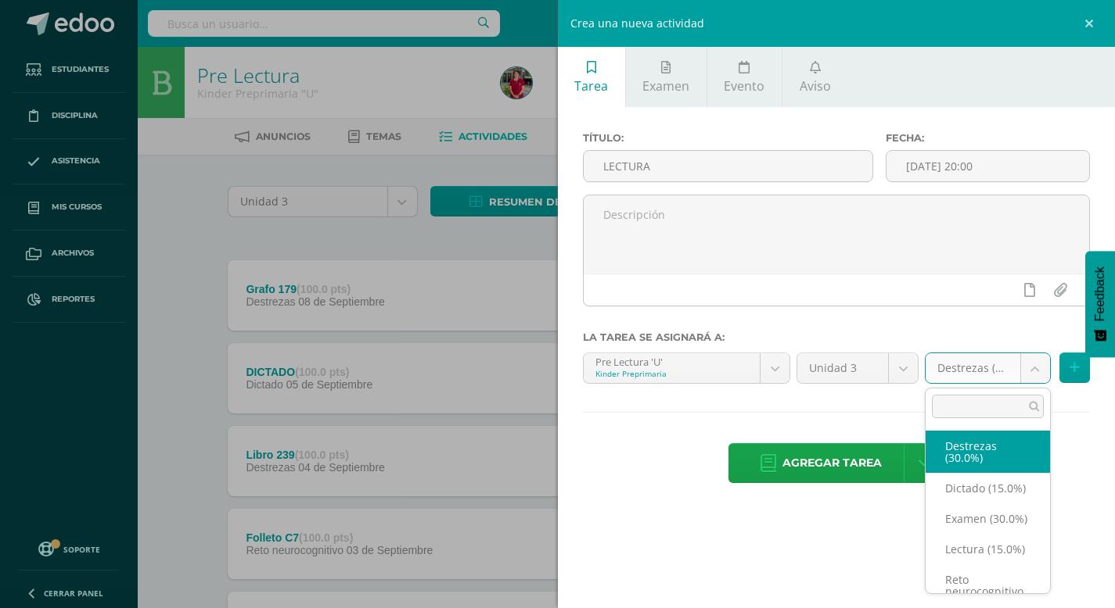
click at [1036, 372] on body "Tarea asignada exitosamente Estudiantes Disciplina Asistencia Mis cursos Archiv…" at bounding box center [557, 588] width 1115 height 1176
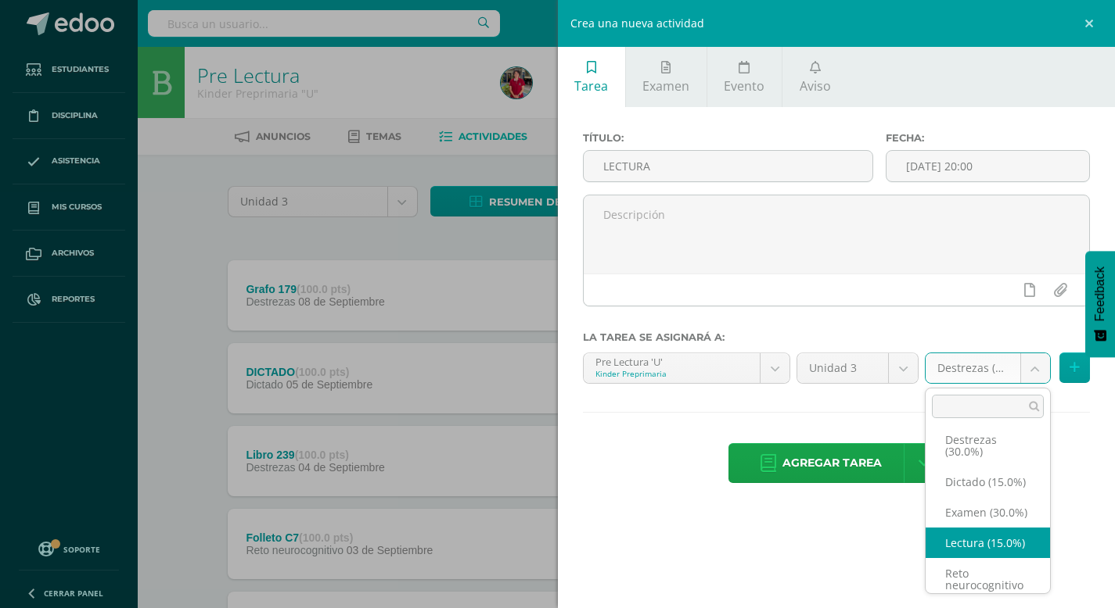
drag, startPoint x: 977, startPoint y: 570, endPoint x: 816, endPoint y: 576, distance: 161.2
select select "204375"
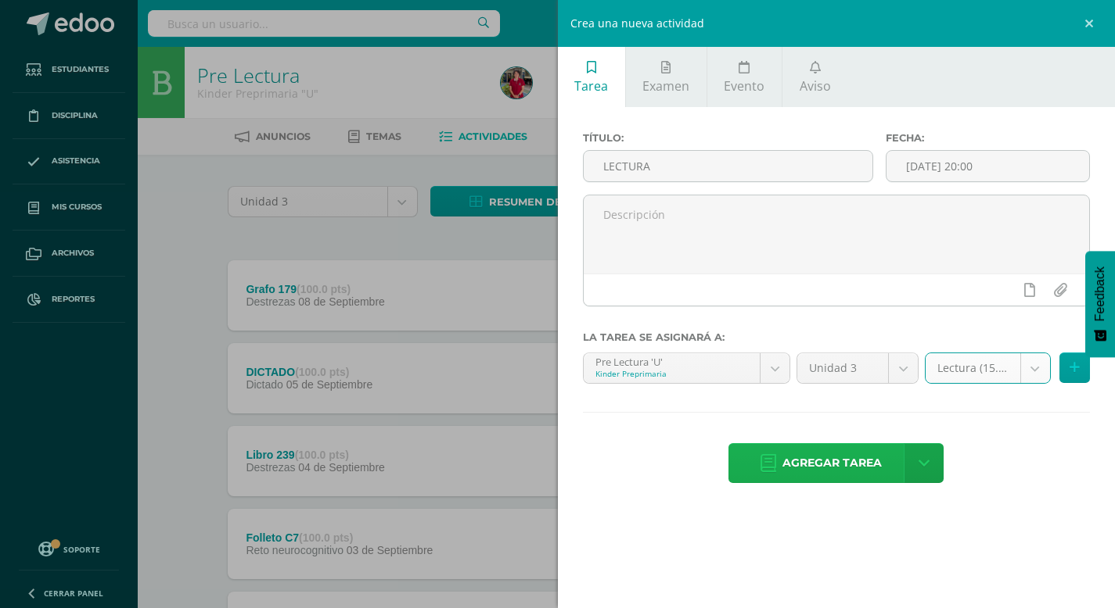
click at [838, 453] on span "Agregar tarea" at bounding box center [831, 463] width 99 height 38
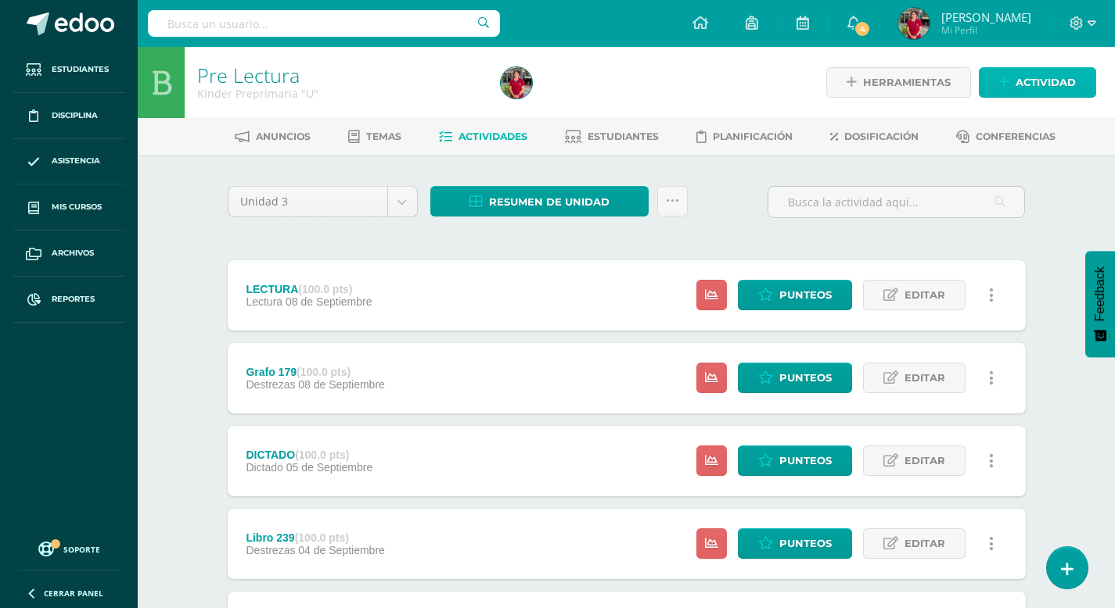
click at [1041, 77] on span "Actividad" at bounding box center [1045, 82] width 60 height 29
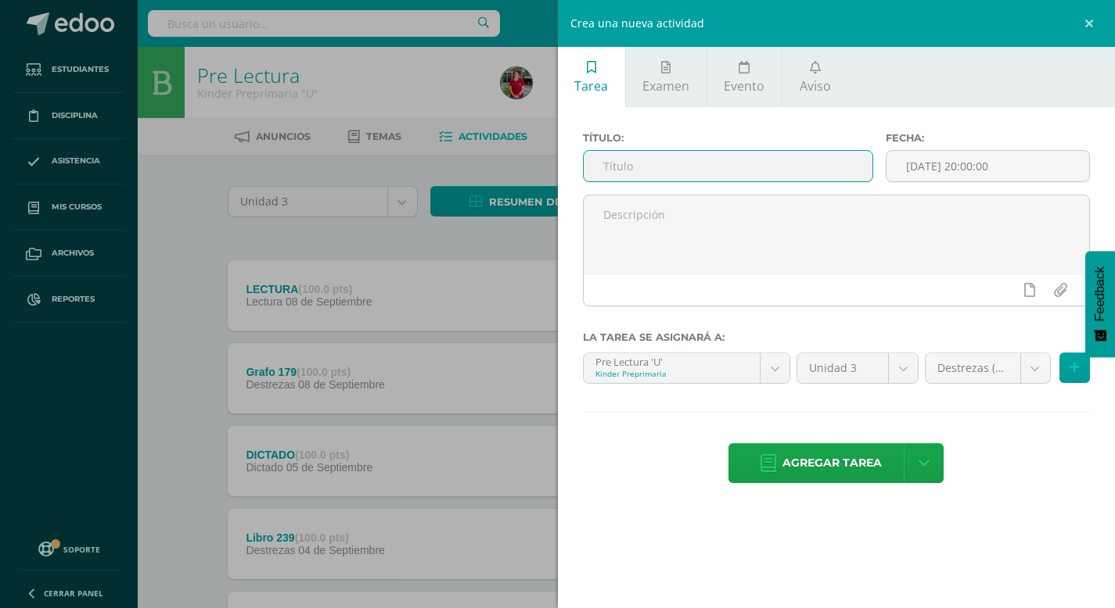
click at [662, 169] on input "text" at bounding box center [727, 166] width 289 height 31
type input "Libro 41"
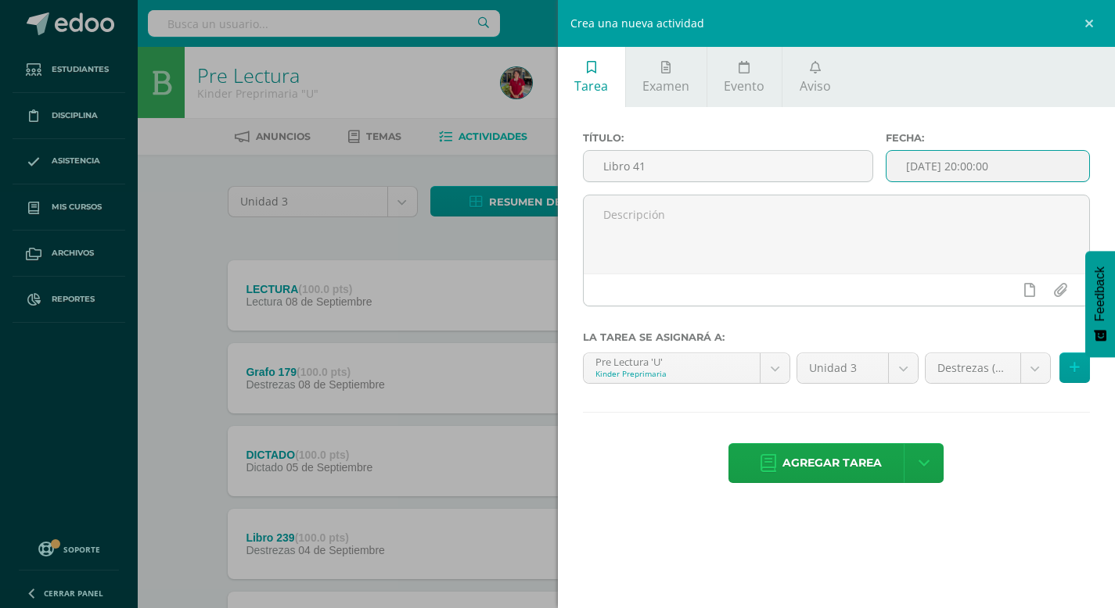
click at [953, 160] on input "[DATE] 20:00:00" at bounding box center [987, 166] width 203 height 31
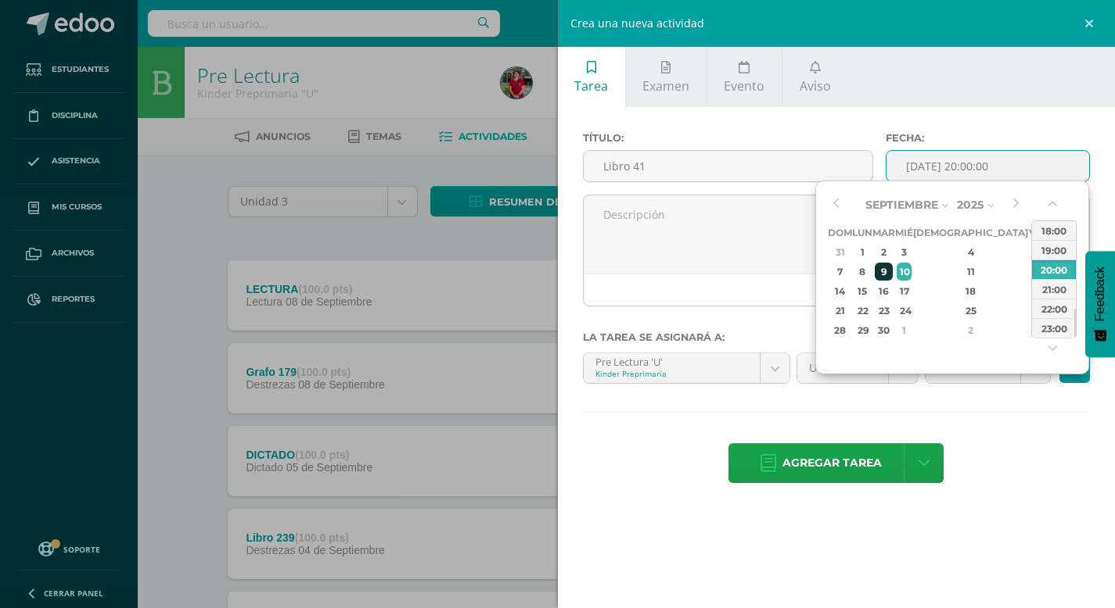
click at [892, 269] on div "9" at bounding box center [883, 272] width 18 height 18
type input "[DATE] 20:00"
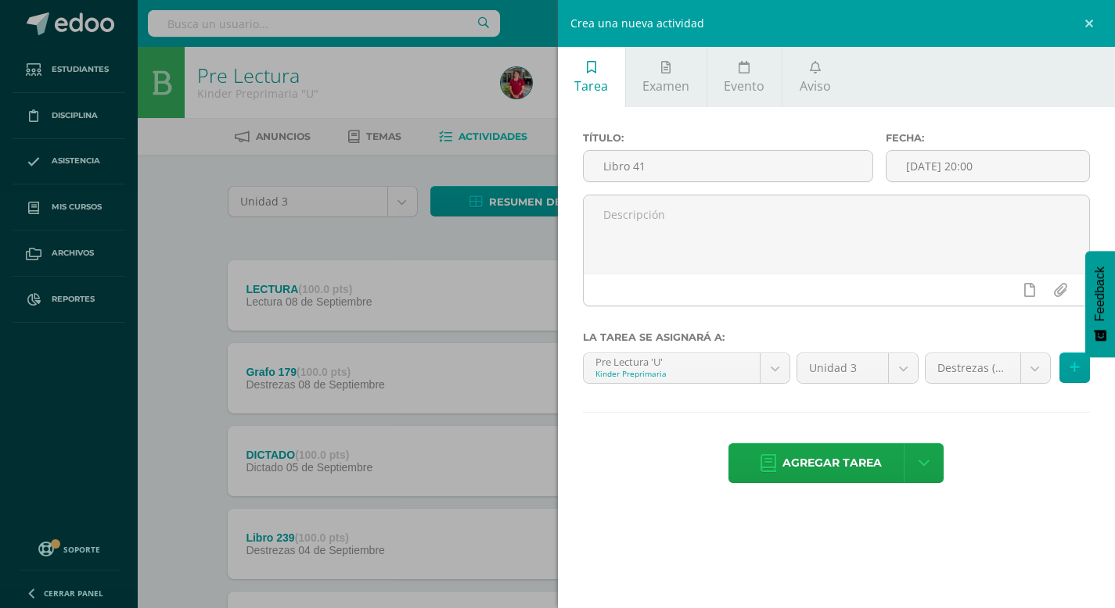
click at [1008, 431] on div "Título: Libro 41 Fecha: [DATE] 20:00 La tarea se asignará a: Pre Lectura 'U' Ki…" at bounding box center [837, 309] width 558 height 404
click at [847, 468] on span "Agregar tarea" at bounding box center [831, 463] width 99 height 38
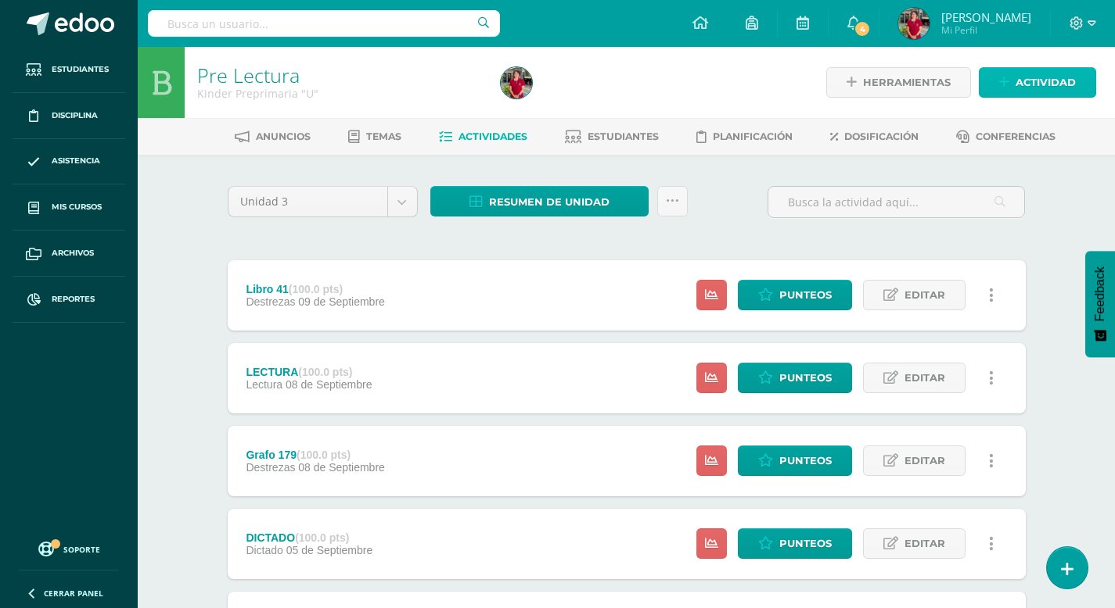
click at [1036, 87] on span "Actividad" at bounding box center [1045, 82] width 60 height 29
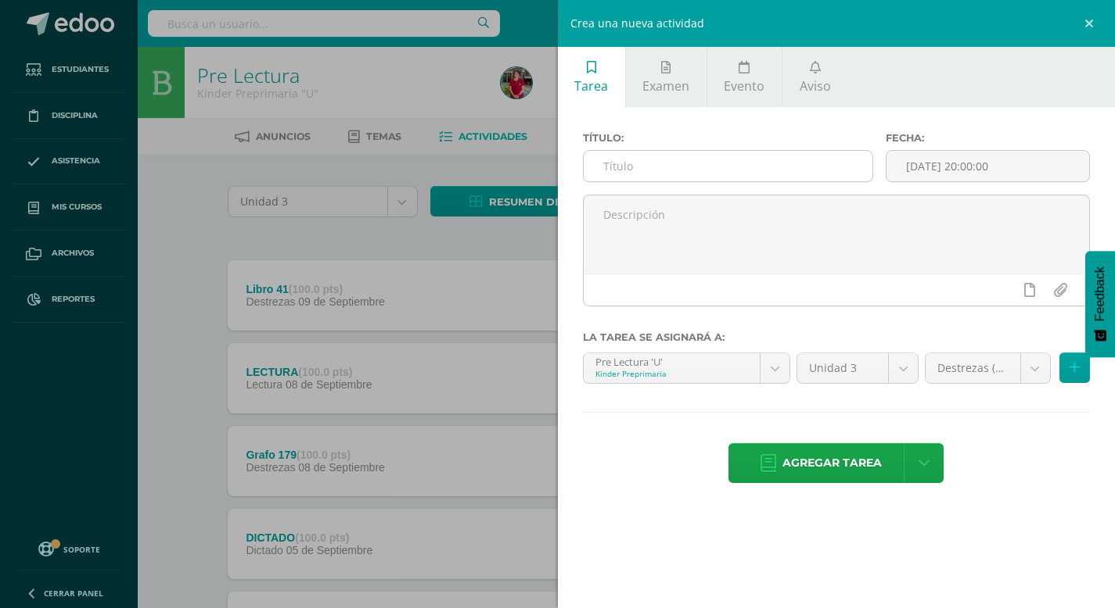
click at [607, 168] on input "text" at bounding box center [727, 166] width 289 height 31
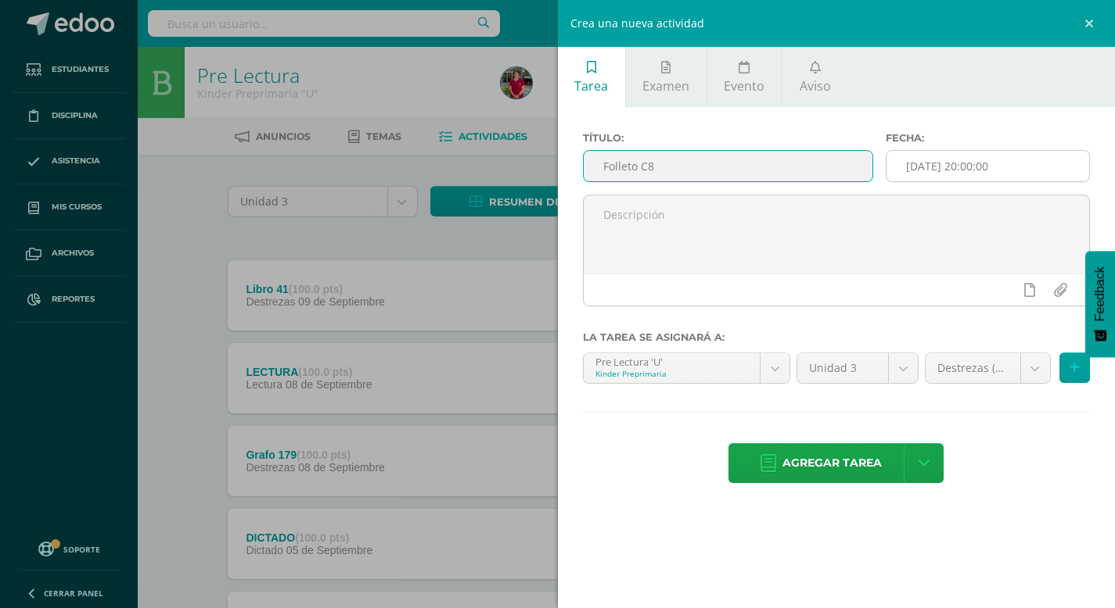
type input "Folleto C8"
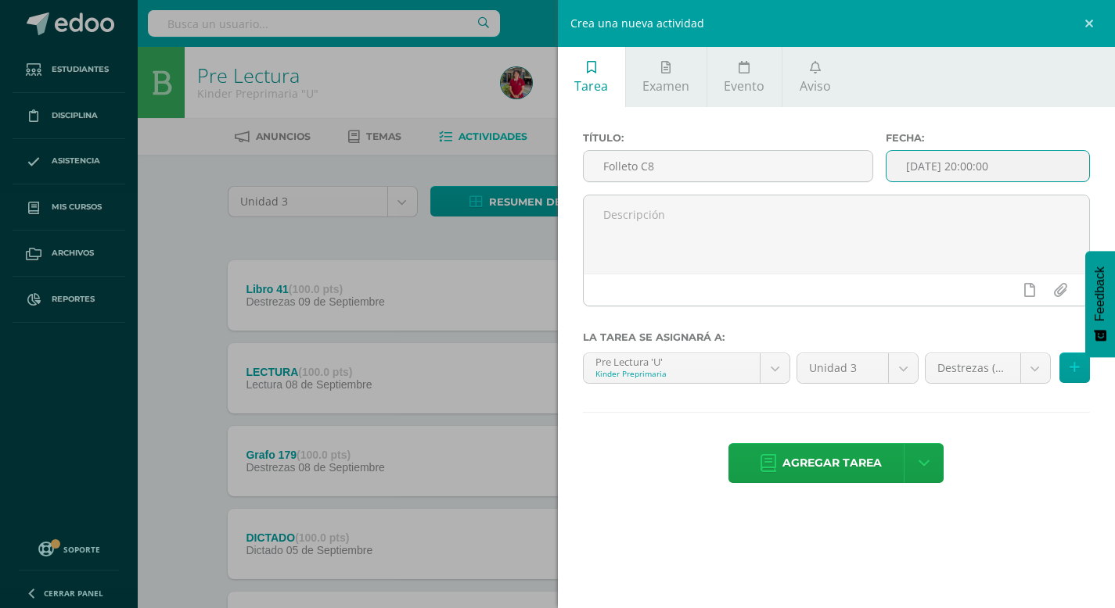
click at [958, 168] on input "[DATE] 20:00:00" at bounding box center [987, 166] width 203 height 31
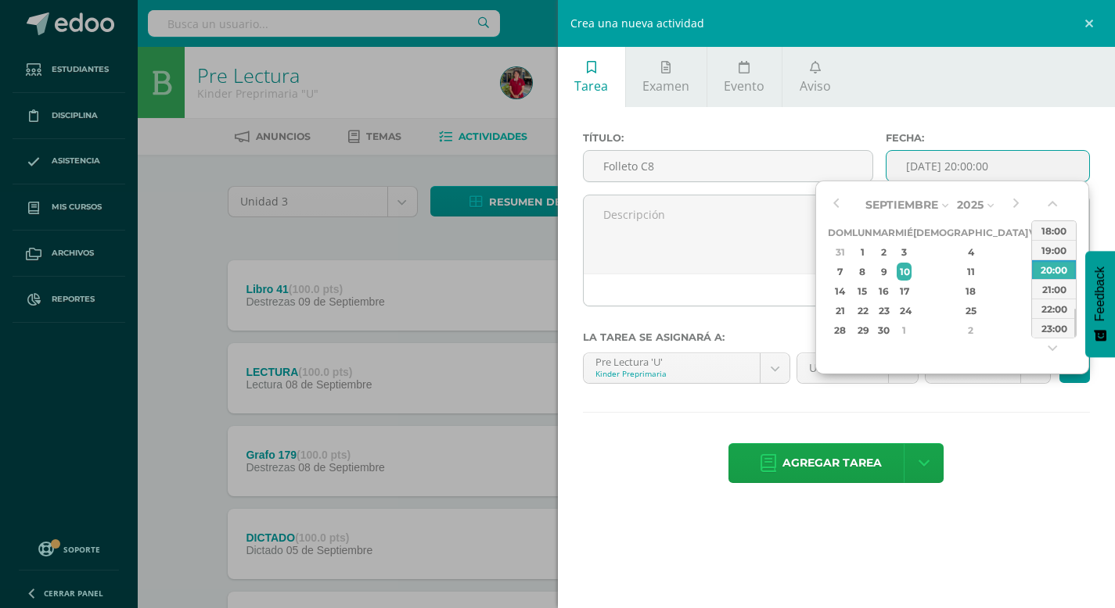
drag, startPoint x: 931, startPoint y: 269, endPoint x: 1011, endPoint y: 435, distance: 184.0
click at [972, 326] on tbody "31 1 2 3 4 5 6 7 8 9 10 11 12 13 14 15 16 17 18 19 20 21 22 23 24 25 26 27 28 2…" at bounding box center [946, 291] width 239 height 98
type input "2025-09-10 20:00"
click at [1011, 441] on div "Título: Folleto C8 Fecha: 2025-09-10 20:00 La tarea se asignará a: Pre Lectura …" at bounding box center [837, 309] width 558 height 404
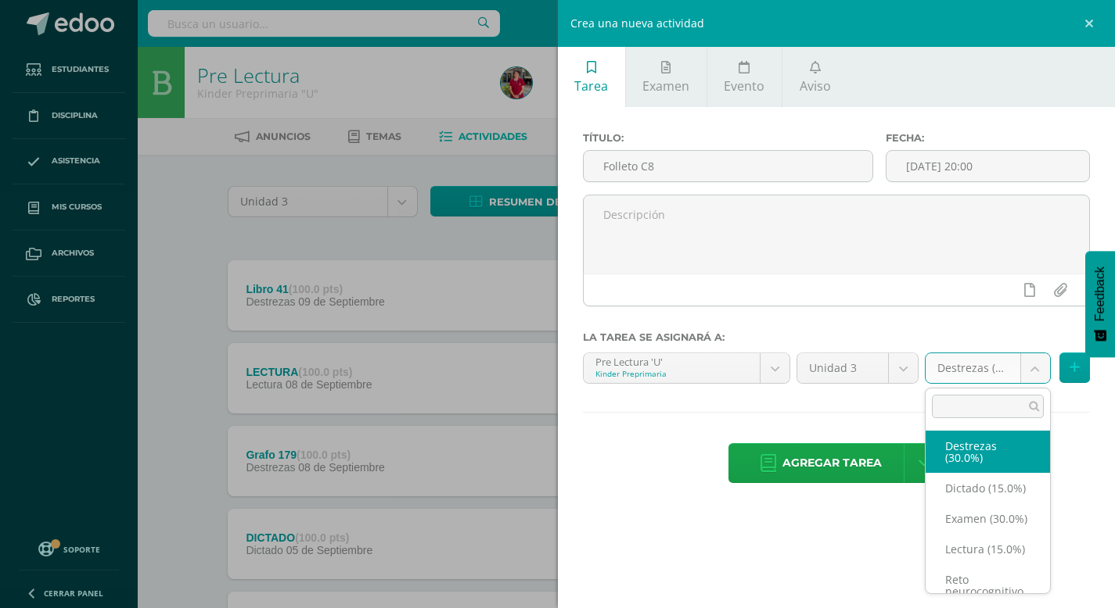
click at [1034, 367] on body "Tarea asignada exitosamente Estudiantes Disciplina Asistencia Mis cursos Archiv…" at bounding box center [557, 588] width 1115 height 1176
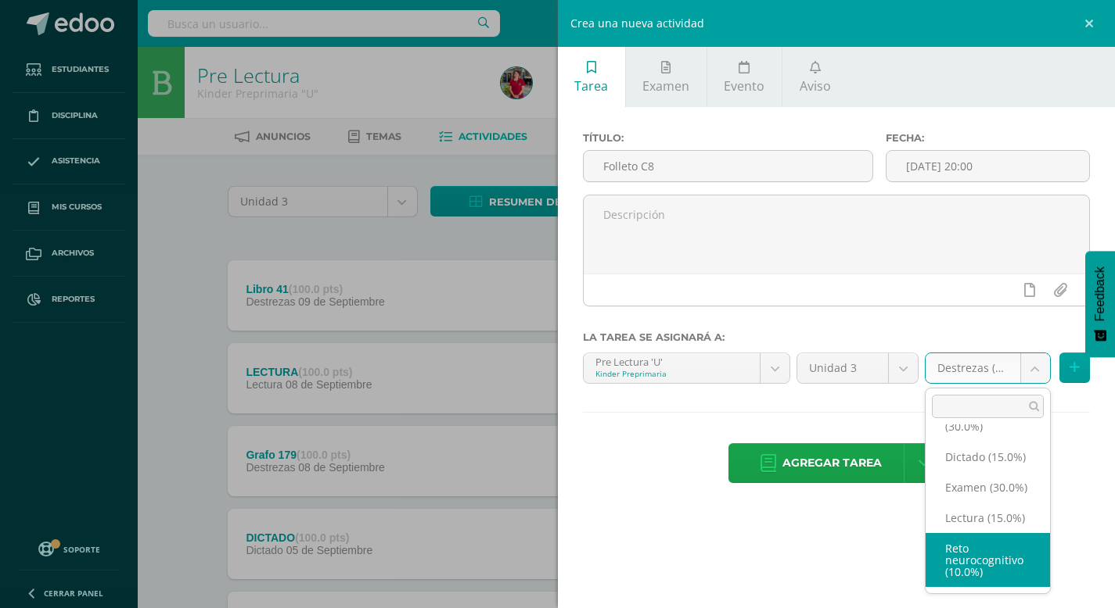
select select "204373"
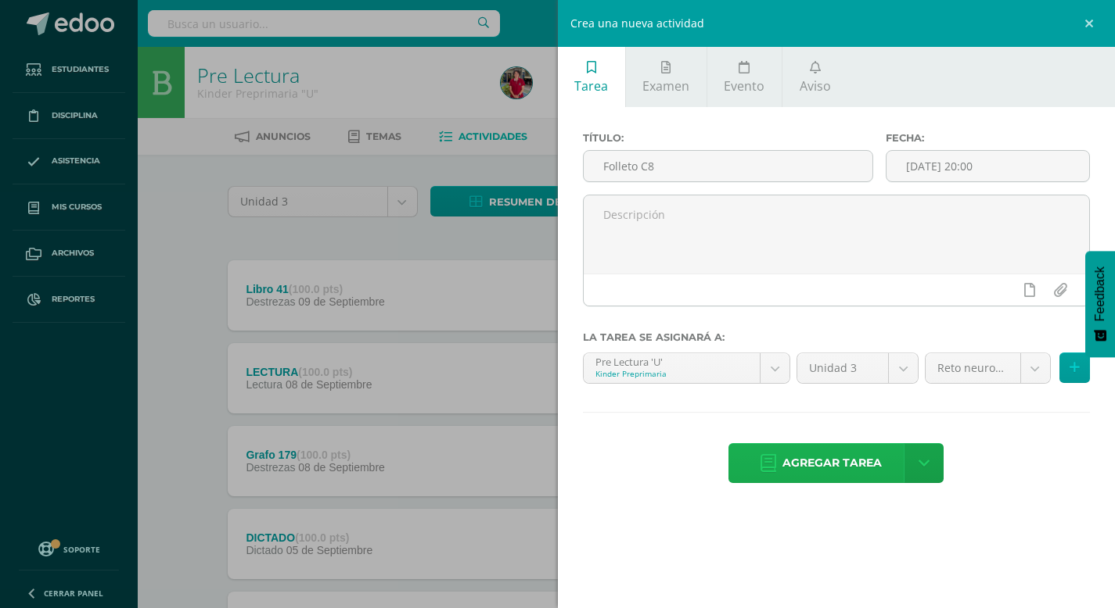
click at [852, 456] on span "Agregar tarea" at bounding box center [831, 463] width 99 height 38
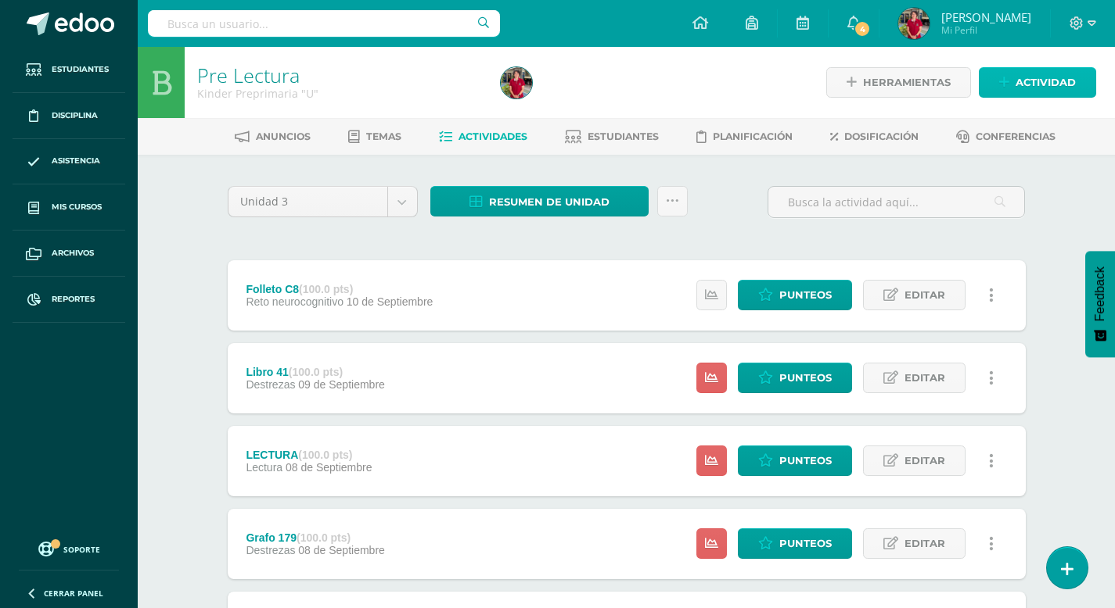
click at [1039, 75] on span "Actividad" at bounding box center [1045, 82] width 60 height 29
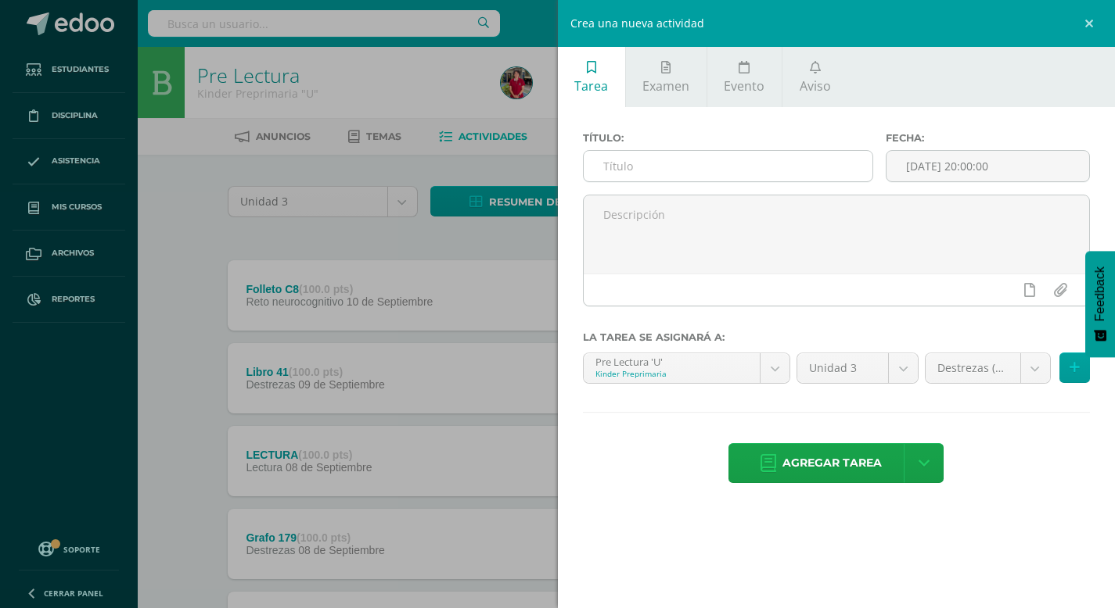
click at [611, 172] on input "text" at bounding box center [727, 166] width 289 height 31
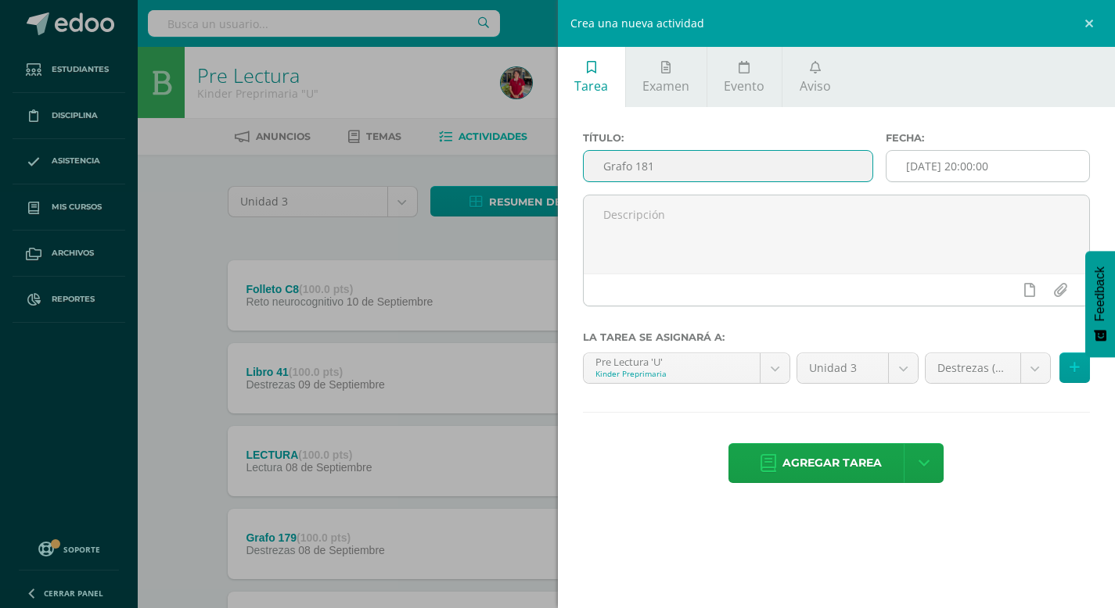
type input "Grafo 181"
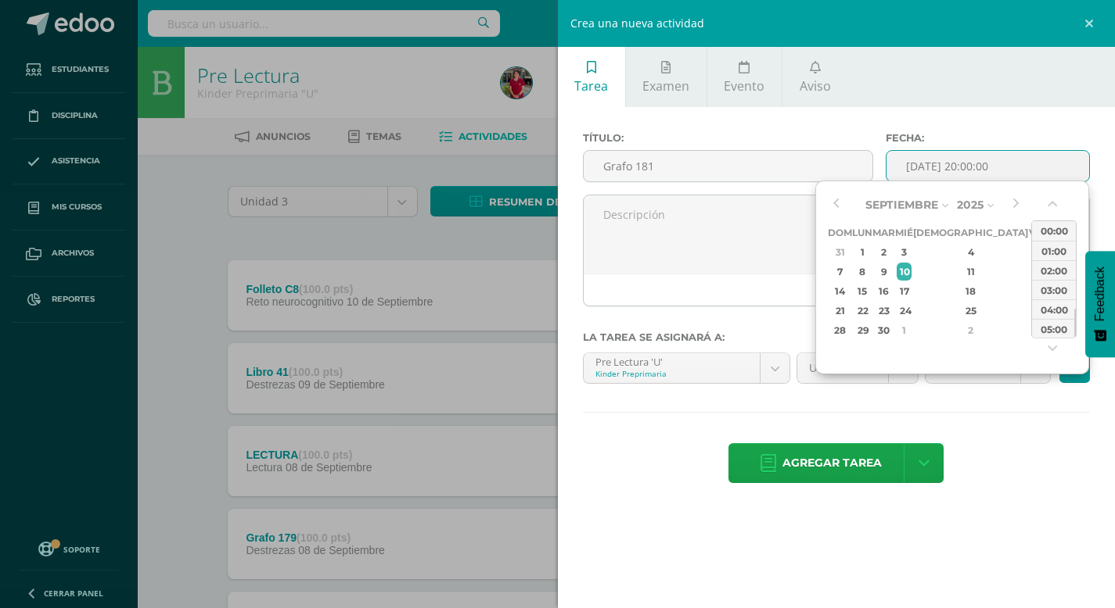
click at [942, 163] on input "[DATE] 20:00:00" at bounding box center [987, 166] width 203 height 31
click at [957, 272] on div "11" at bounding box center [970, 272] width 92 height 18
type input "[DATE] 20:00"
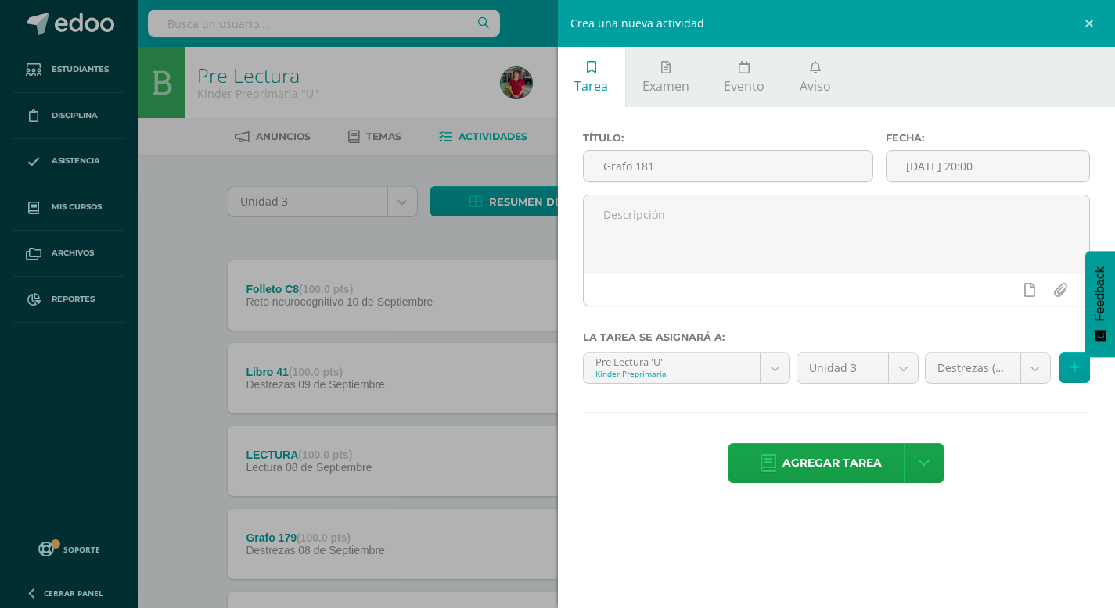
click at [986, 425] on div "Título: Grafo 181 Fecha: [DATE] 20:00 La tarea se asignará a: Pre Lectura 'U' K…" at bounding box center [837, 309] width 558 height 404
click at [847, 468] on span "Agregar tarea" at bounding box center [831, 463] width 99 height 38
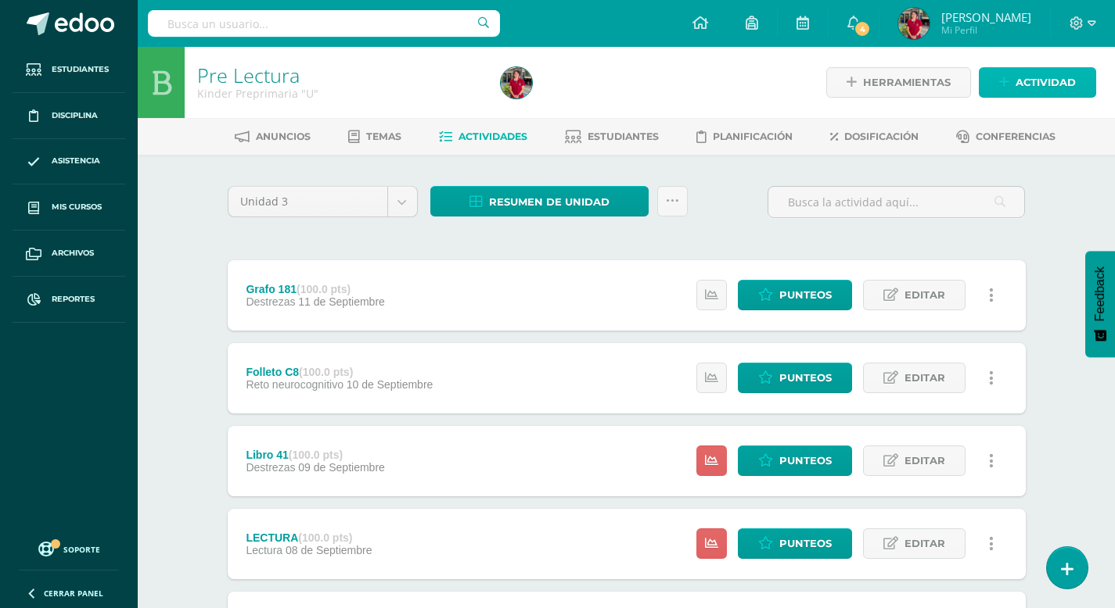
click at [1028, 84] on span "Actividad" at bounding box center [1045, 82] width 60 height 29
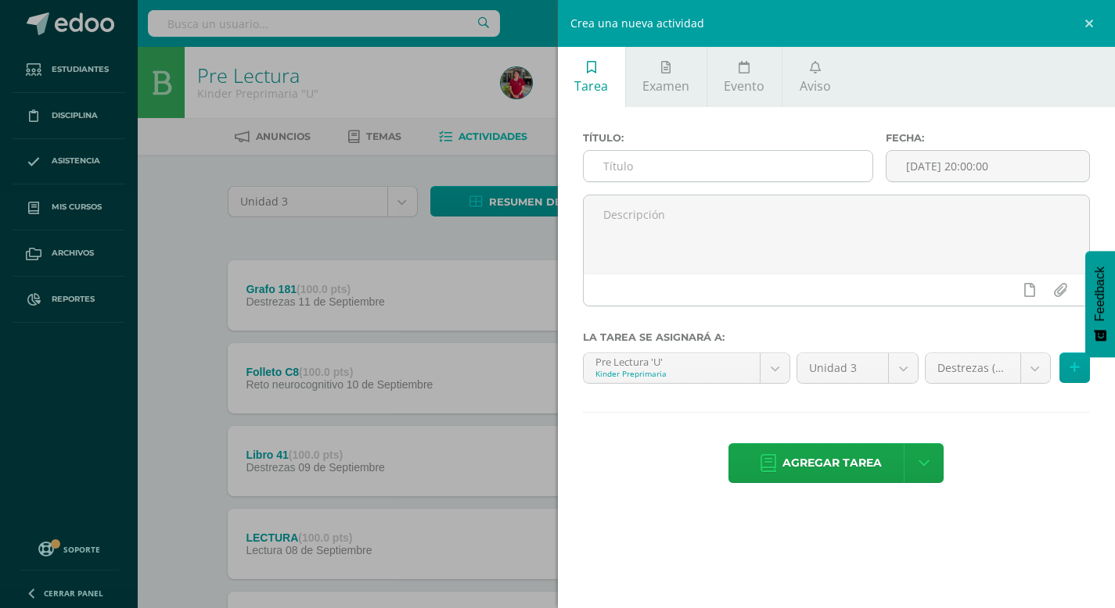
click at [777, 168] on input "text" at bounding box center [727, 166] width 289 height 31
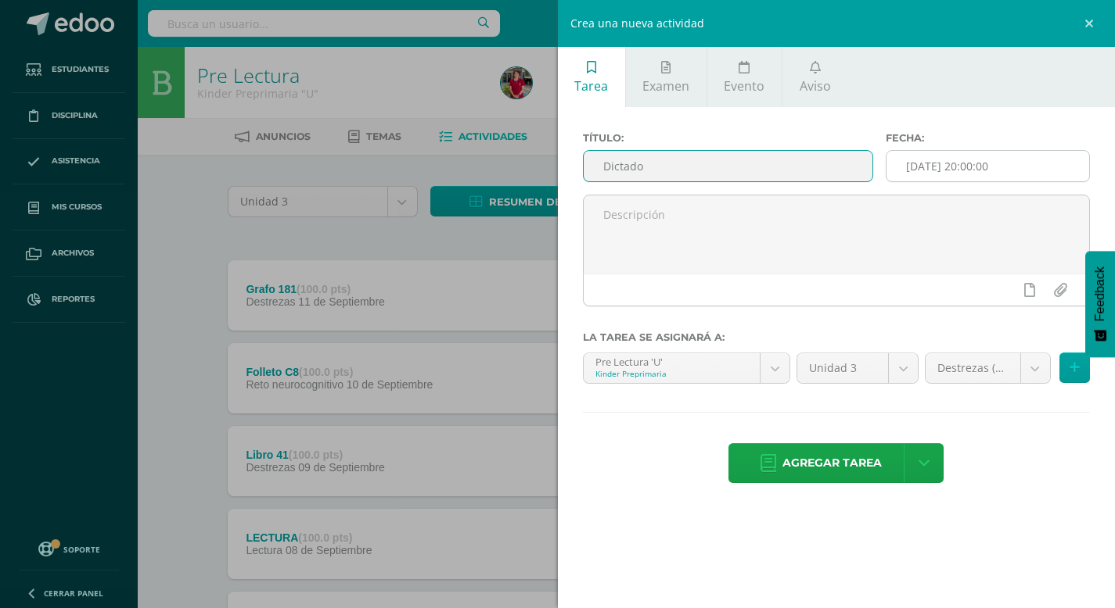
type input "Dictado"
click at [939, 165] on input "[DATE] 20:00:00" at bounding box center [987, 166] width 203 height 31
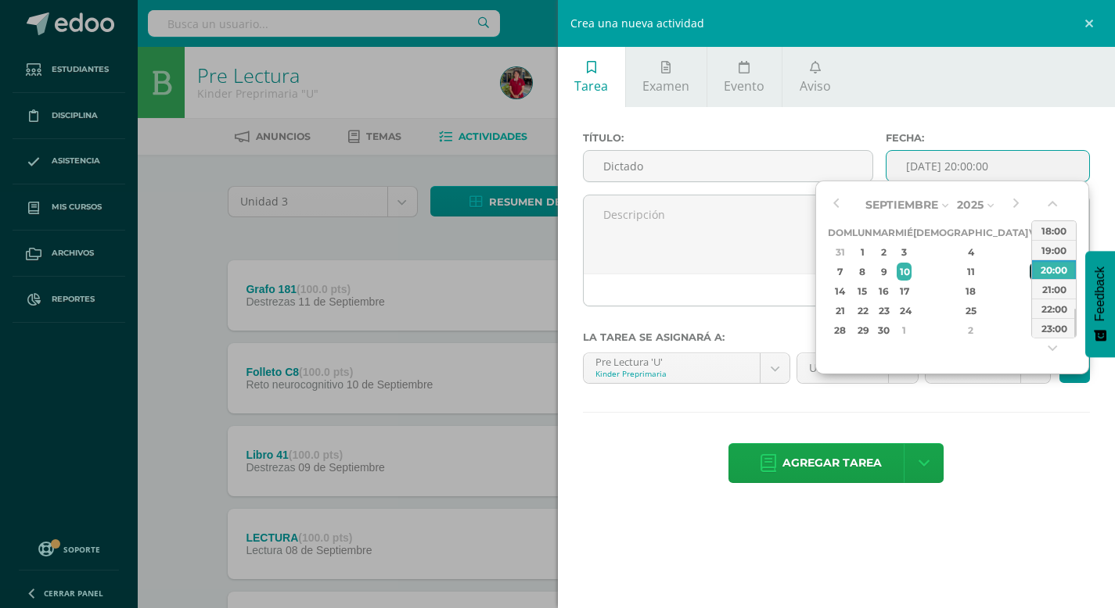
click at [1029, 267] on div "12" at bounding box center [1036, 272] width 14 height 18
type input "2025-09-12 20:00"
click at [1010, 458] on div "Agregar tarea Agregar tarea y ocultar" at bounding box center [837, 464] width 508 height 43
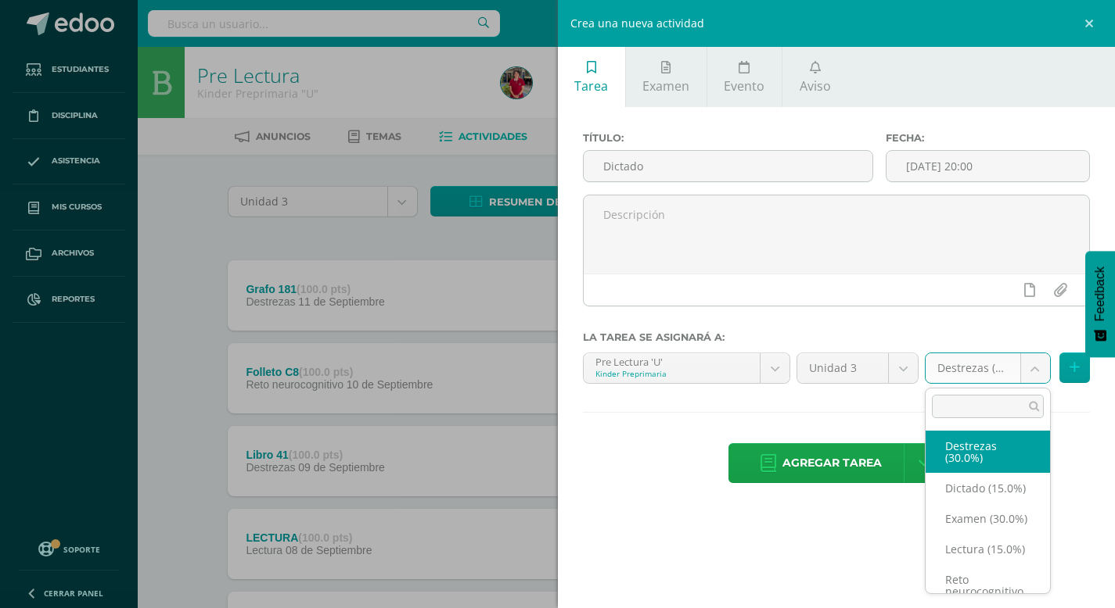
click at [1031, 373] on body "Tarea asignada exitosamente Estudiantes Disciplina Asistencia Mis cursos Archiv…" at bounding box center [557, 588] width 1115 height 1176
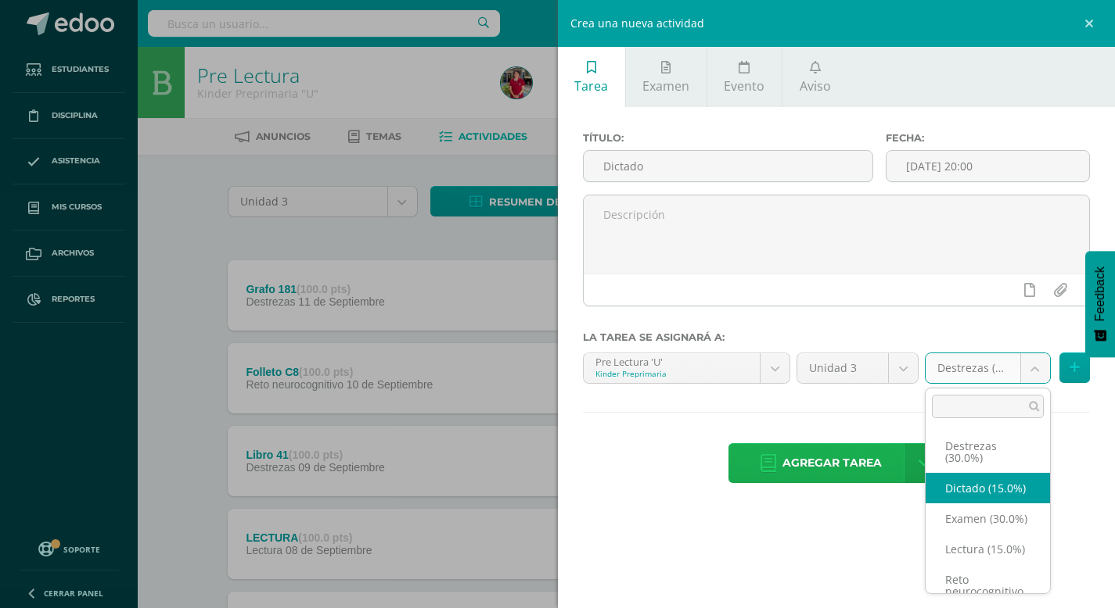
select select "204374"
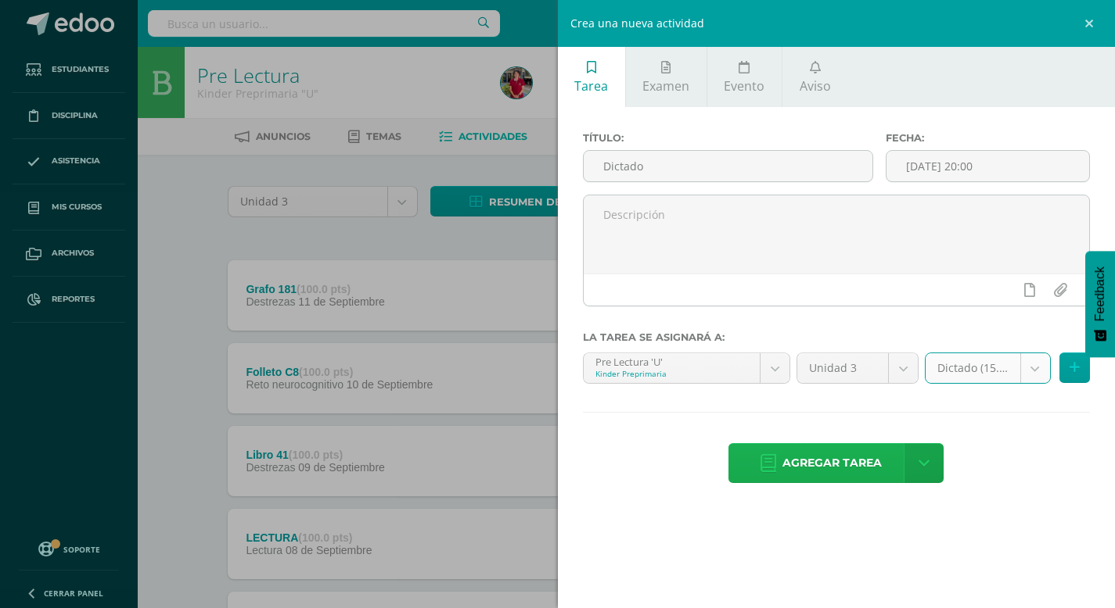
click at [855, 462] on span "Agregar tarea" at bounding box center [831, 463] width 99 height 38
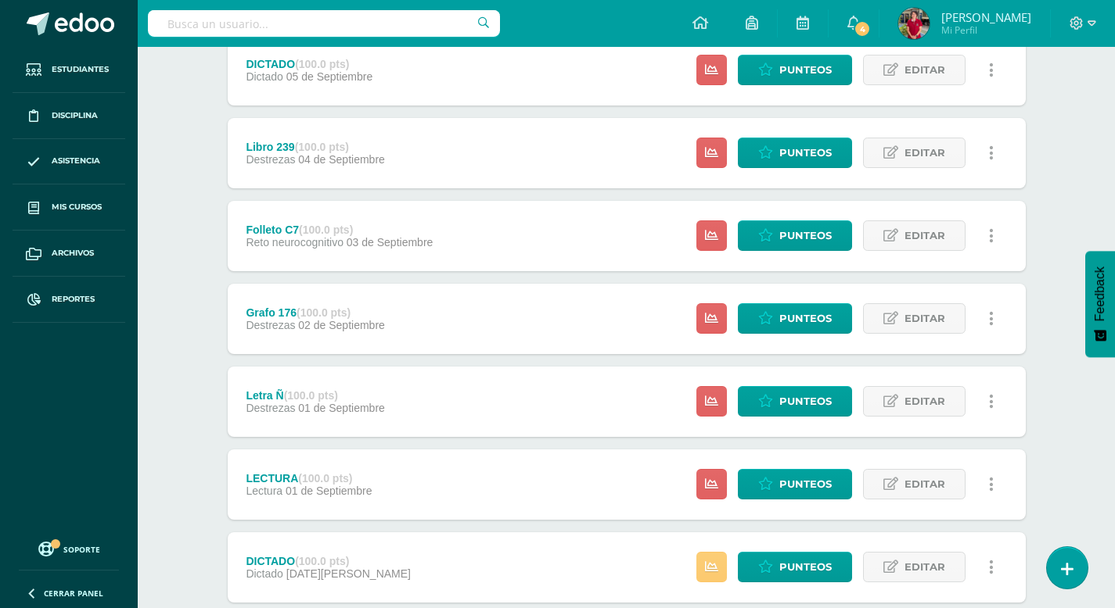
scroll to position [727, 0]
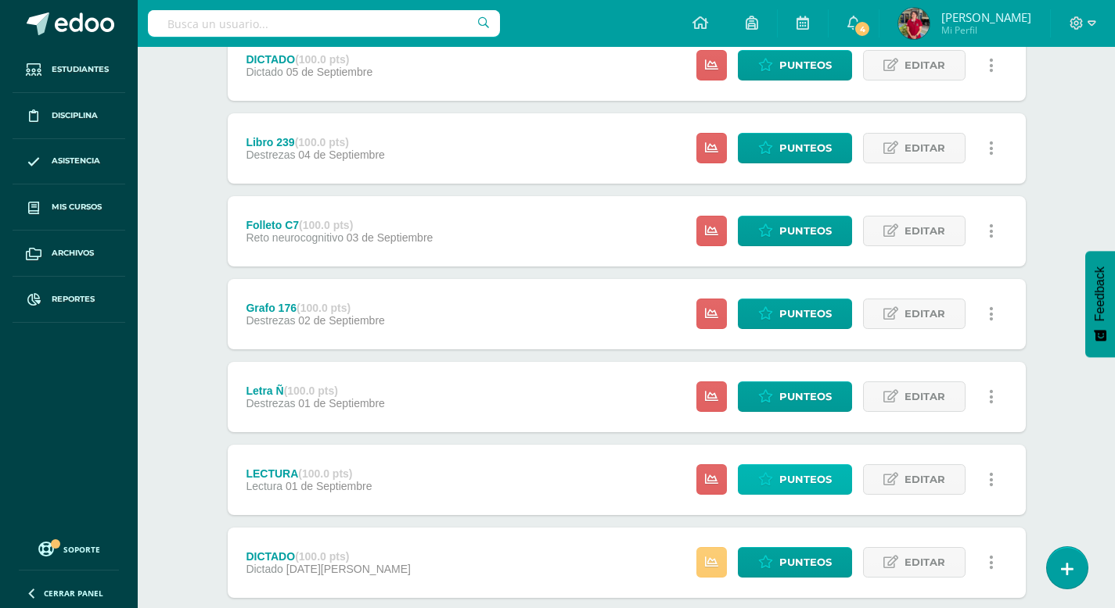
click at [812, 475] on span "Punteos" at bounding box center [805, 479] width 52 height 29
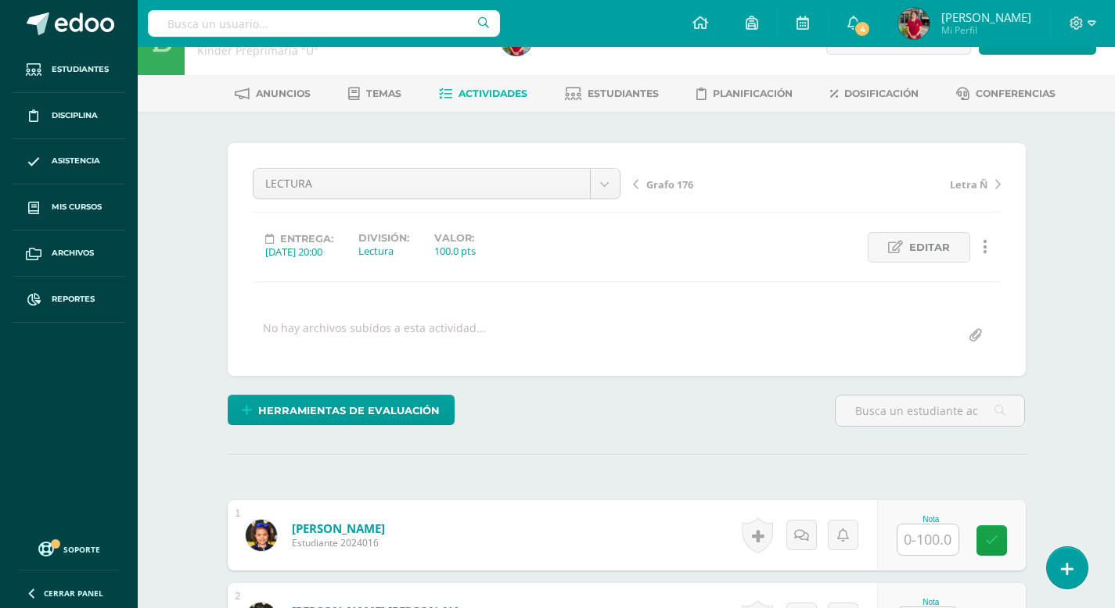
scroll to position [59, 0]
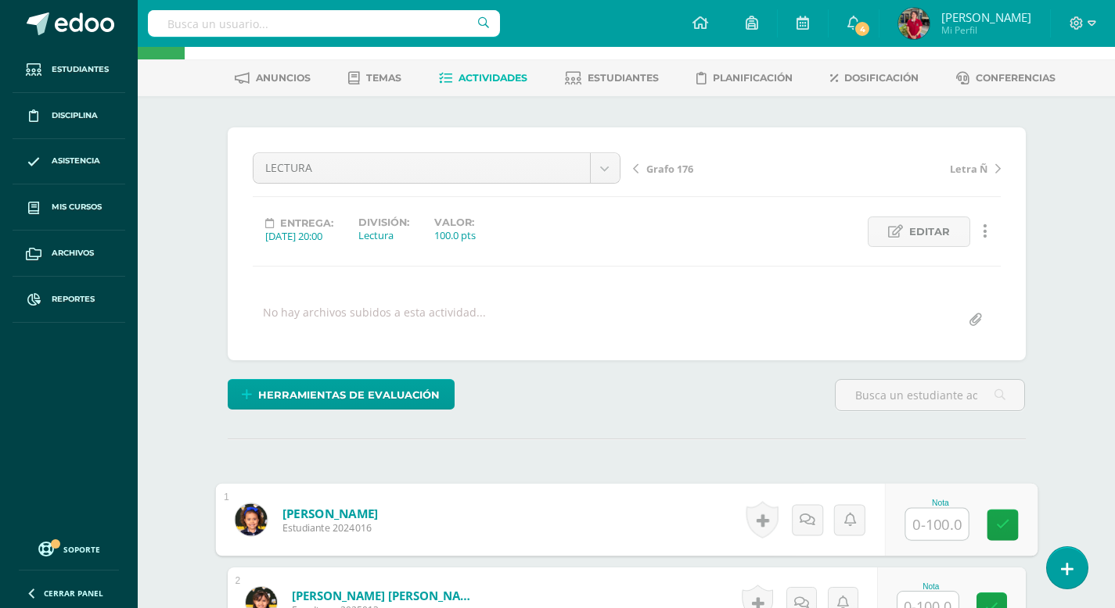
click at [921, 522] on input "text" at bounding box center [936, 524] width 63 height 31
type input "100"
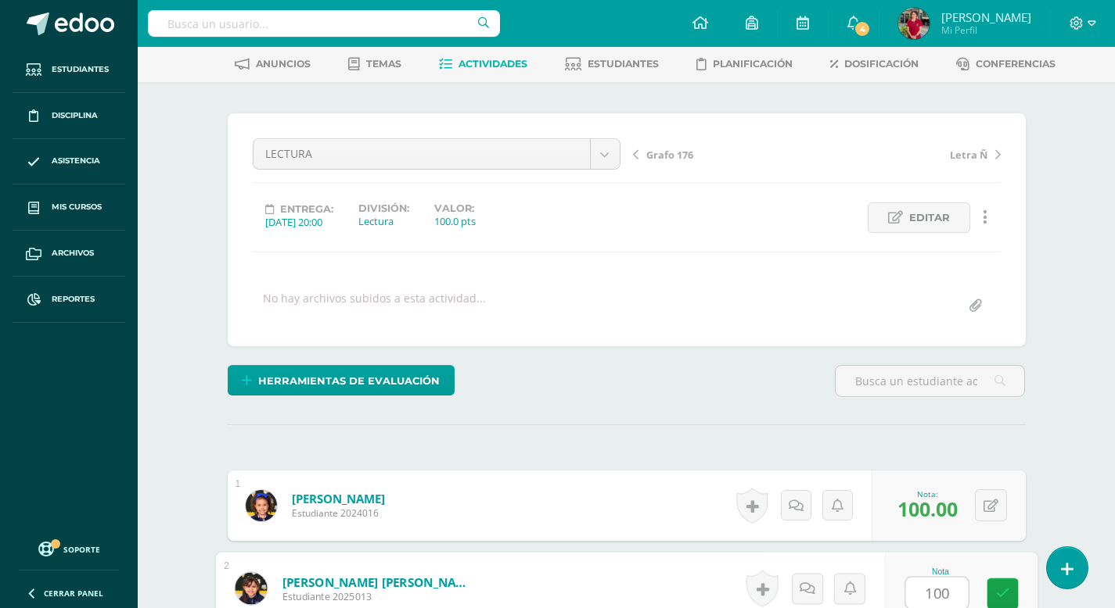
type input "100"
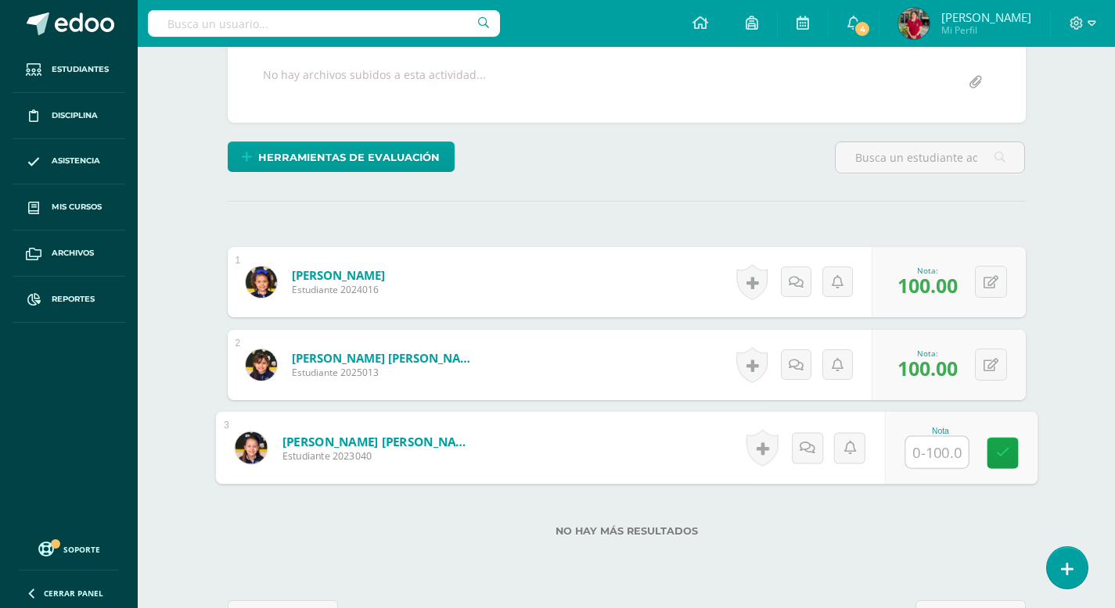
scroll to position [330, 0]
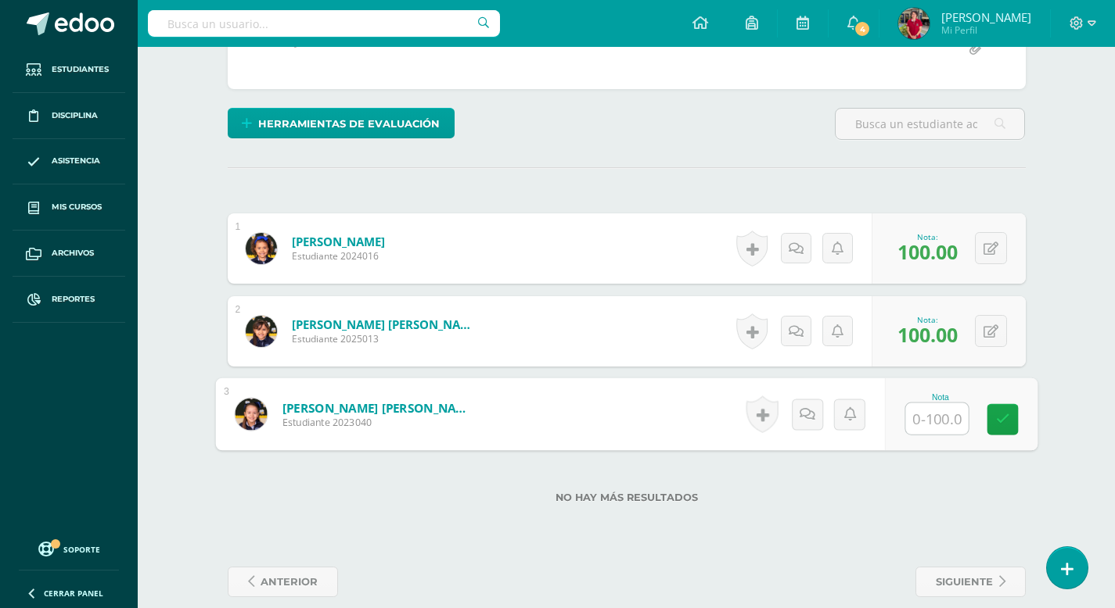
click at [940, 418] on input "text" at bounding box center [936, 419] width 63 height 31
type input "0.05"
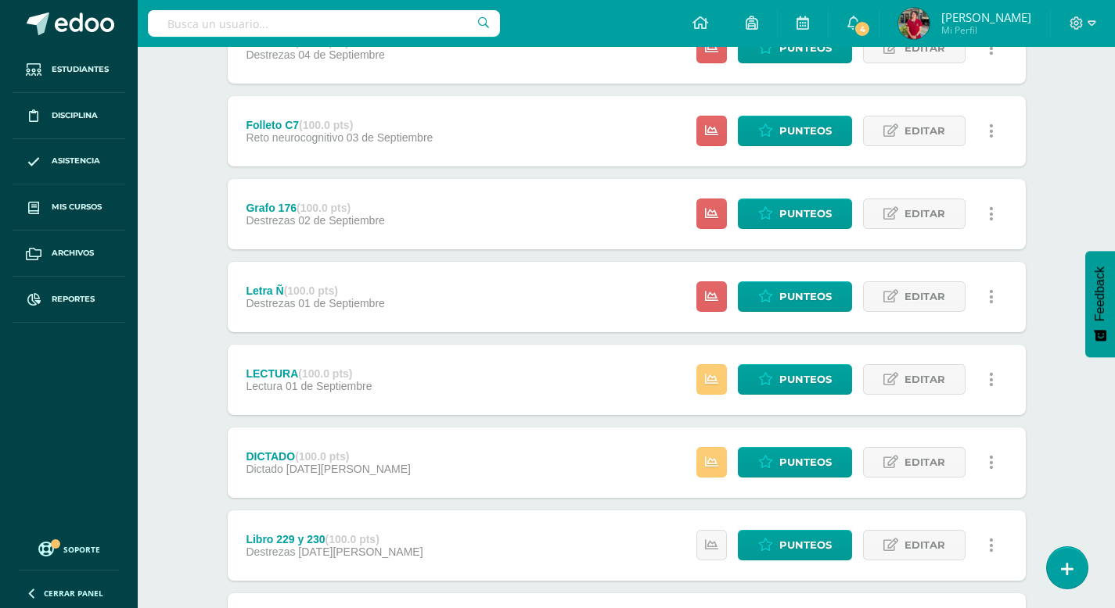
scroll to position [833, 0]
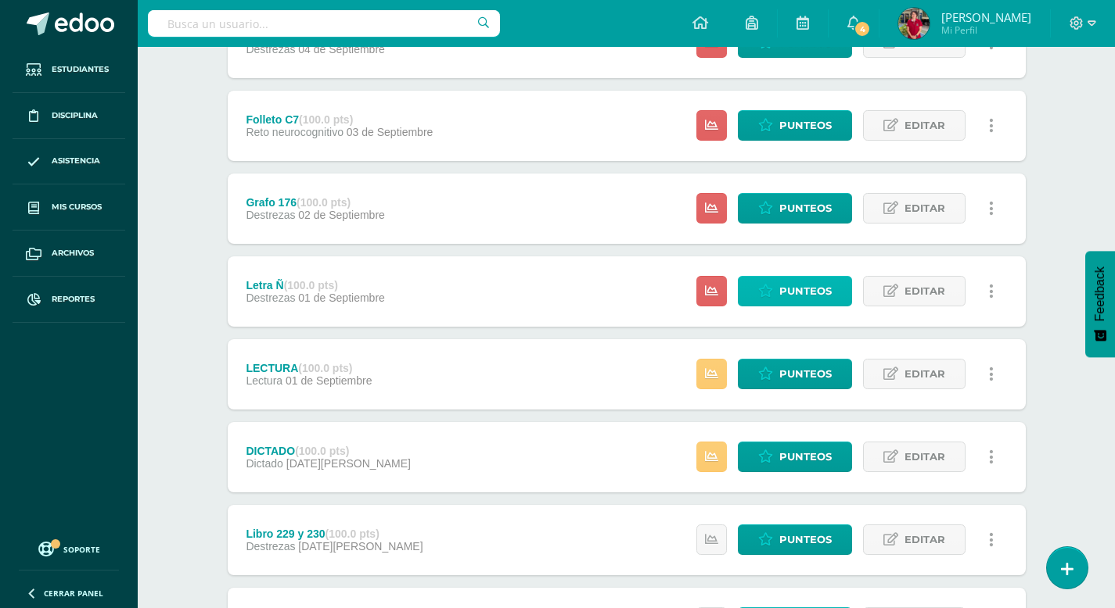
click at [807, 296] on span "Punteos" at bounding box center [805, 291] width 52 height 29
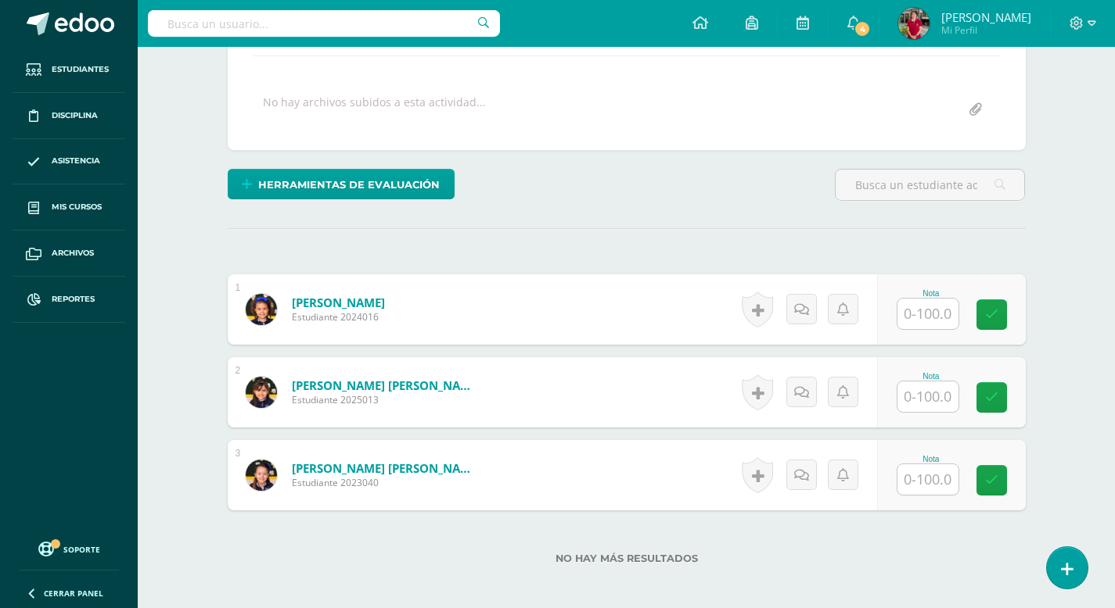
scroll to position [285, 0]
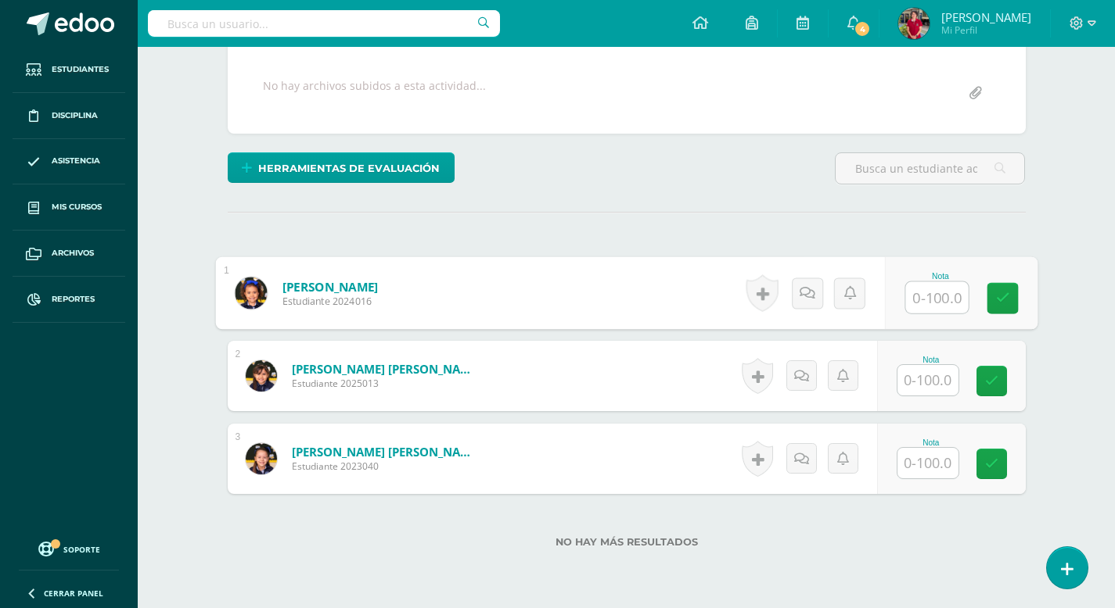
click at [928, 300] on input "text" at bounding box center [936, 297] width 63 height 31
type input "100"
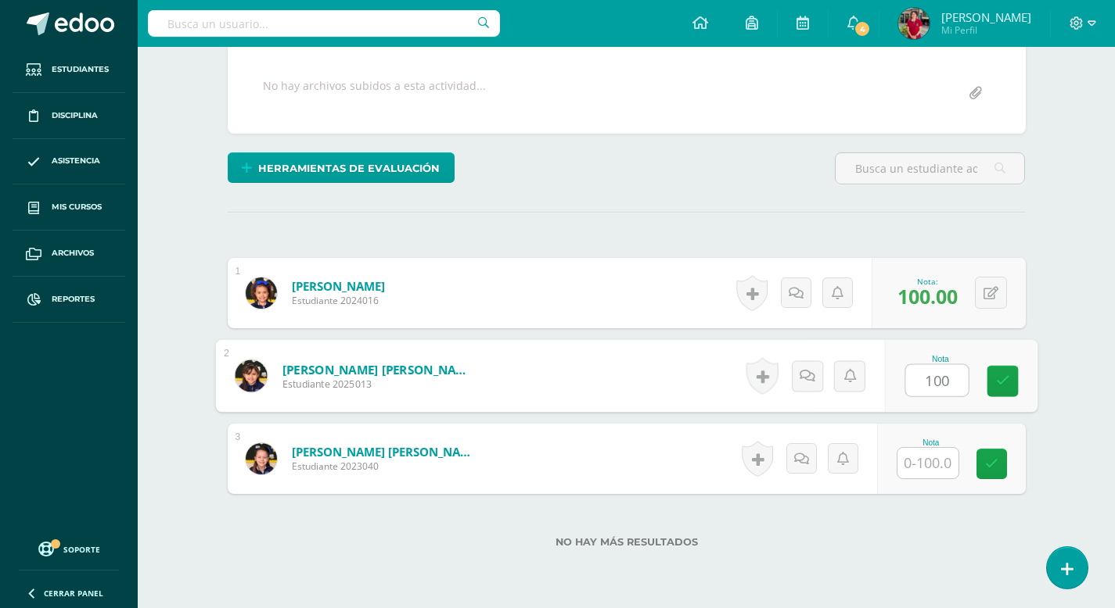
type input "100"
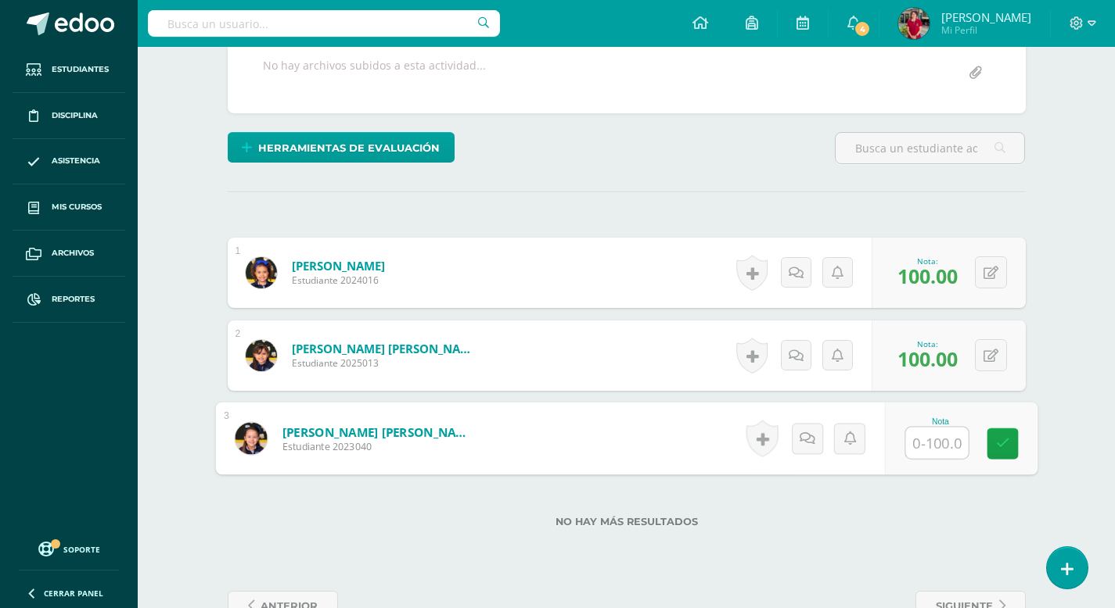
scroll to position [309, 0]
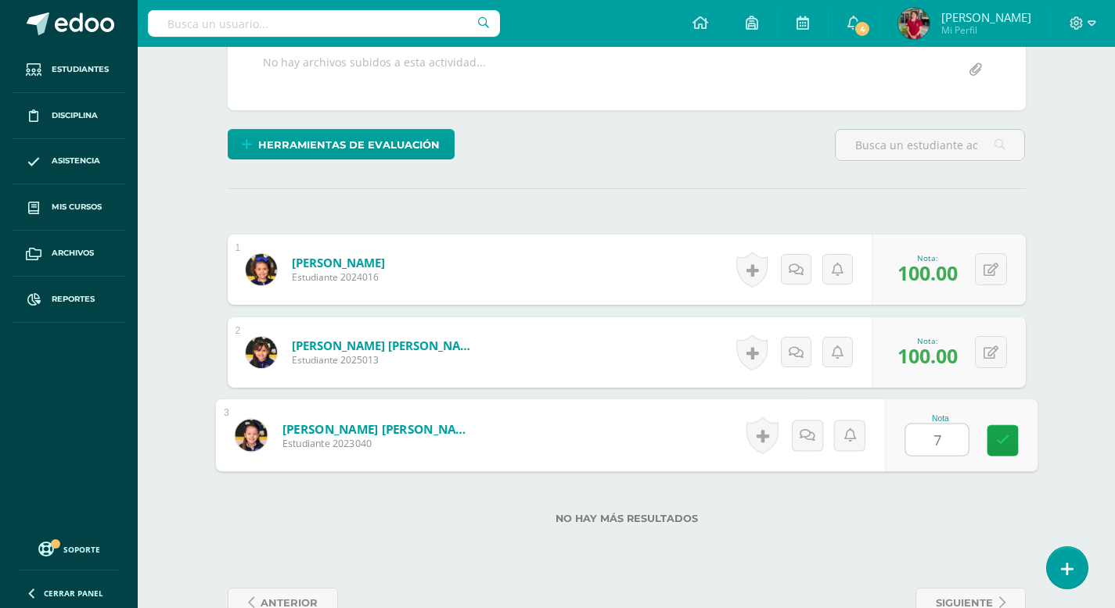
type input "70"
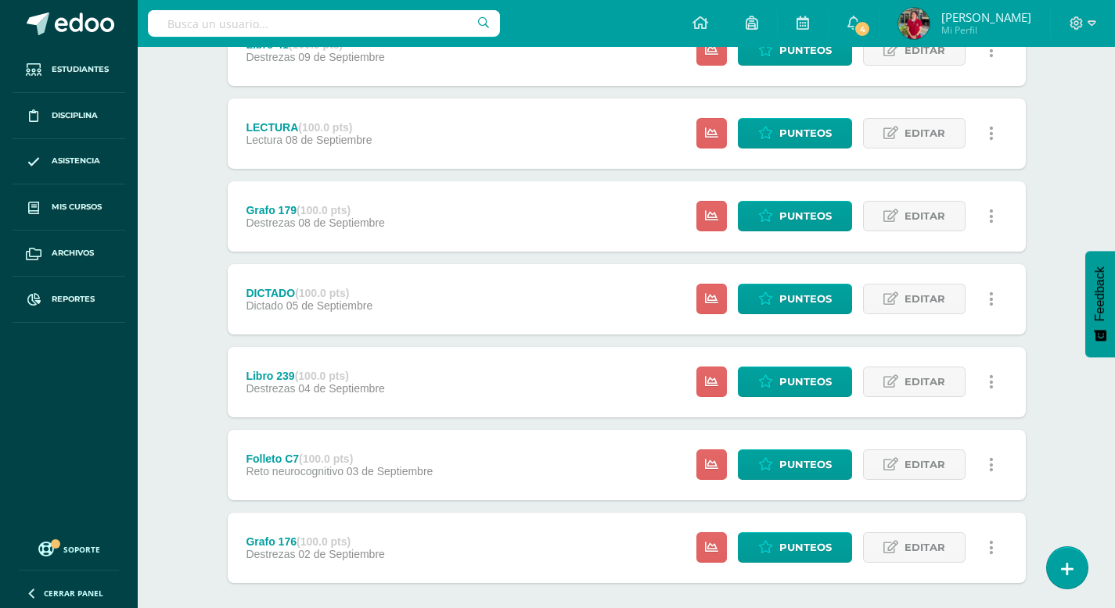
scroll to position [567, 0]
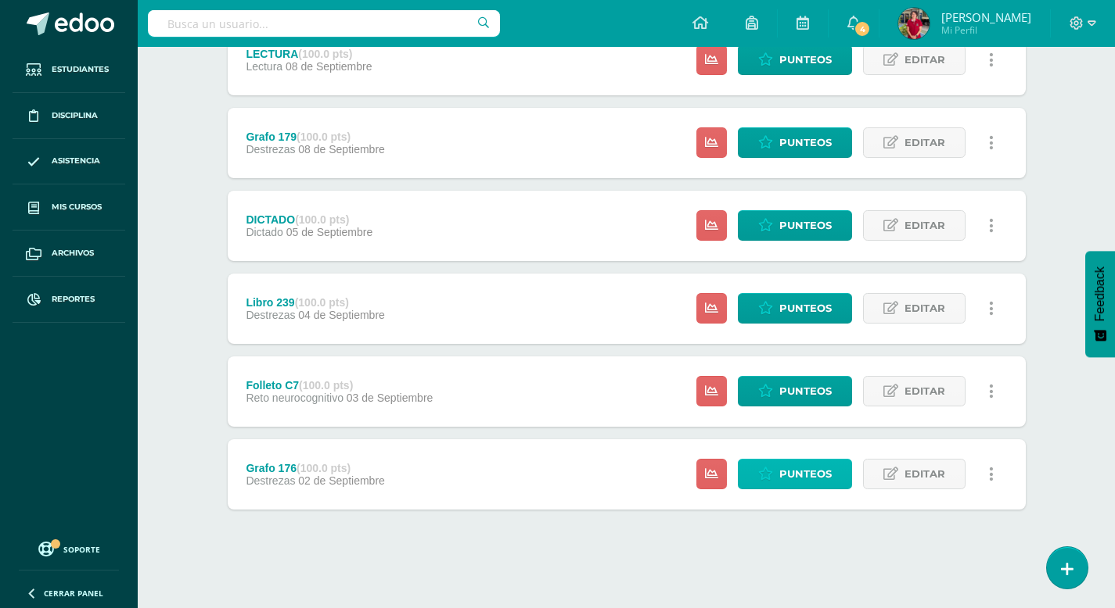
click at [794, 478] on span "Punteos" at bounding box center [805, 474] width 52 height 29
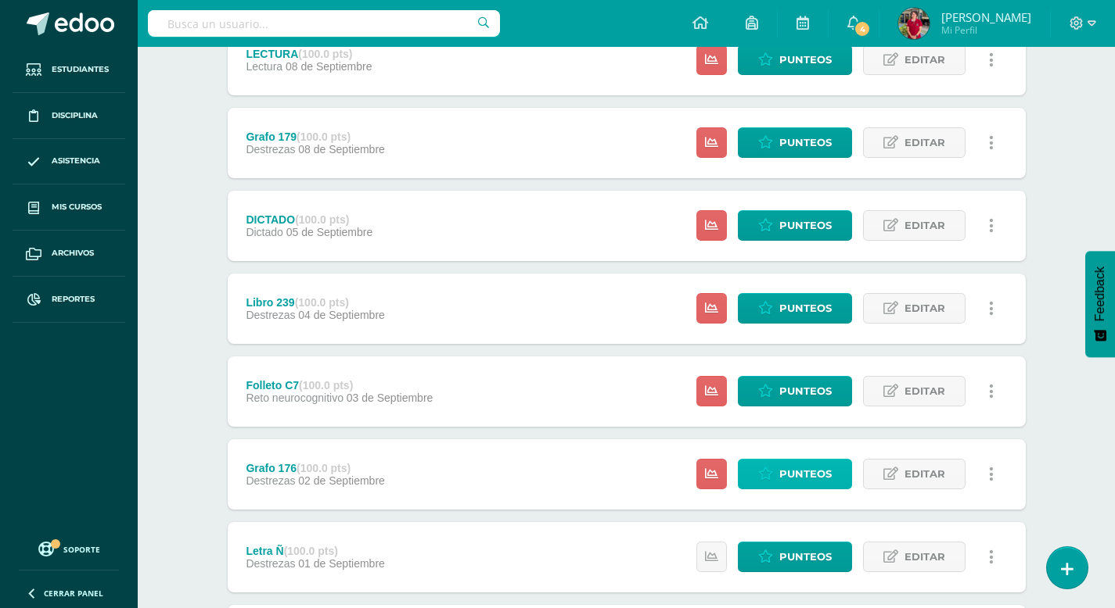
click at [794, 478] on span "Punteos" at bounding box center [805, 474] width 52 height 29
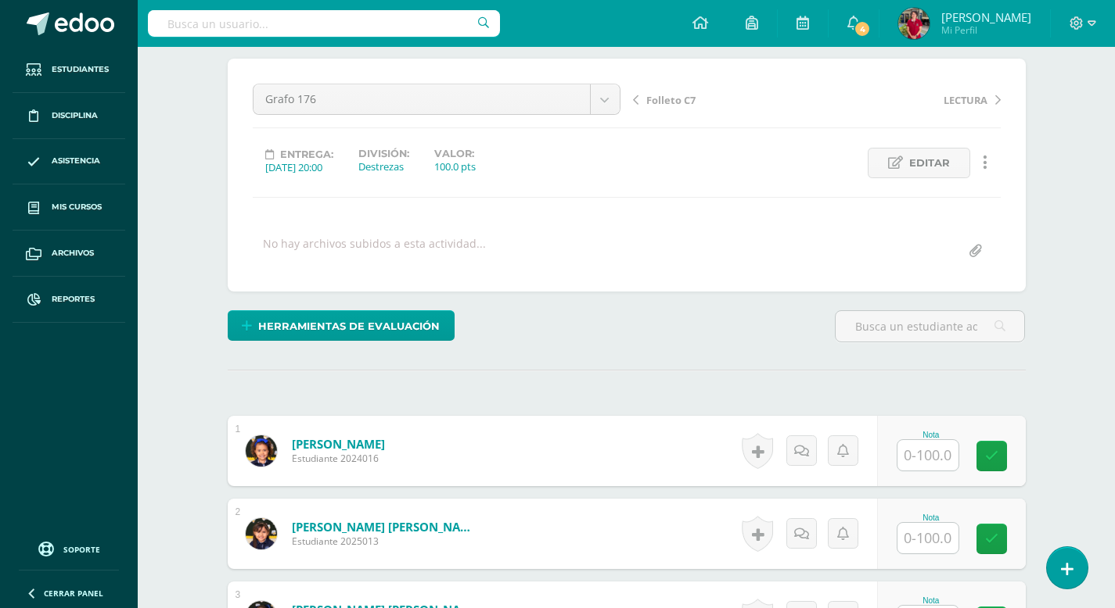
scroll to position [128, 0]
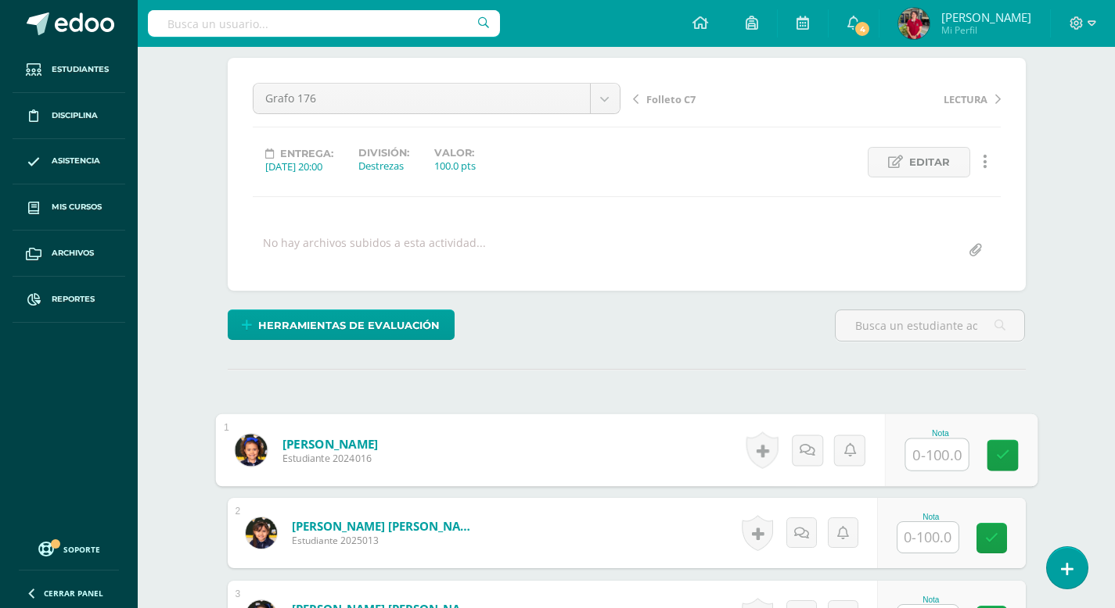
click at [921, 454] on input "text" at bounding box center [936, 455] width 63 height 31
type input "100"
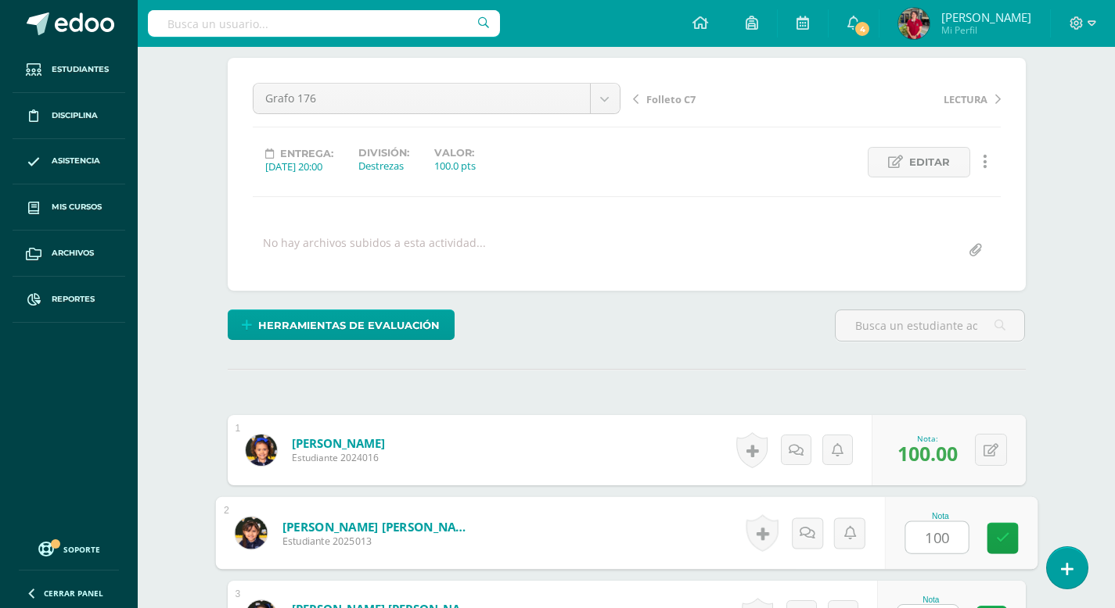
type input "100"
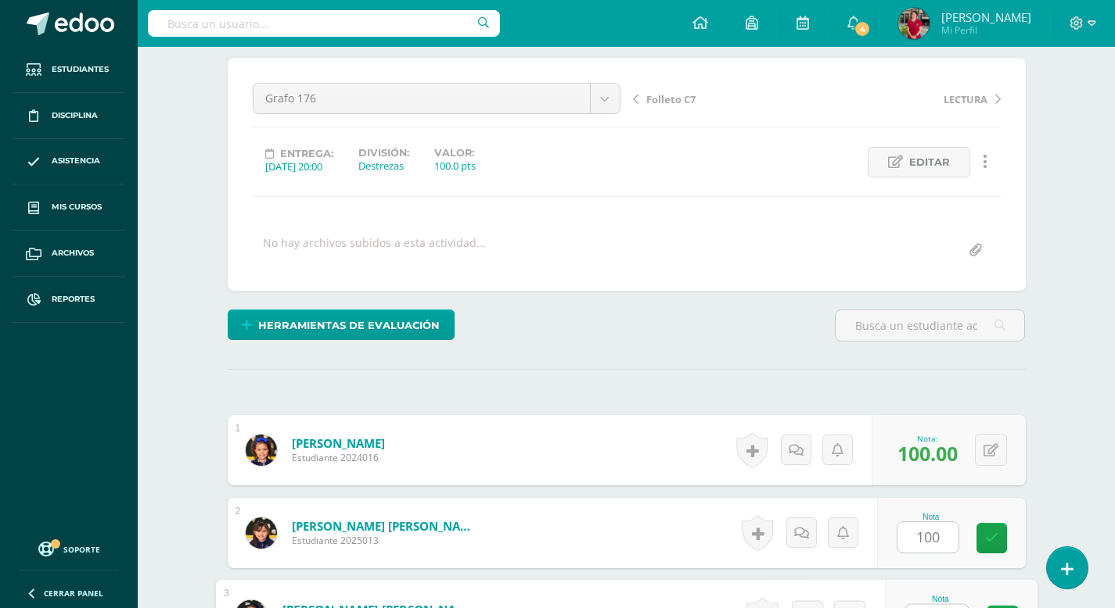
scroll to position [156, 0]
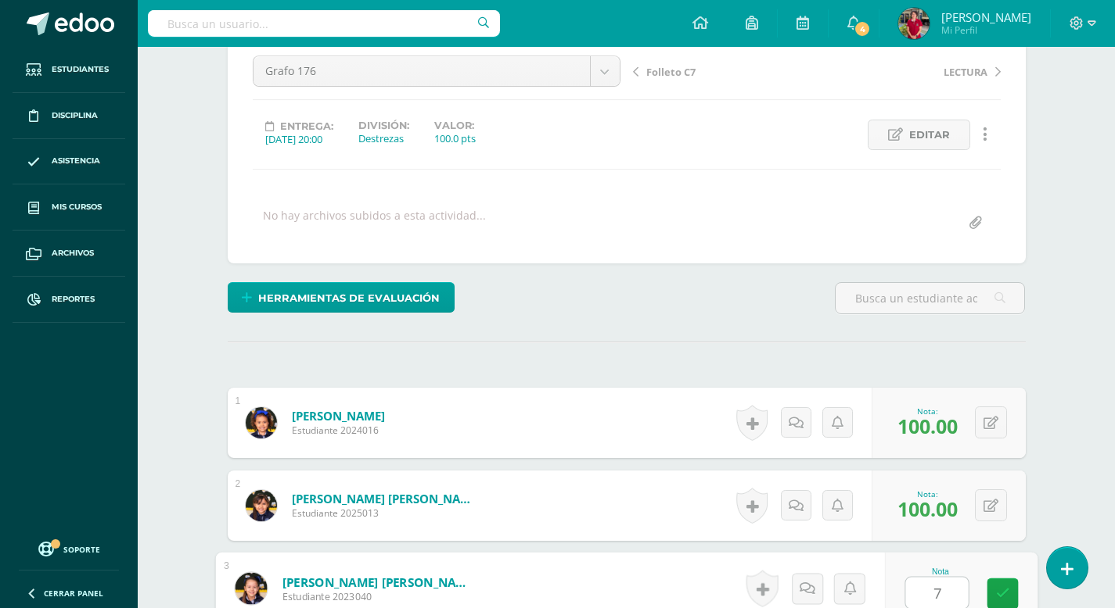
type input "70"
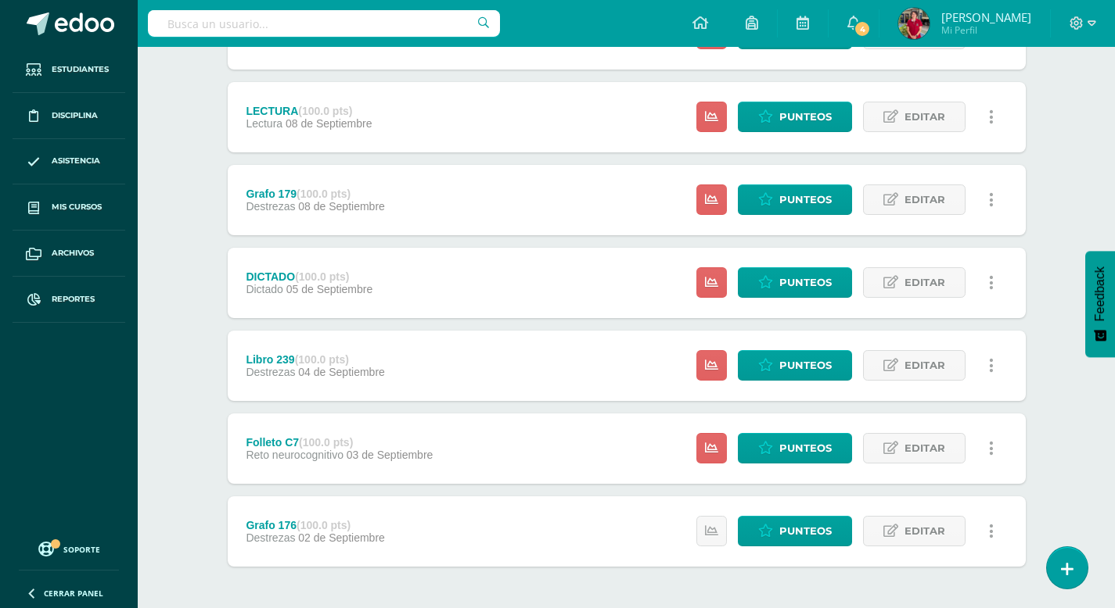
scroll to position [511, 0]
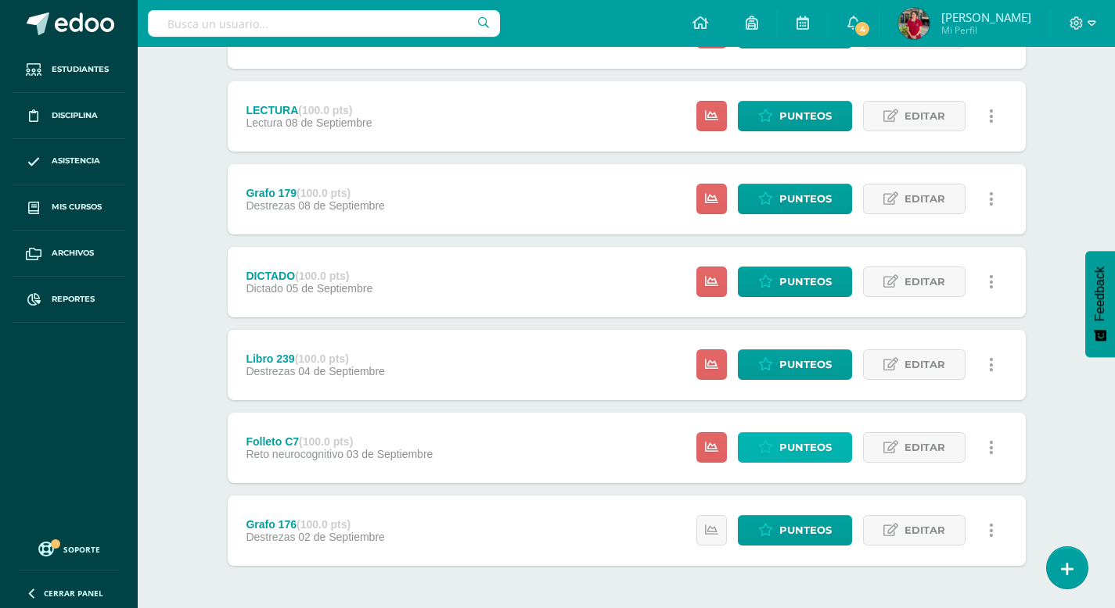
click at [802, 442] on span "Punteos" at bounding box center [805, 447] width 52 height 29
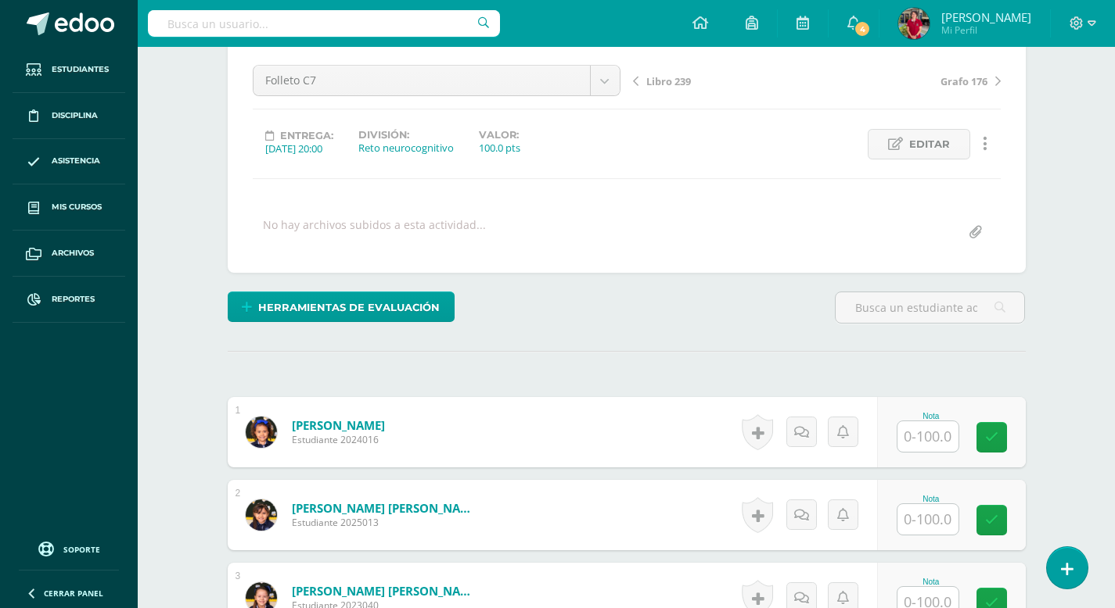
scroll to position [160, 0]
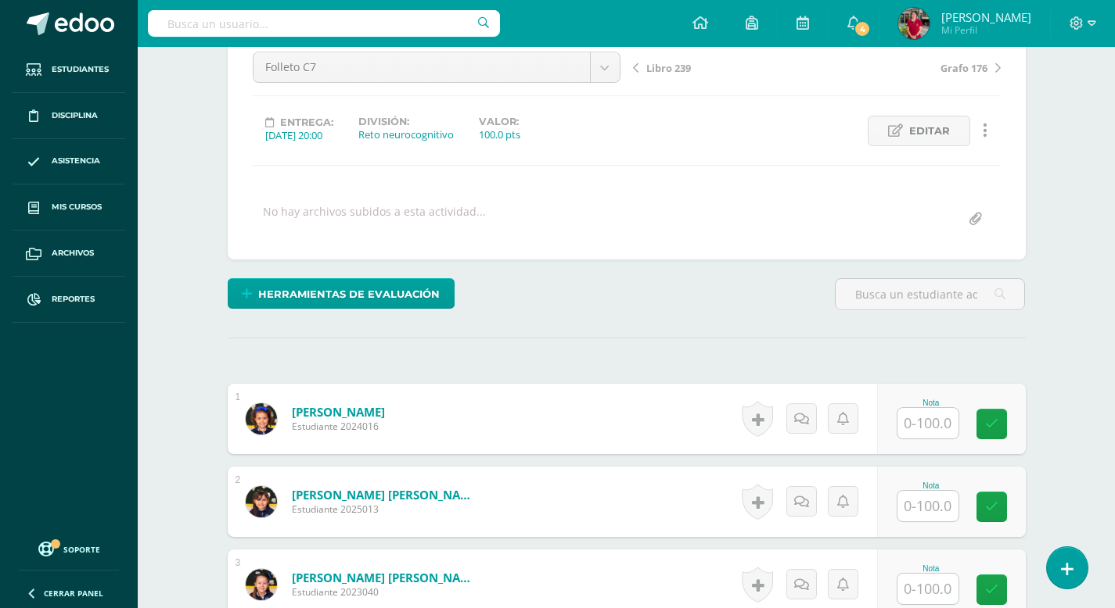
click at [919, 434] on input "text" at bounding box center [927, 423] width 61 height 31
type input "100"
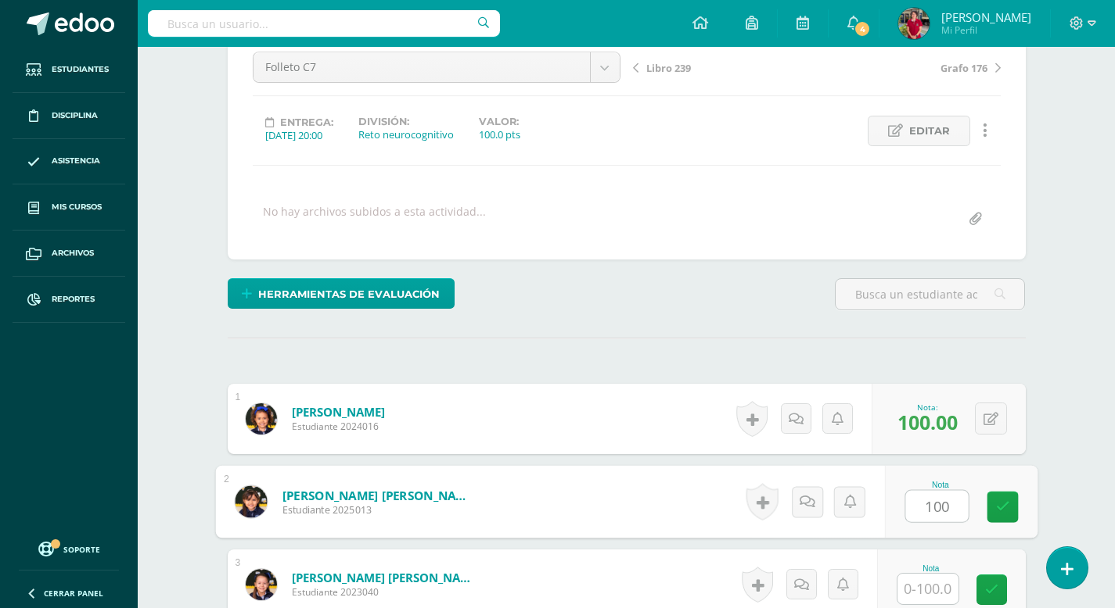
type input "100"
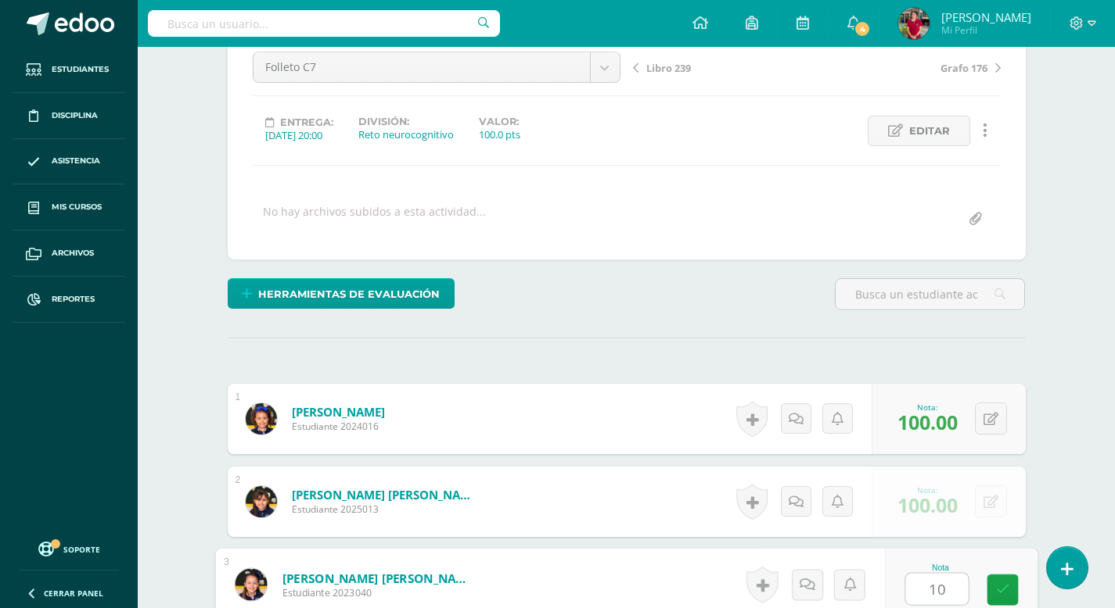
type input "100"
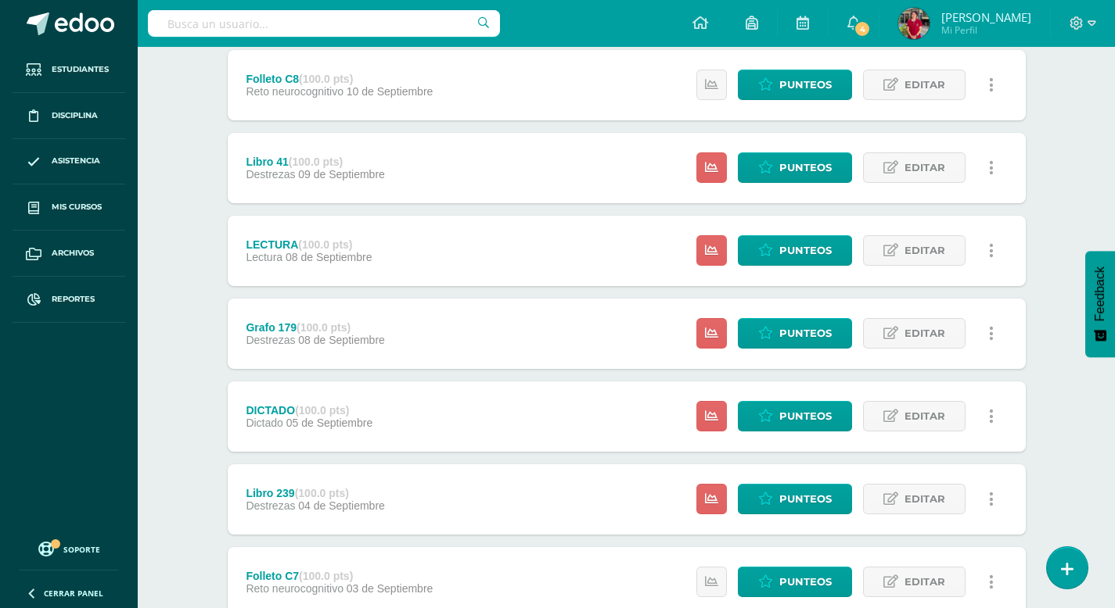
scroll to position [388, 0]
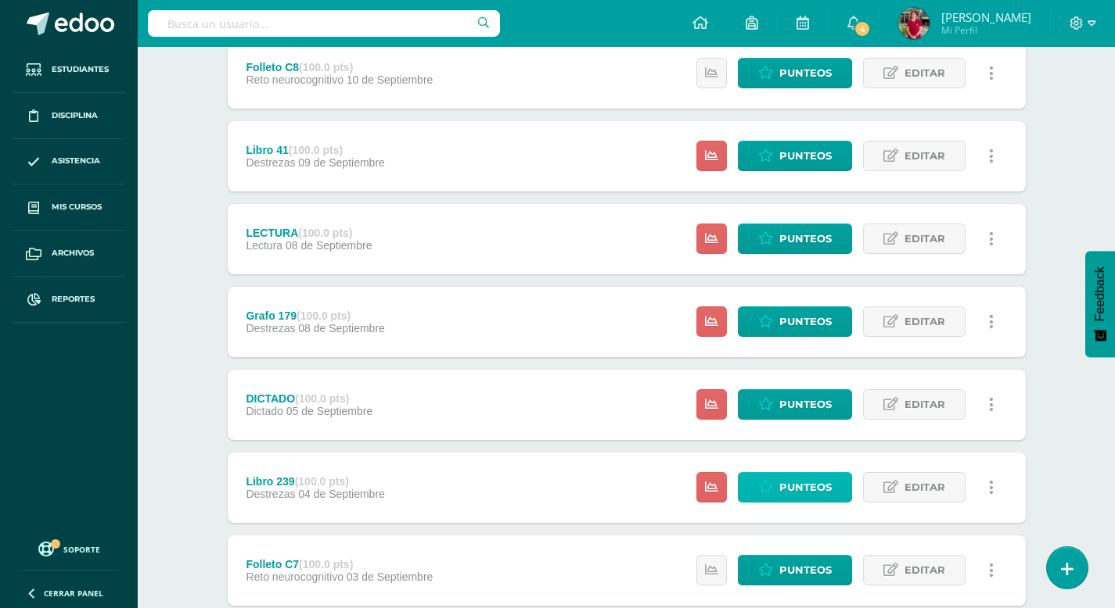
click at [800, 486] on span "Punteos" at bounding box center [805, 487] width 52 height 29
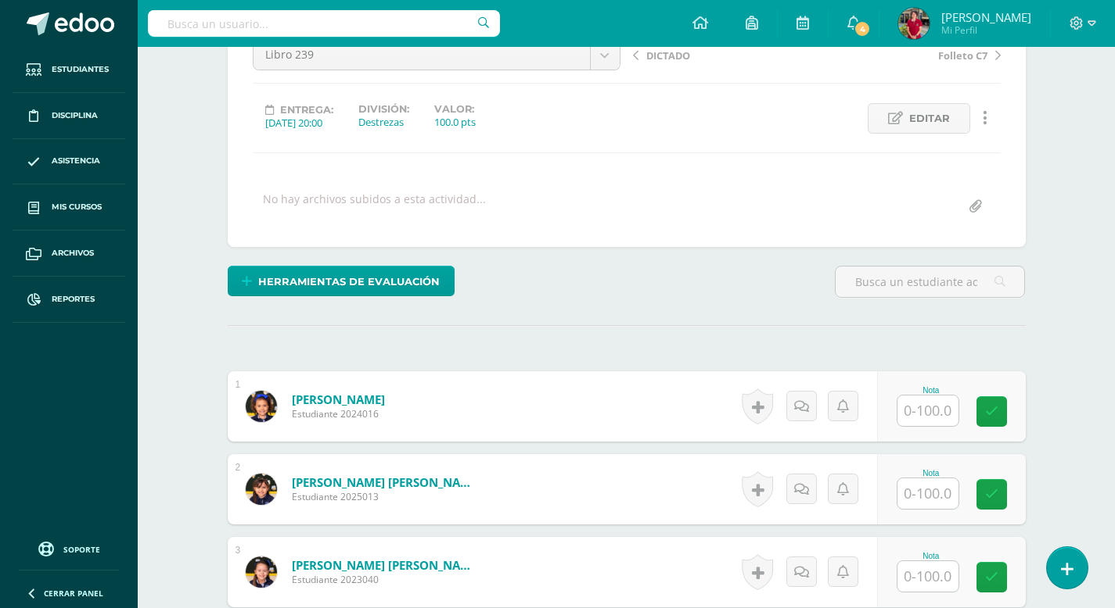
scroll to position [186, 0]
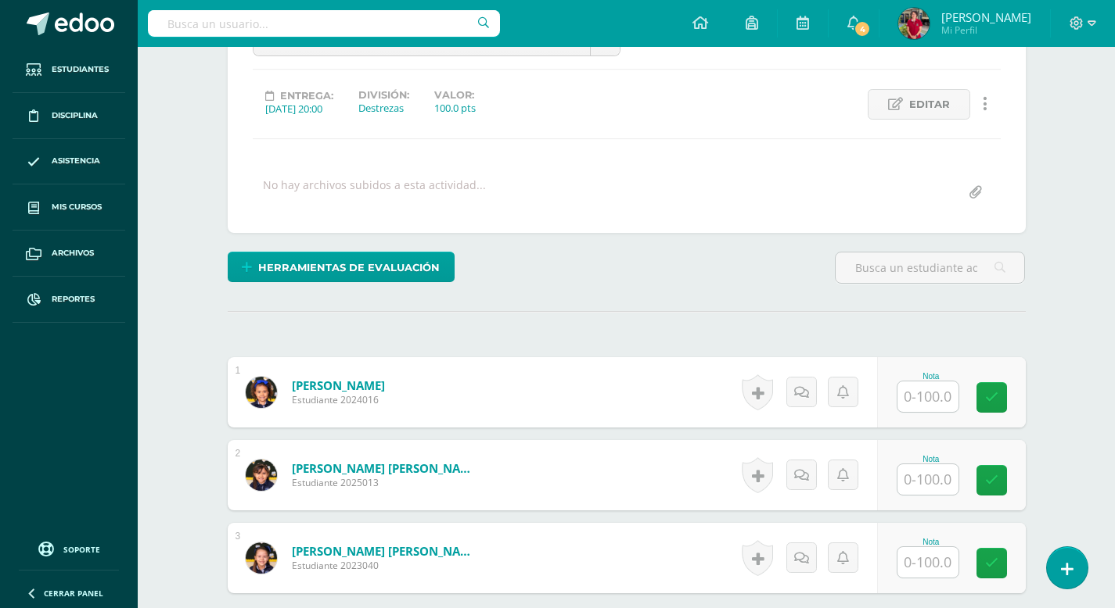
click at [924, 400] on input "text" at bounding box center [927, 397] width 61 height 31
type input "100"
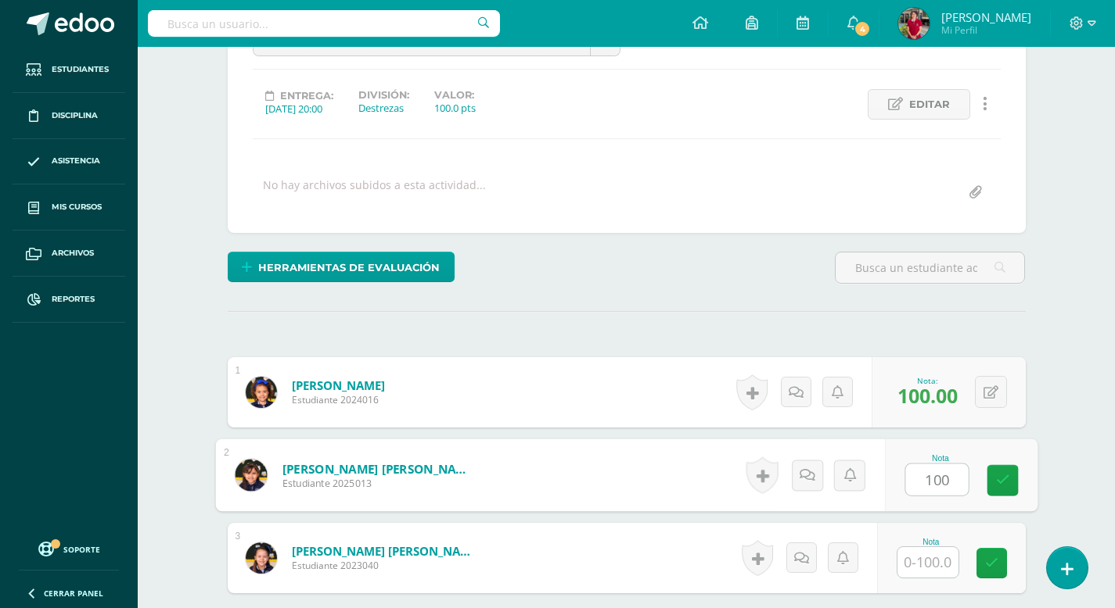
type input "100"
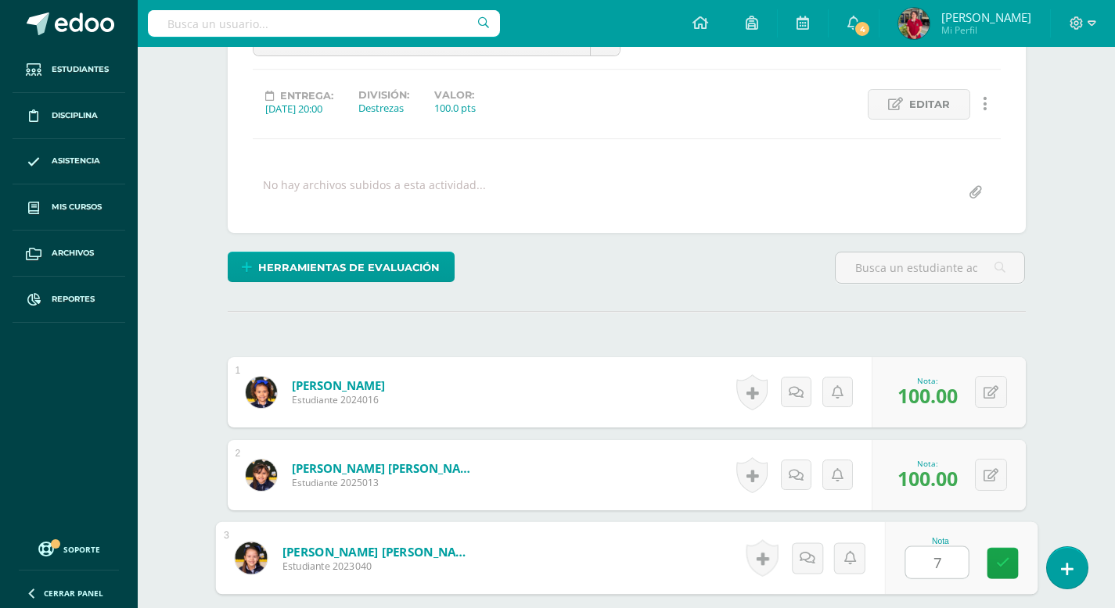
type input "70"
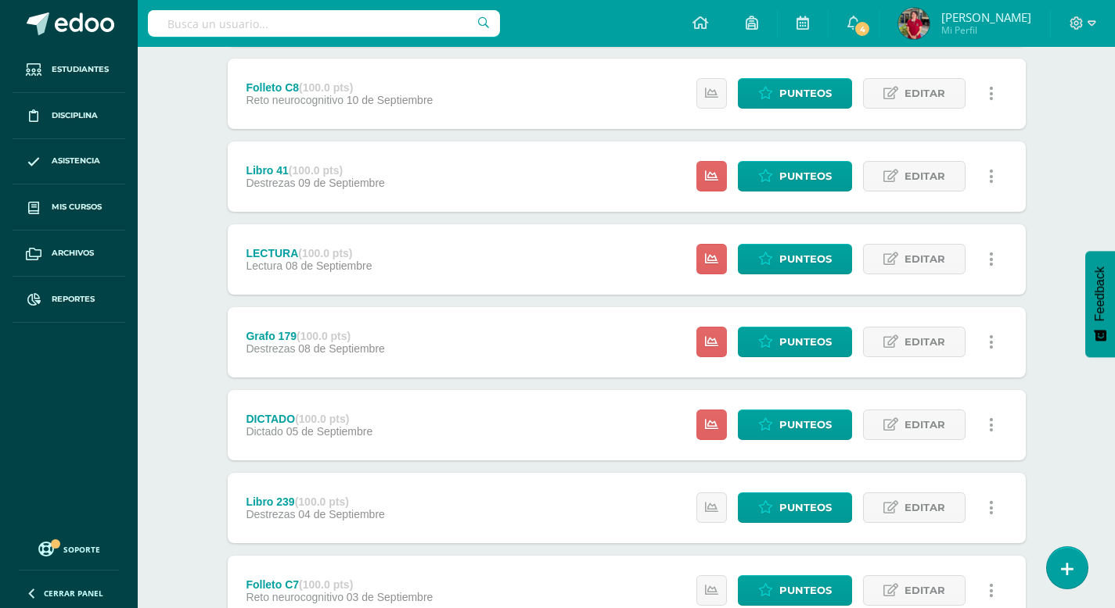
scroll to position [368, 0]
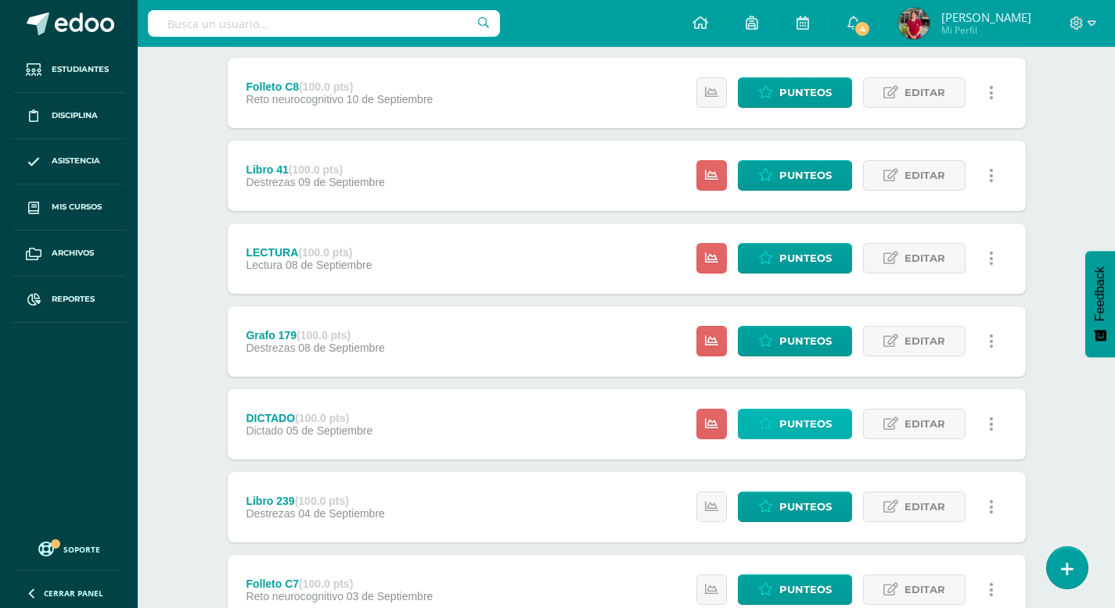
click at [799, 425] on span "Punteos" at bounding box center [805, 424] width 52 height 29
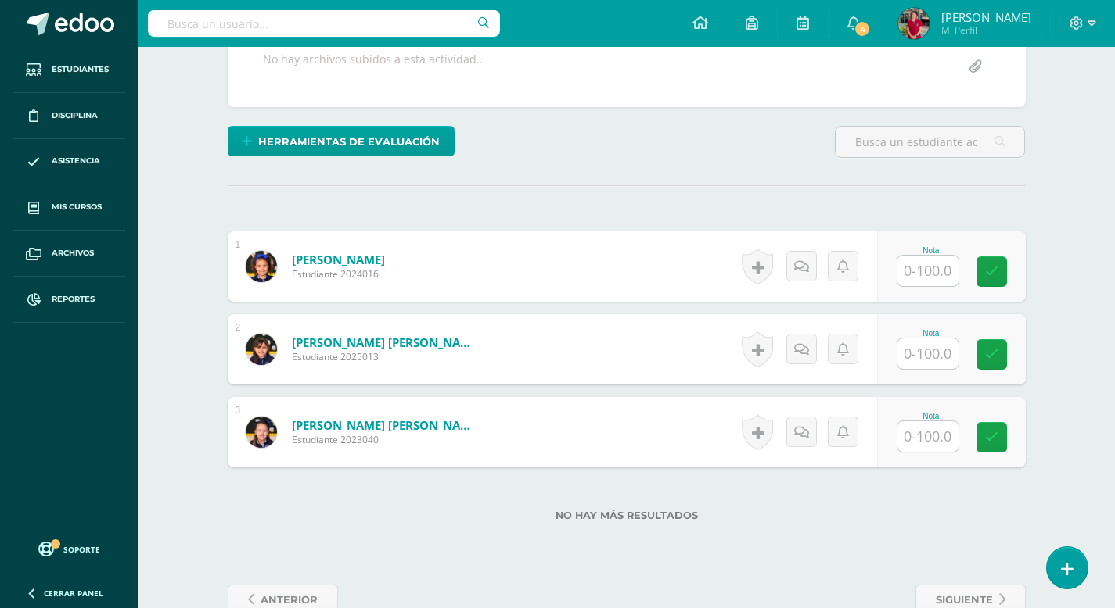
scroll to position [350, 0]
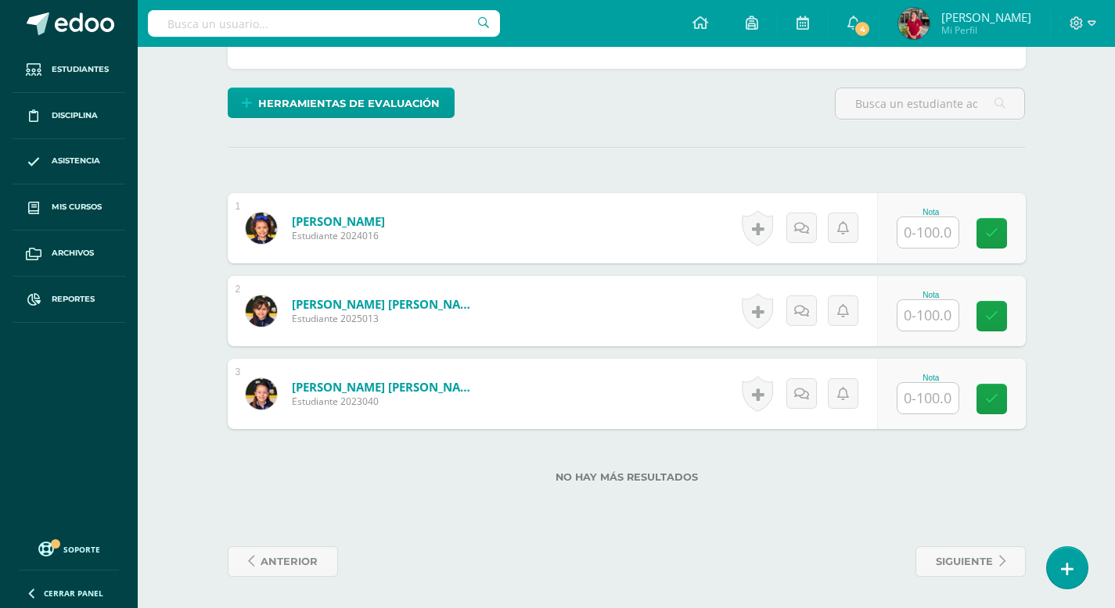
click at [921, 228] on input "text" at bounding box center [927, 232] width 61 height 31
type input "100"
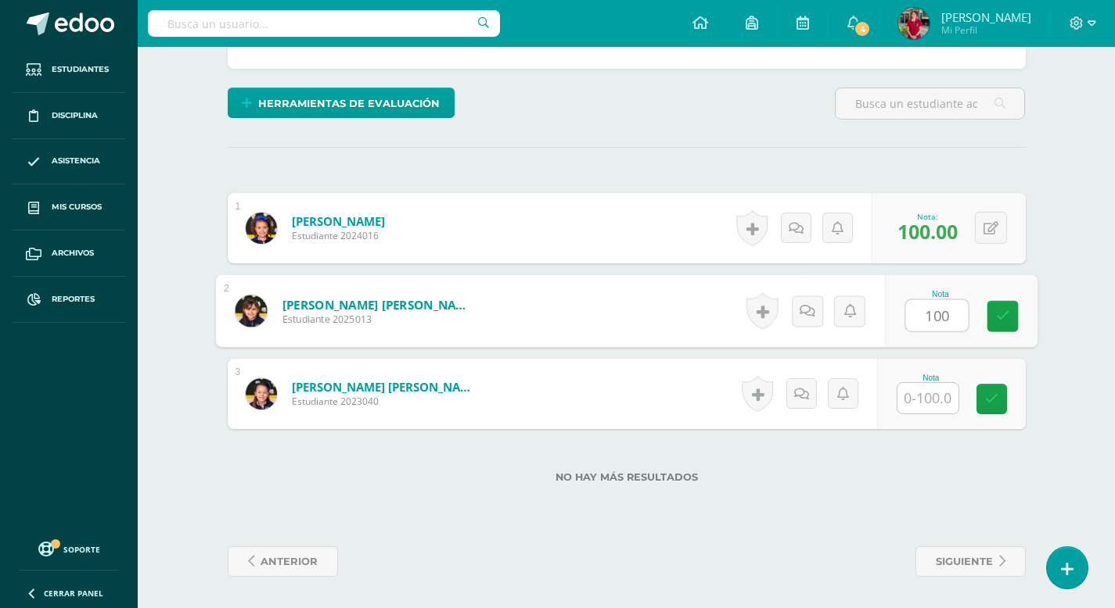
type input "100"
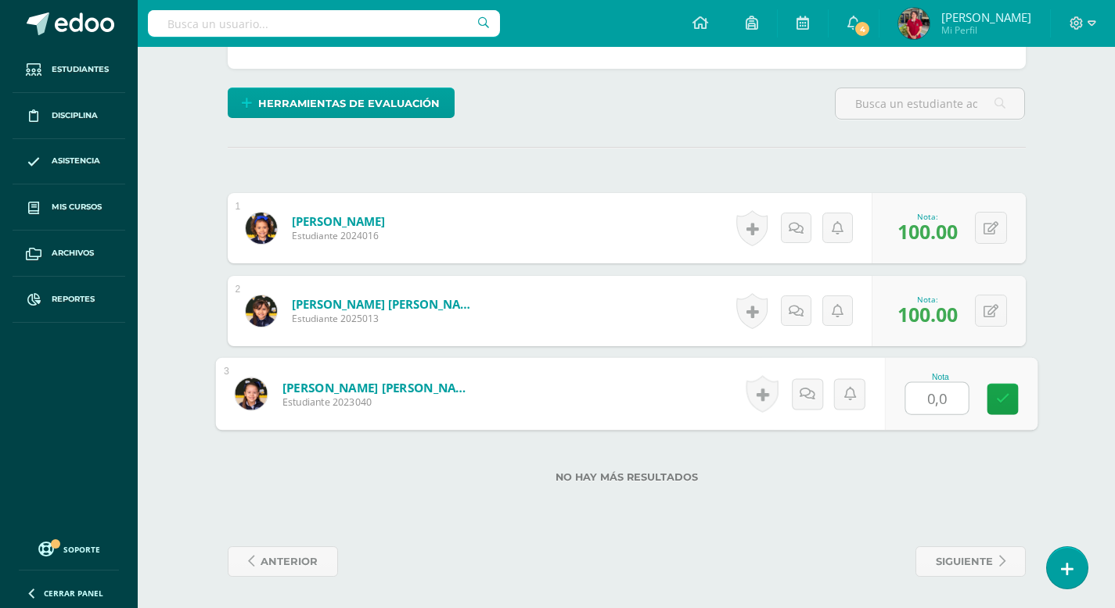
type input "0,05"
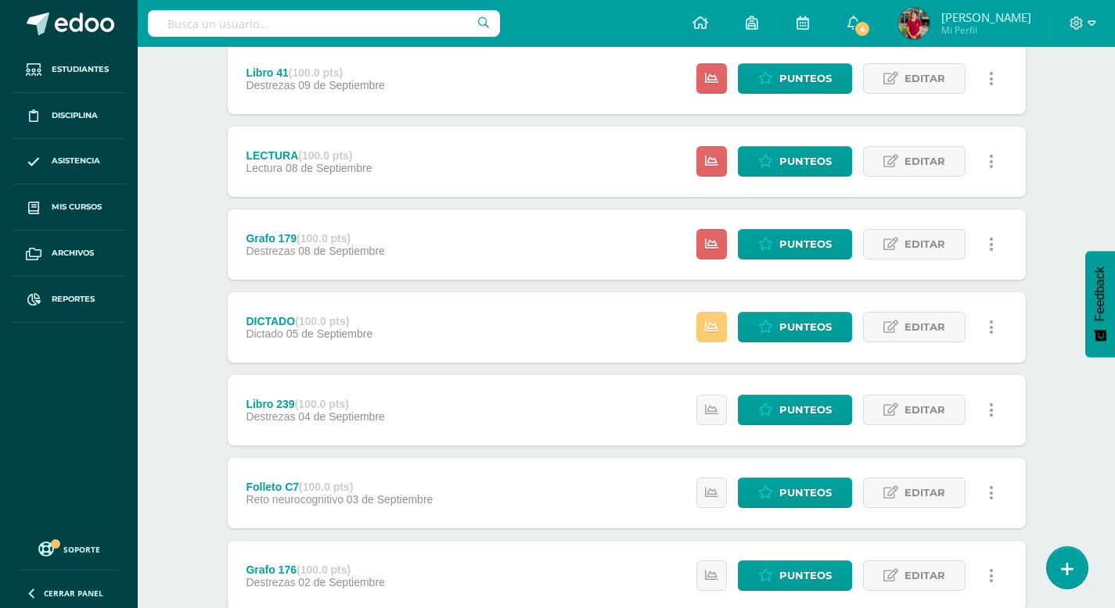
scroll to position [466, 0]
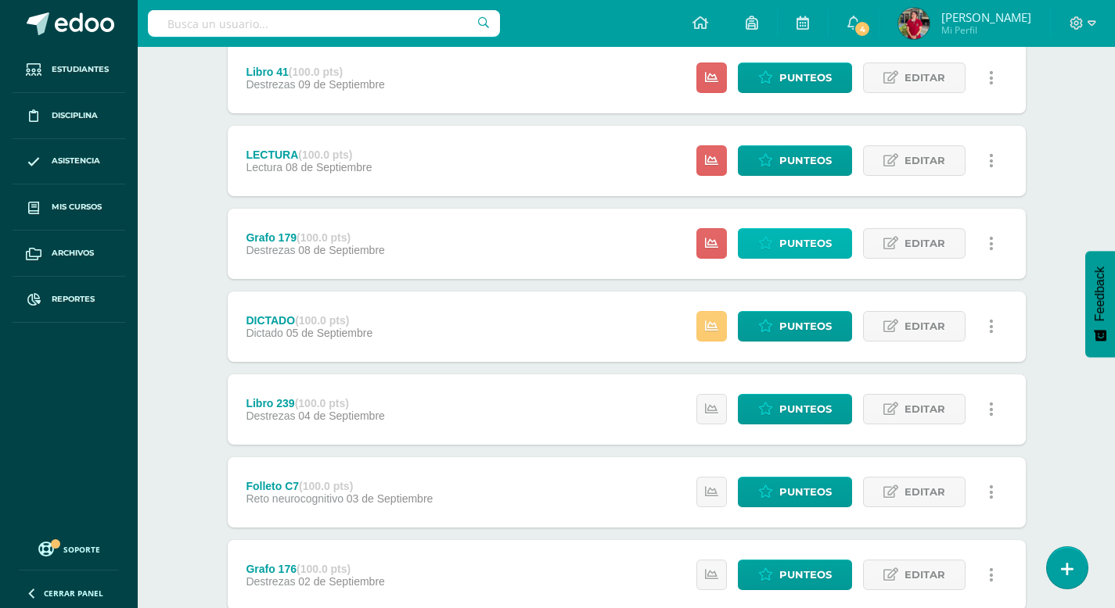
click at [792, 239] on span "Punteos" at bounding box center [805, 243] width 52 height 29
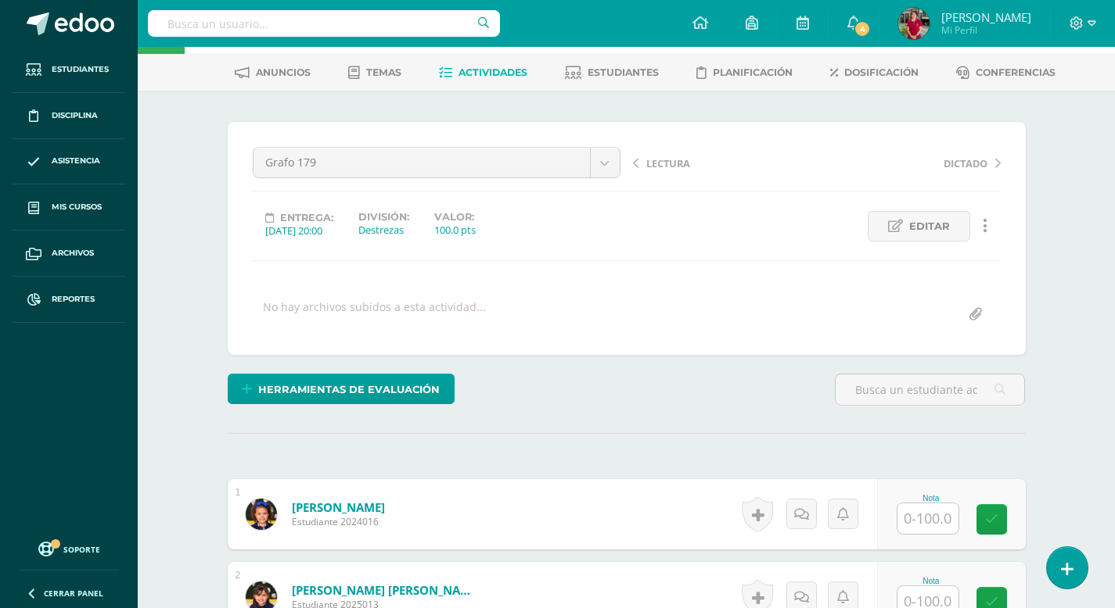
scroll to position [90, 0]
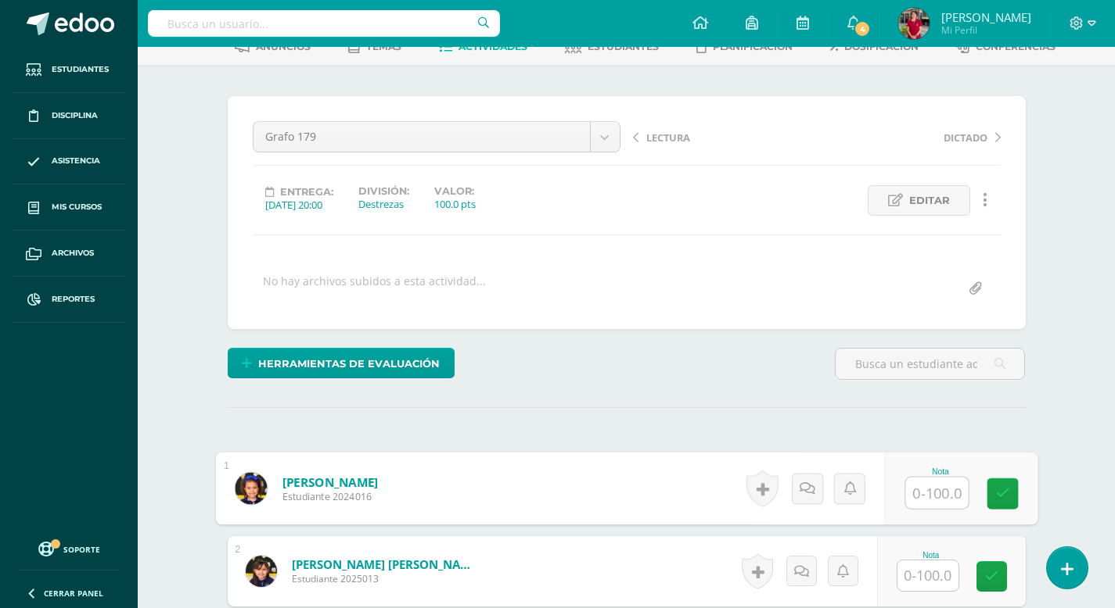
click at [920, 487] on input "text" at bounding box center [936, 493] width 63 height 31
type input "100"
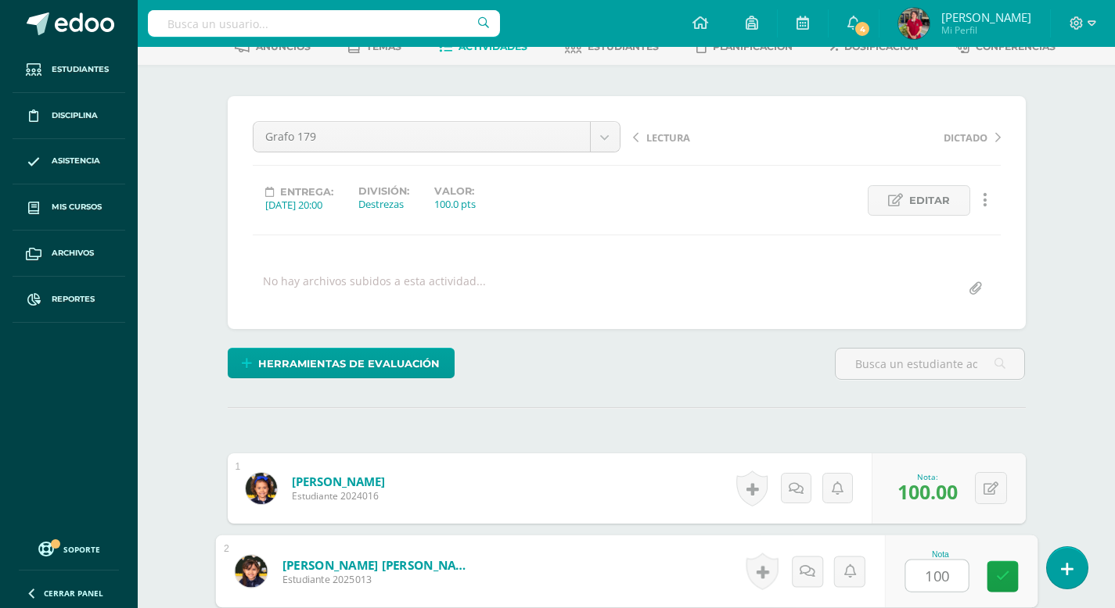
type input "100"
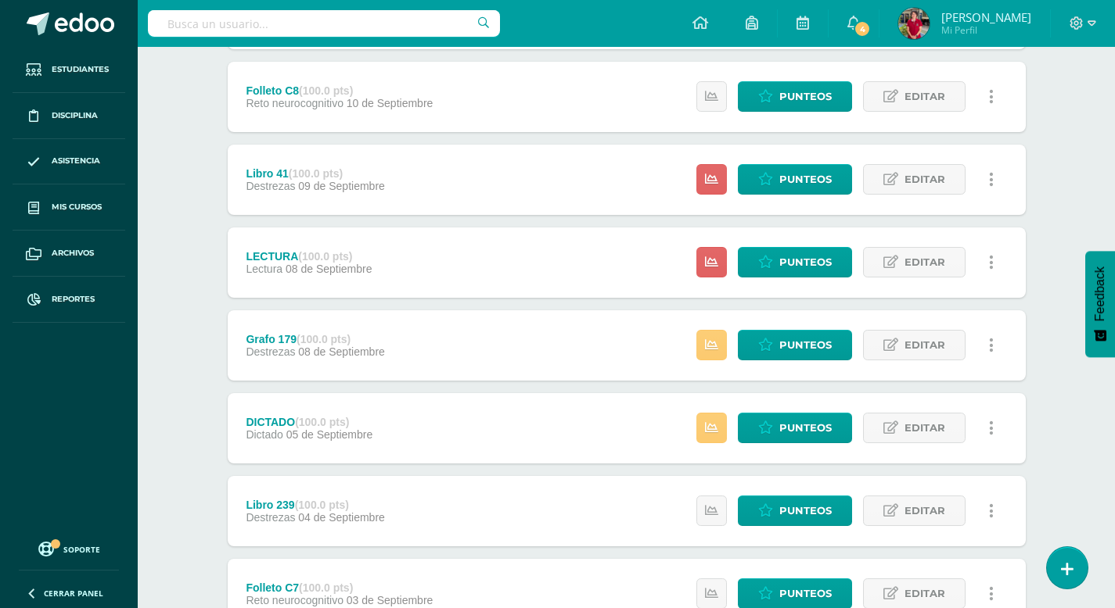
scroll to position [373, 0]
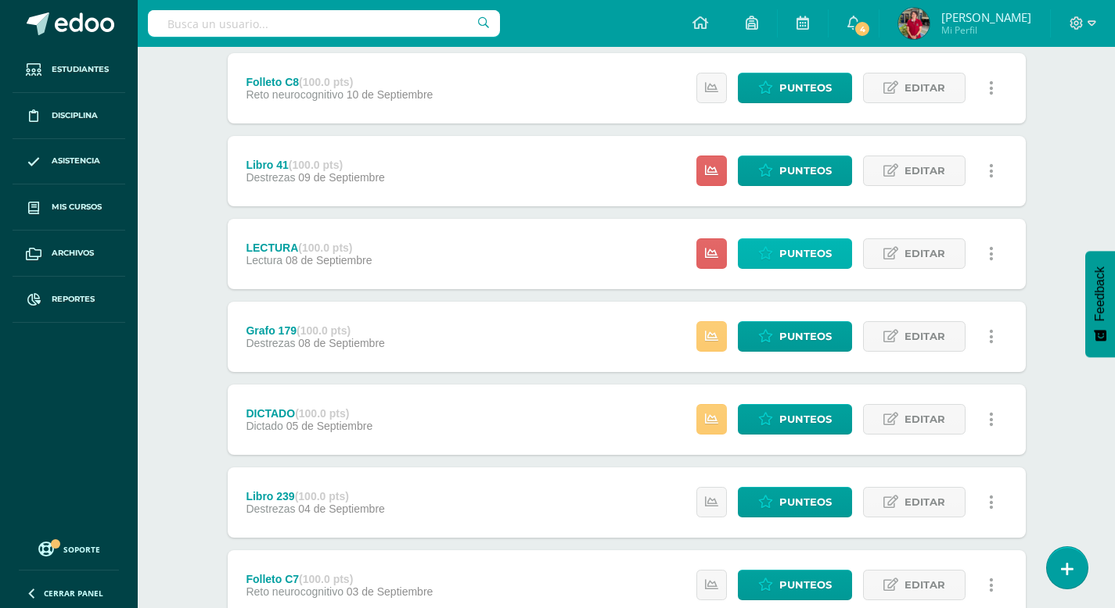
click at [788, 260] on span "Punteos" at bounding box center [805, 253] width 52 height 29
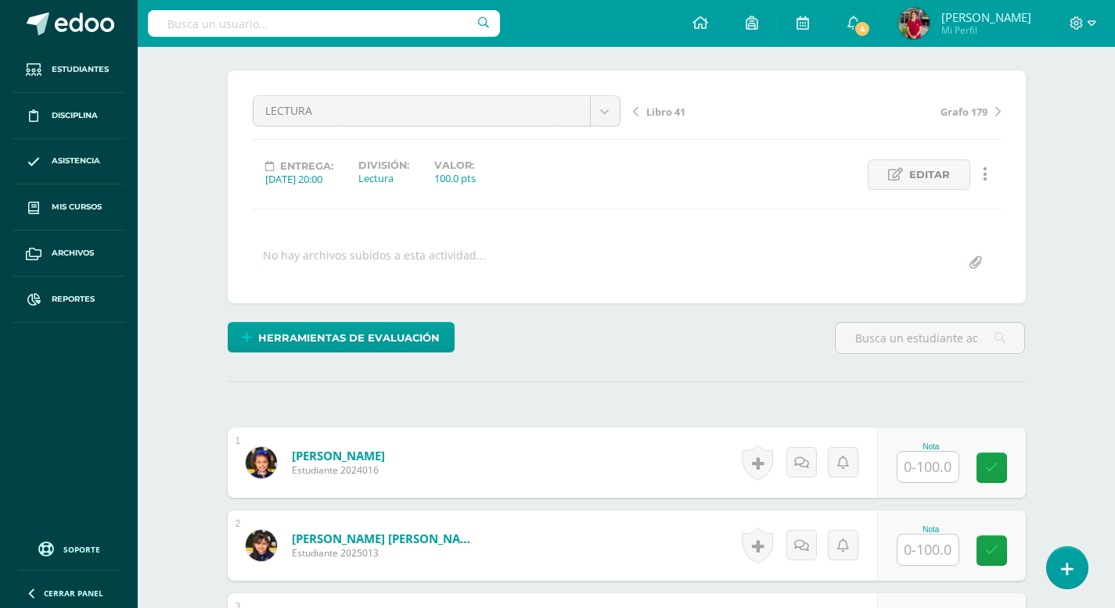
scroll to position [135, 0]
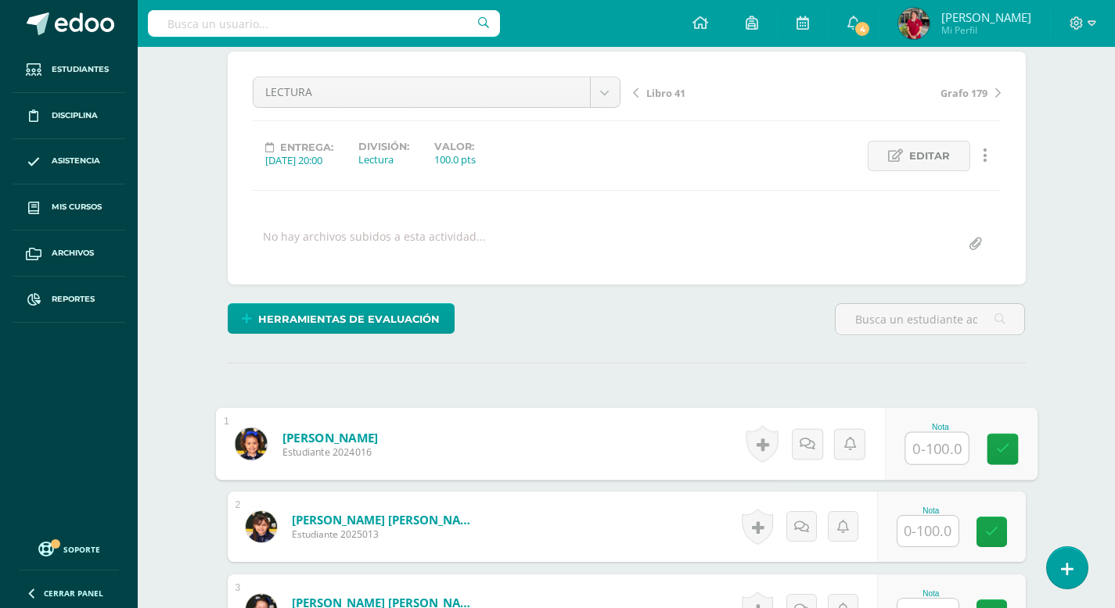
click at [924, 445] on input "text" at bounding box center [936, 448] width 63 height 31
type input "100"
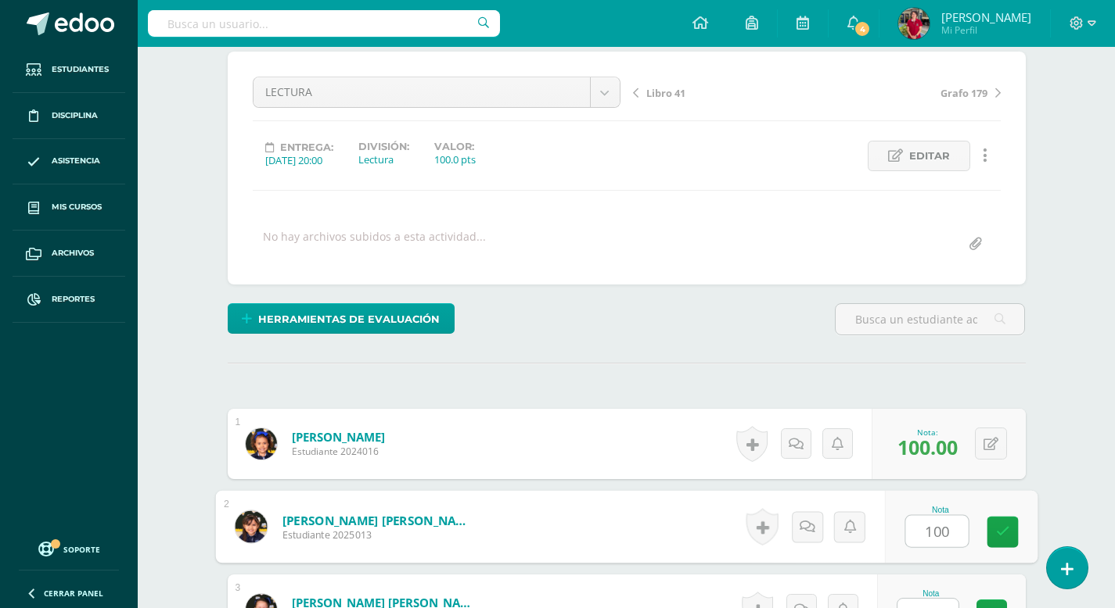
type input "100"
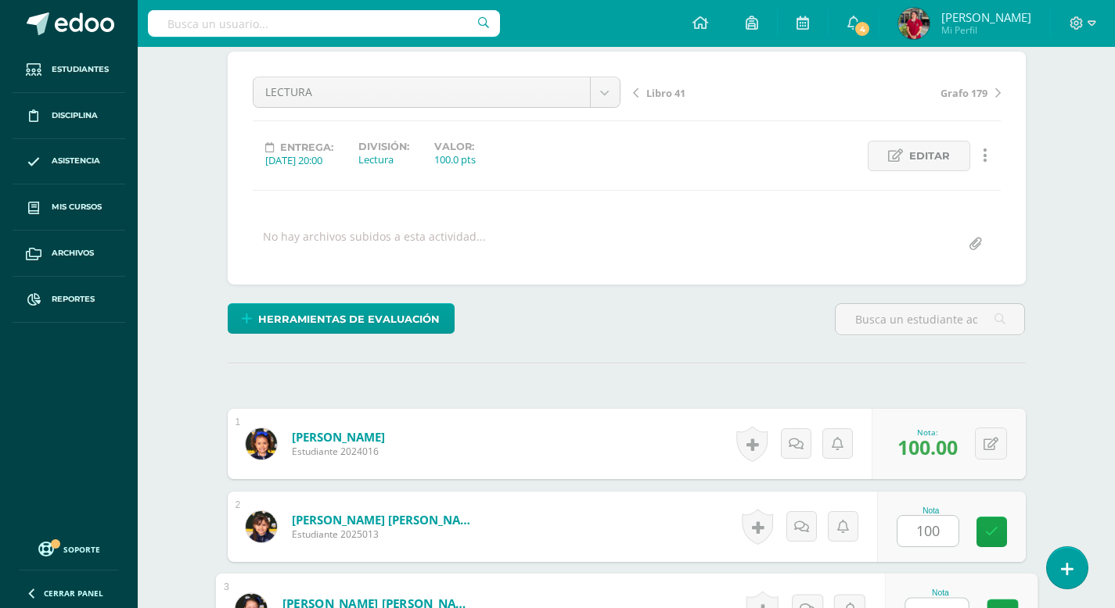
scroll to position [156, 0]
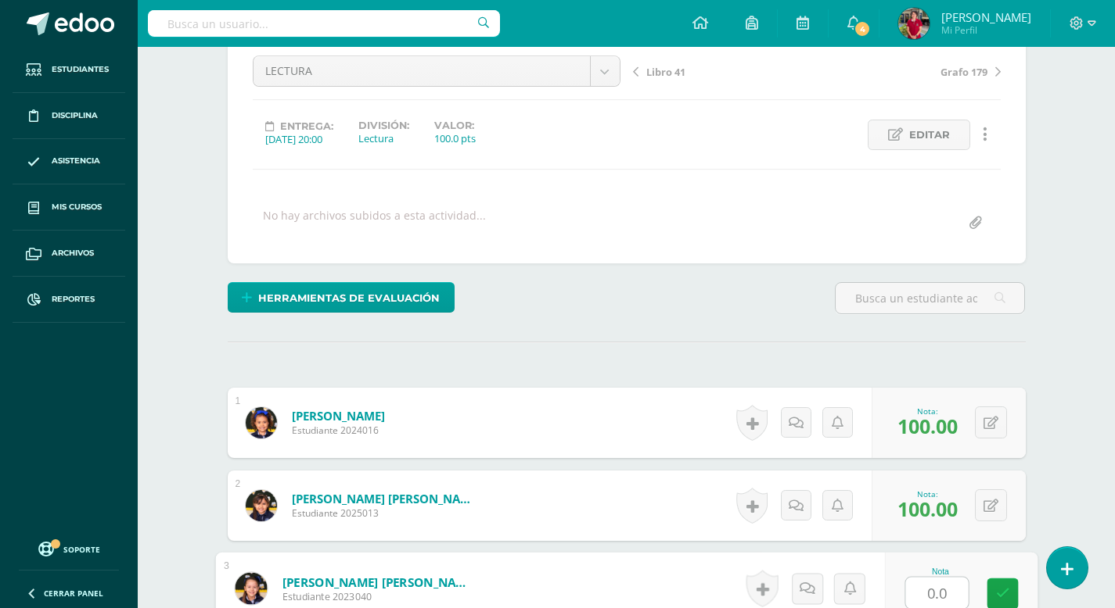
type input "0.05"
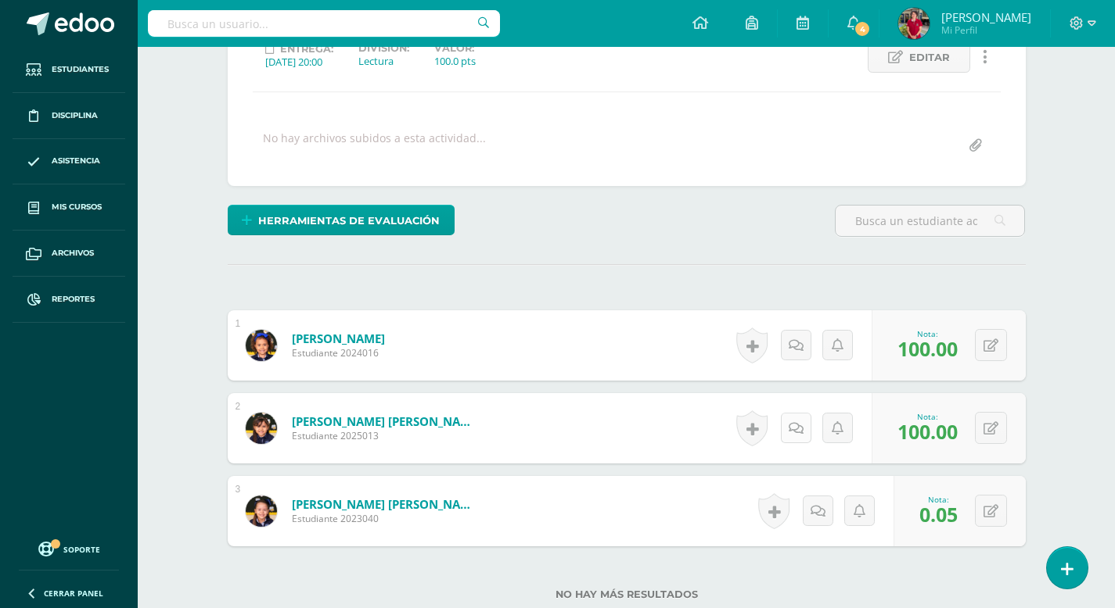
scroll to position [242, 0]
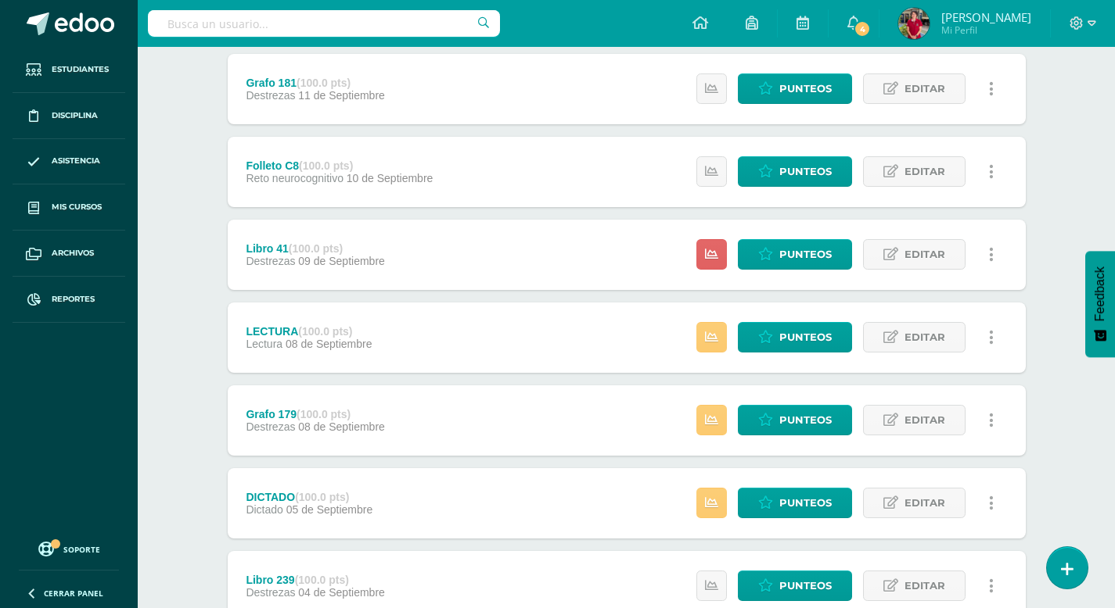
scroll to position [269, 0]
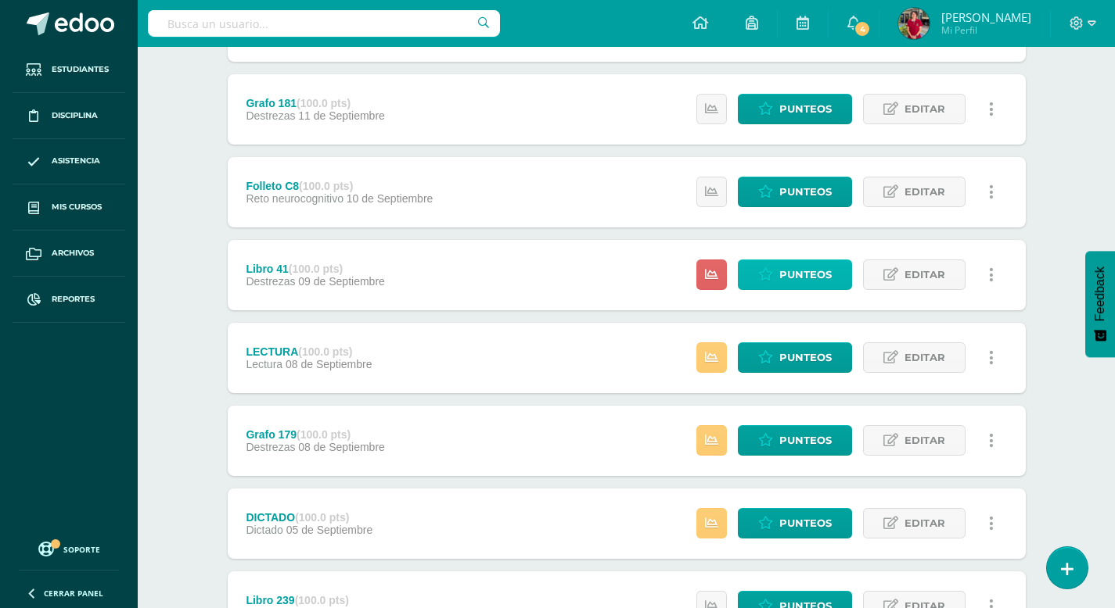
click at [793, 269] on span "Punteos" at bounding box center [805, 274] width 52 height 29
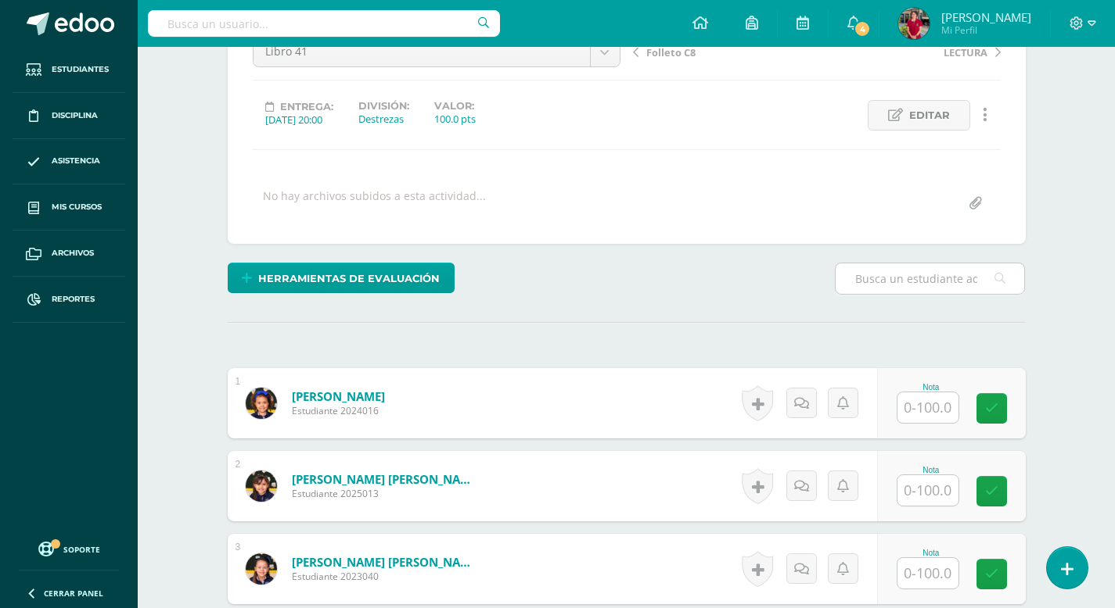
scroll to position [181, 0]
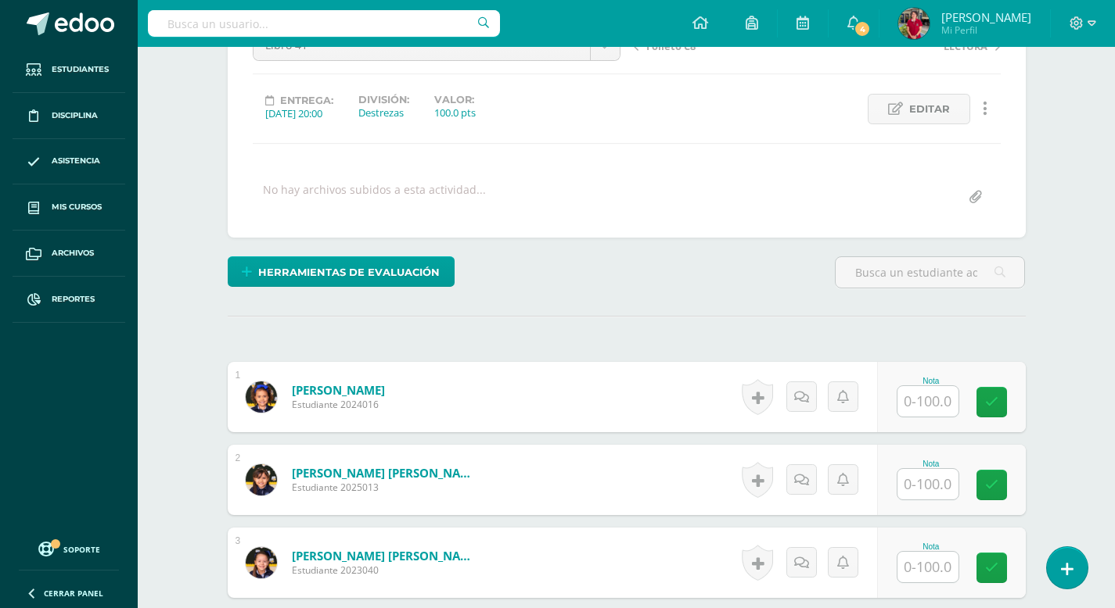
click at [920, 402] on input "text" at bounding box center [927, 401] width 61 height 31
type input "100"
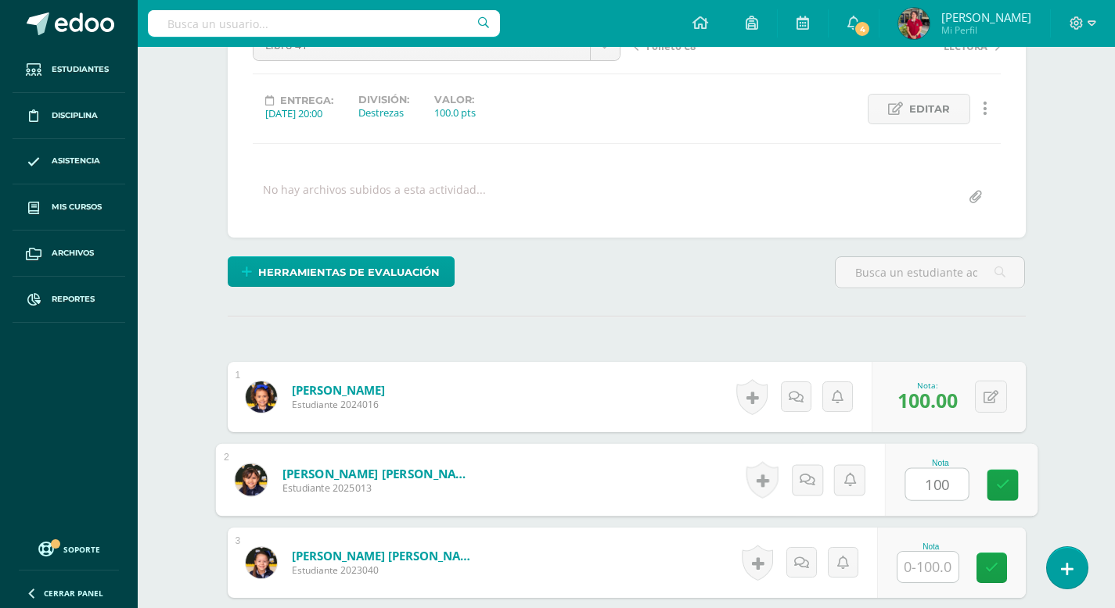
type input "100"
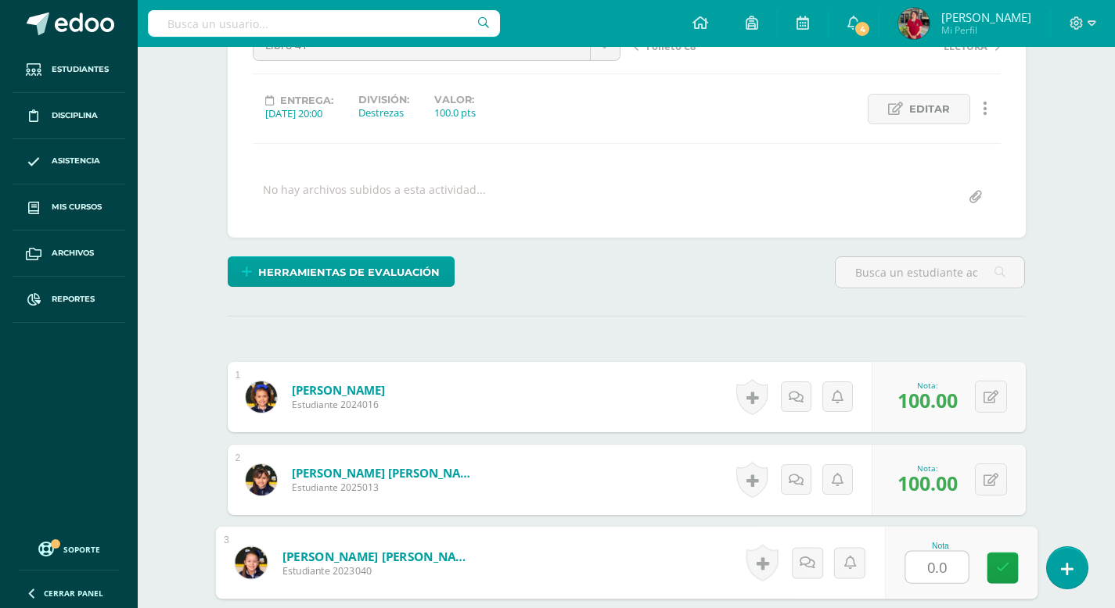
type input "0.05"
